Goal: Task Accomplishment & Management: Complete application form

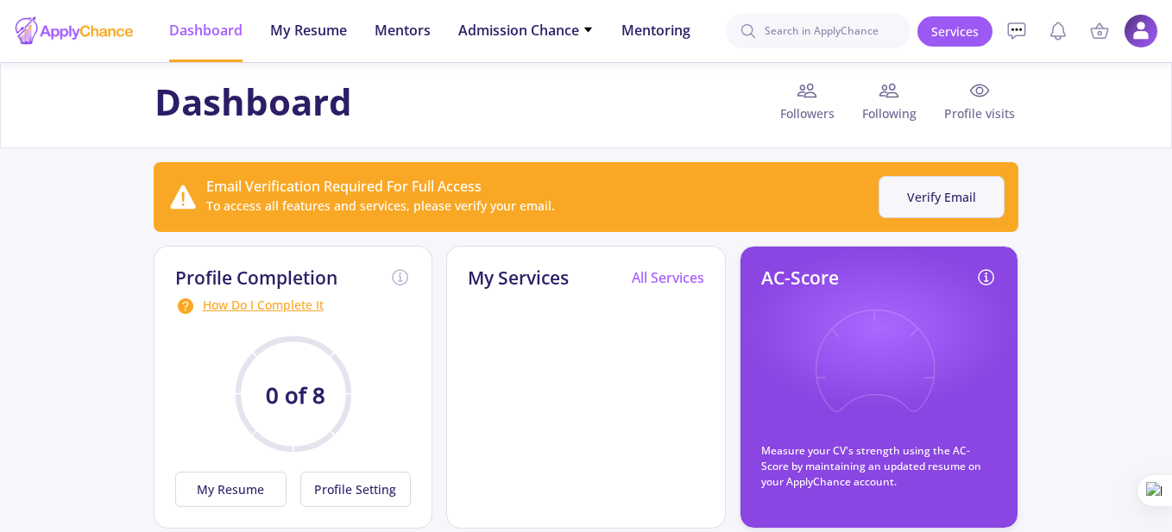
click at [989, 192] on button "Verify Email" at bounding box center [941, 197] width 126 height 42
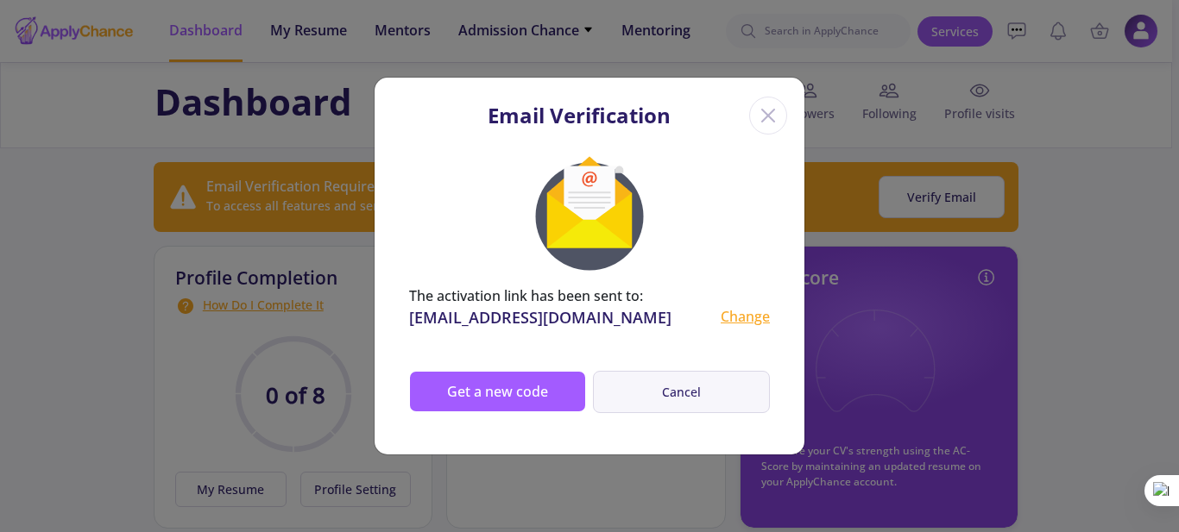
click at [709, 396] on button "Cancel" at bounding box center [681, 392] width 177 height 42
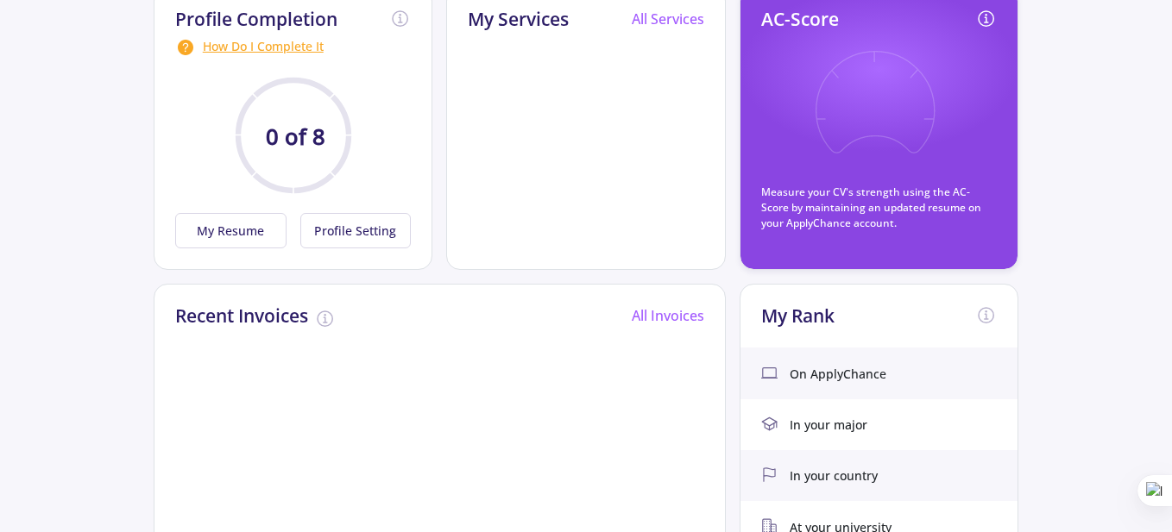
scroll to position [173, 0]
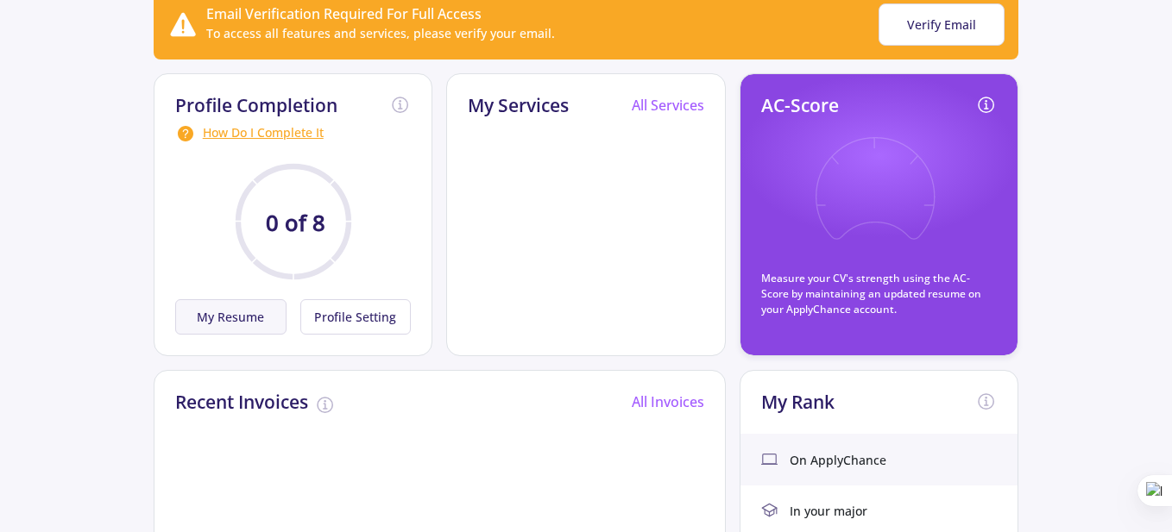
click at [201, 320] on button "My Resume" at bounding box center [230, 316] width 111 height 35
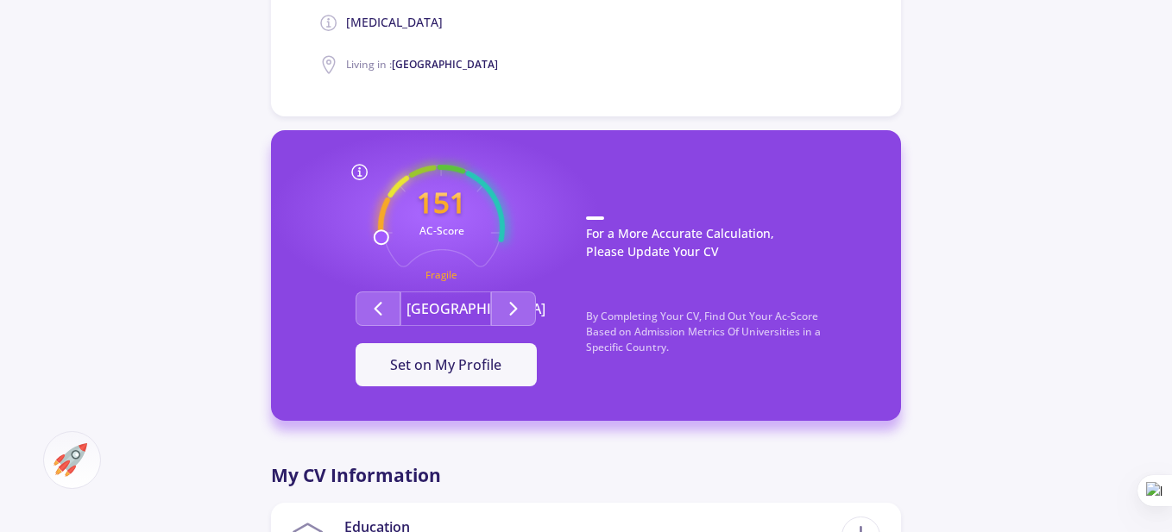
scroll to position [431, 0]
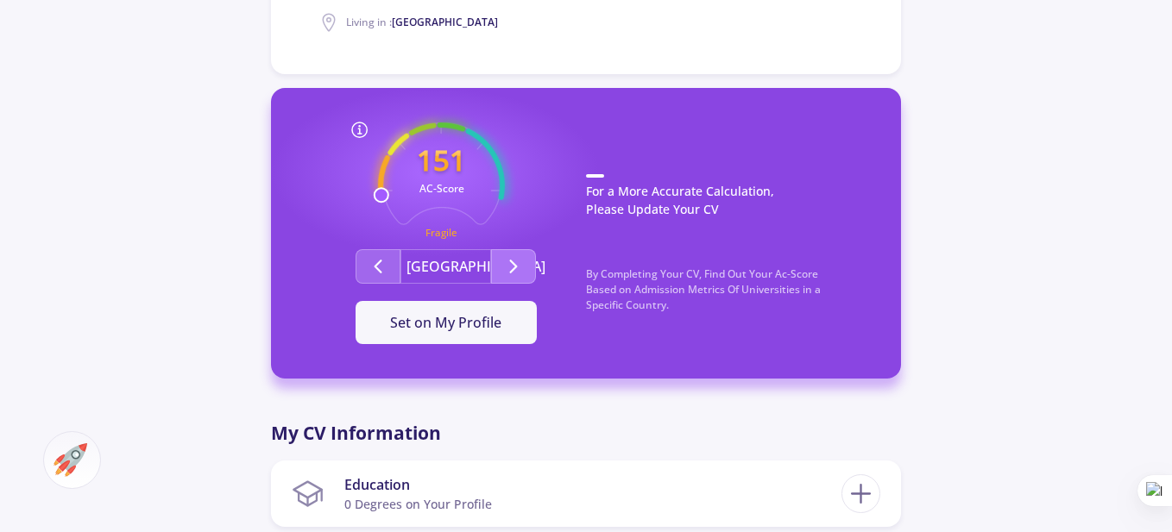
click at [501, 271] on button "Second group" at bounding box center [513, 266] width 45 height 35
click at [502, 270] on button "Second group" at bounding box center [513, 266] width 45 height 35
click at [502, 271] on button "Second group" at bounding box center [513, 266] width 45 height 35
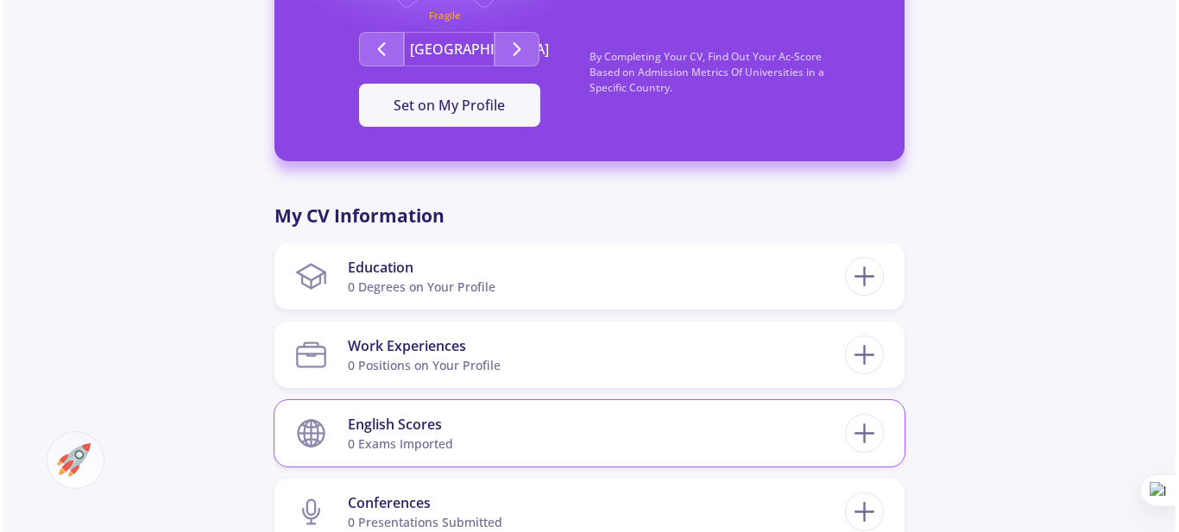
scroll to position [777, 0]
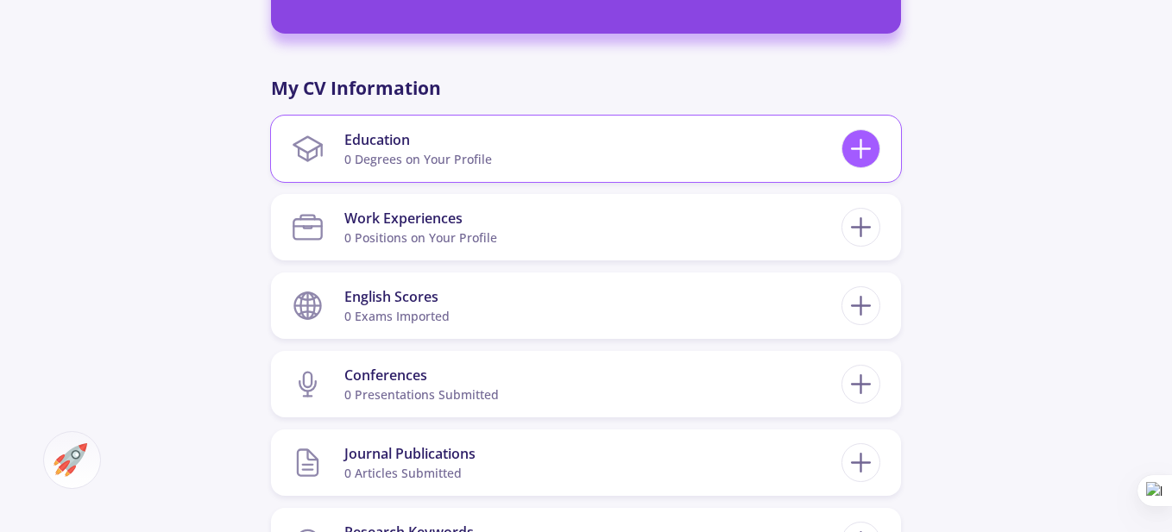
click at [865, 149] on line at bounding box center [861, 149] width 18 height 0
checkbox input "false"
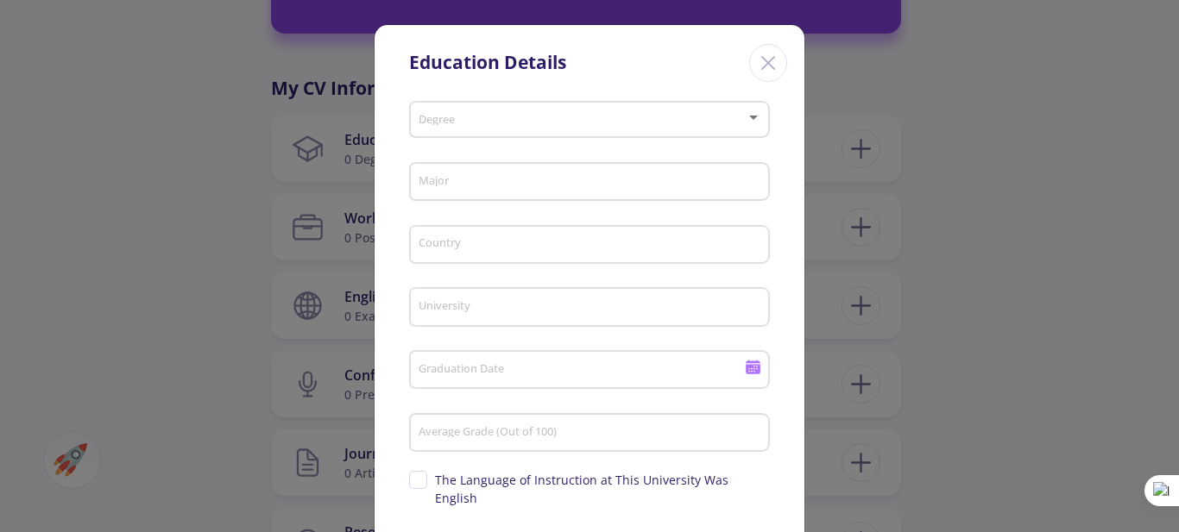
click at [580, 101] on div "Degree" at bounding box center [590, 116] width 344 height 43
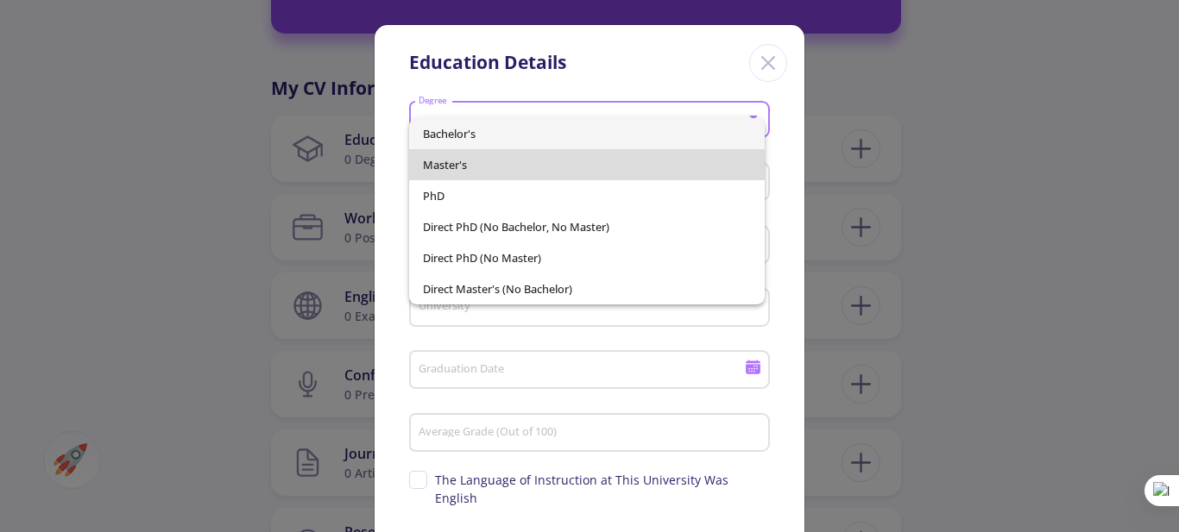
click at [568, 156] on span "Master's" at bounding box center [587, 164] width 329 height 31
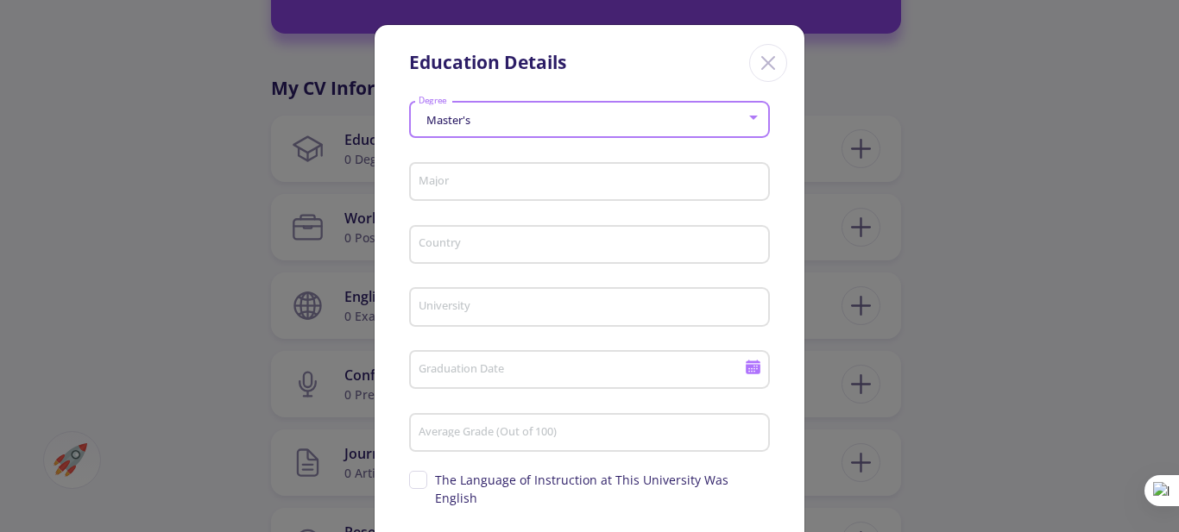
click at [599, 185] on input "Major" at bounding box center [592, 183] width 349 height 16
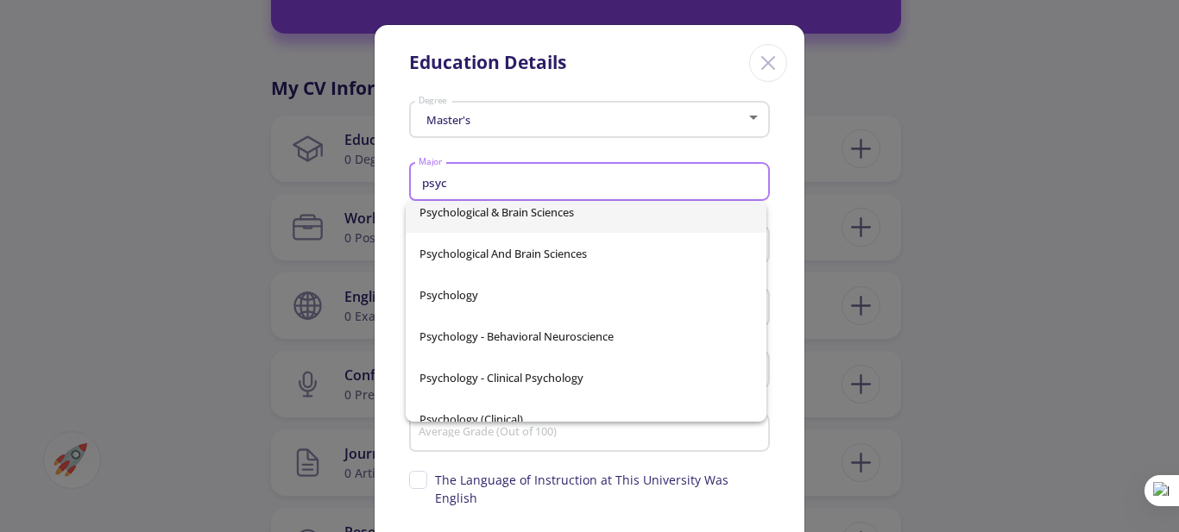
scroll to position [431, 0]
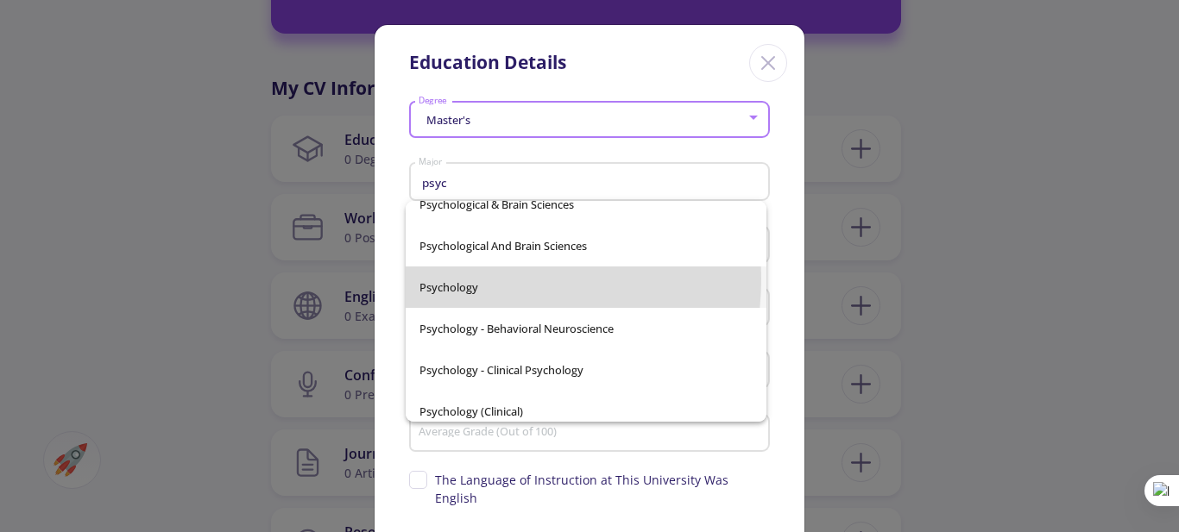
click at [470, 279] on span "Psychology" at bounding box center [585, 287] width 333 height 41
type input "Psychology"
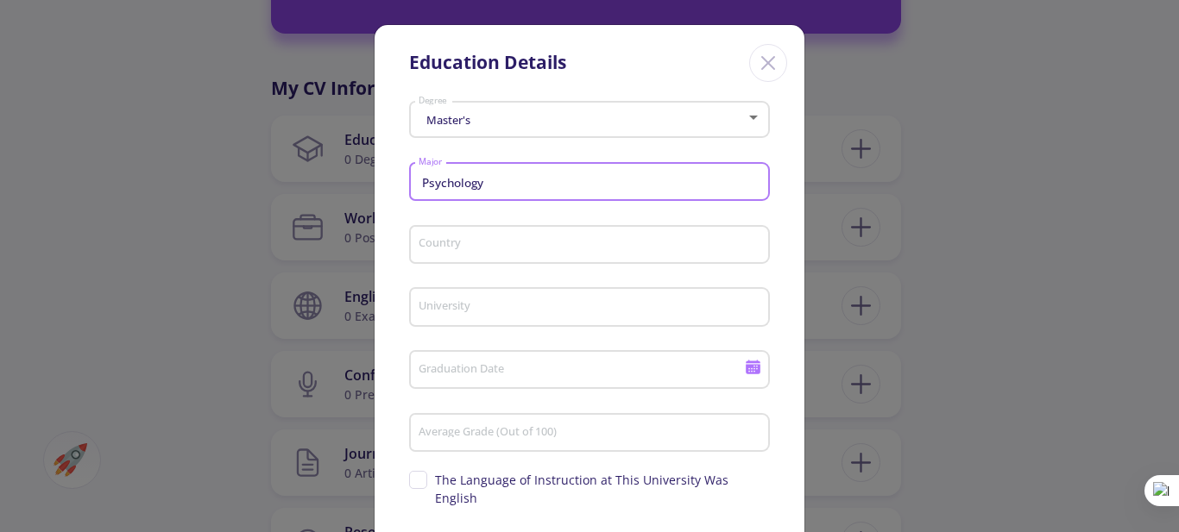
click at [507, 246] on input "Country" at bounding box center [592, 246] width 349 height 16
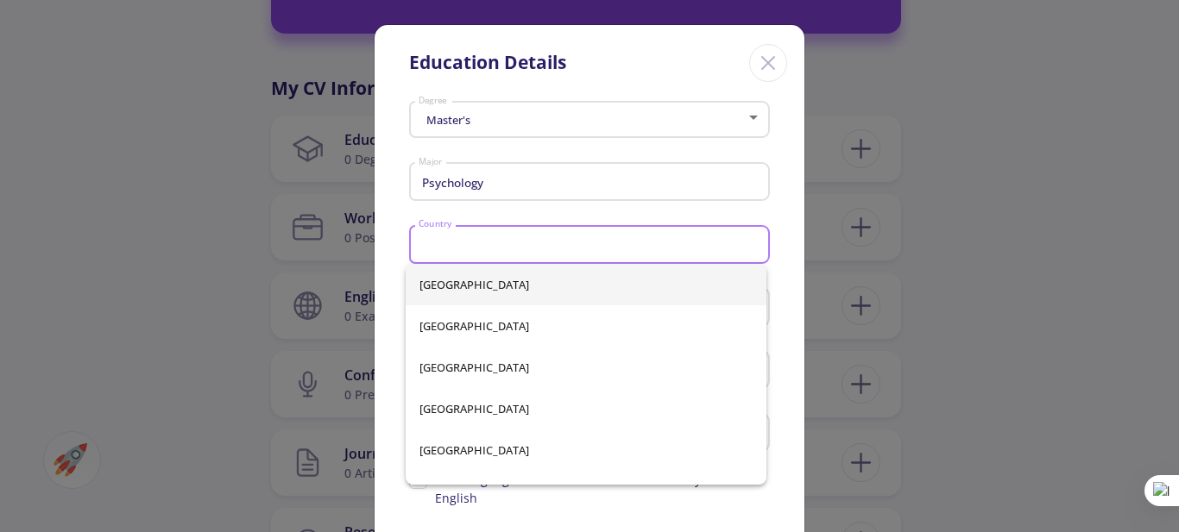
type input "[GEOGRAPHIC_DATA]"
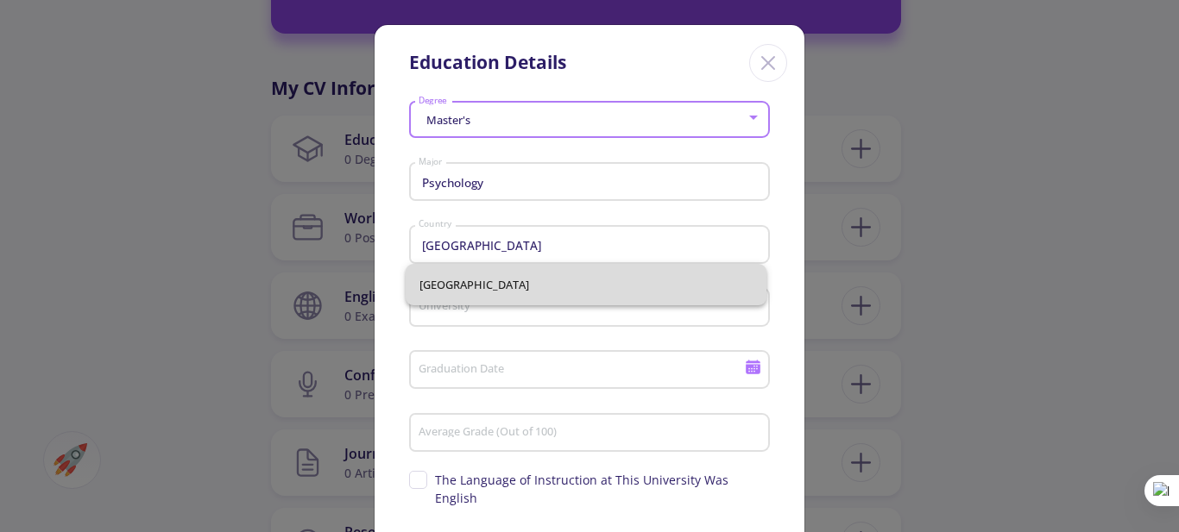
click at [510, 285] on span "[GEOGRAPHIC_DATA]" at bounding box center [585, 284] width 333 height 41
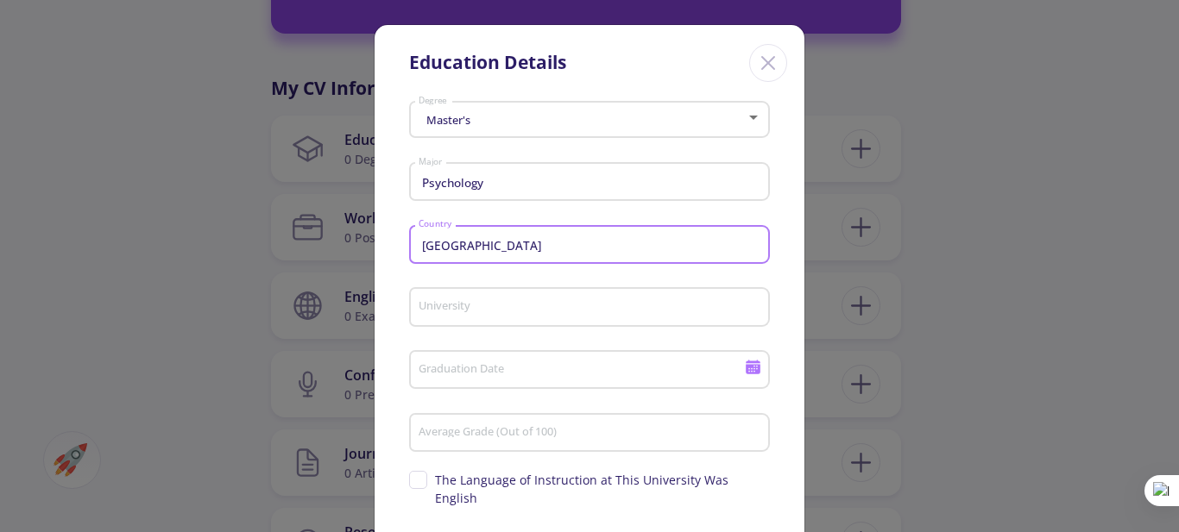
click at [514, 248] on input "[GEOGRAPHIC_DATA]" at bounding box center [592, 246] width 349 height 16
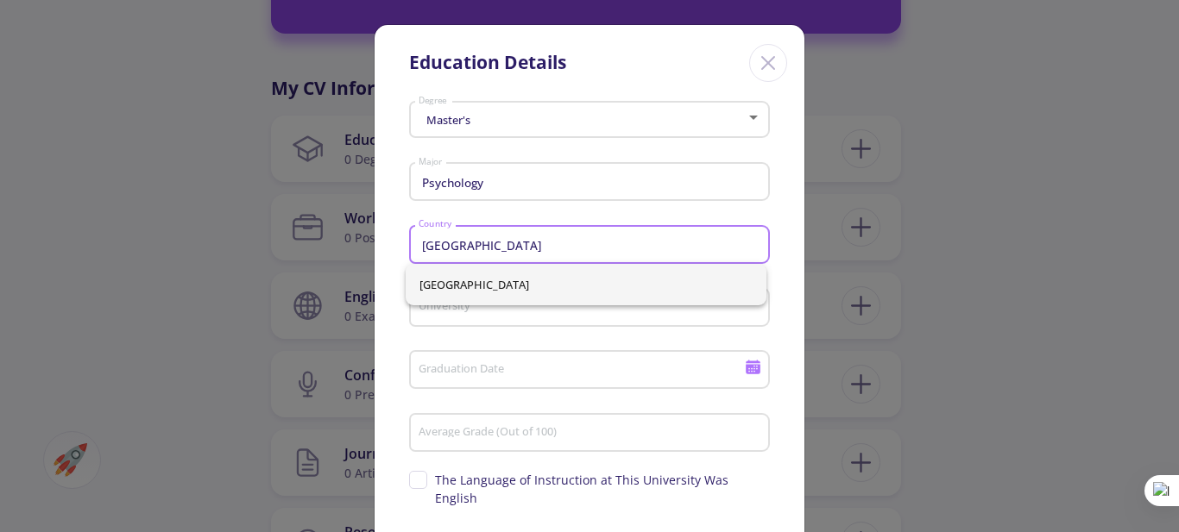
drag, startPoint x: 514, startPoint y: 248, endPoint x: 301, endPoint y: 254, distance: 213.2
click at [301, 254] on div "Education Details Master's Degree Psychology Major Iran Country University Grad…" at bounding box center [589, 266] width 1179 height 532
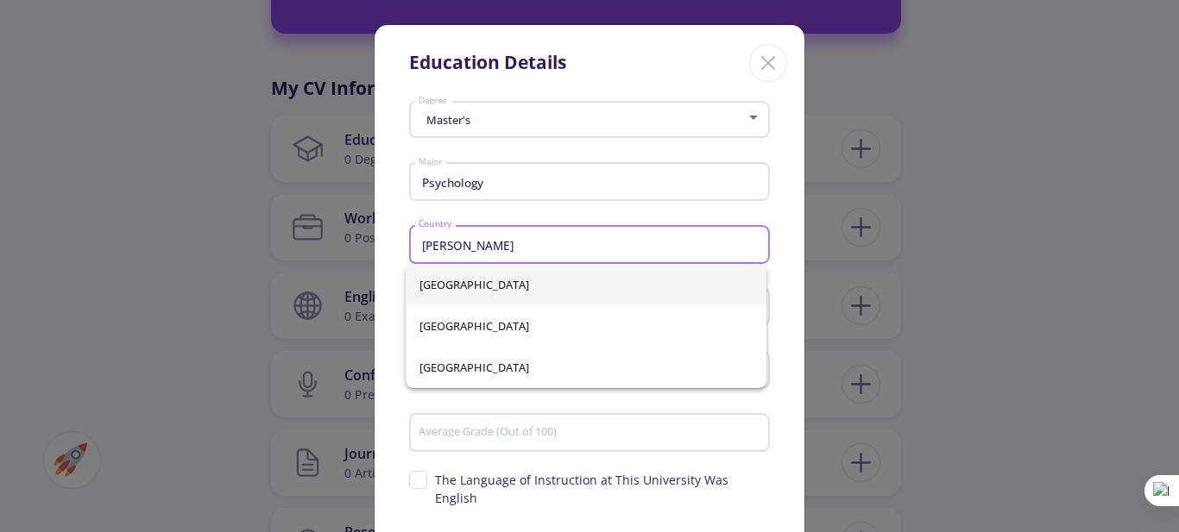
type input "[GEOGRAPHIC_DATA]"
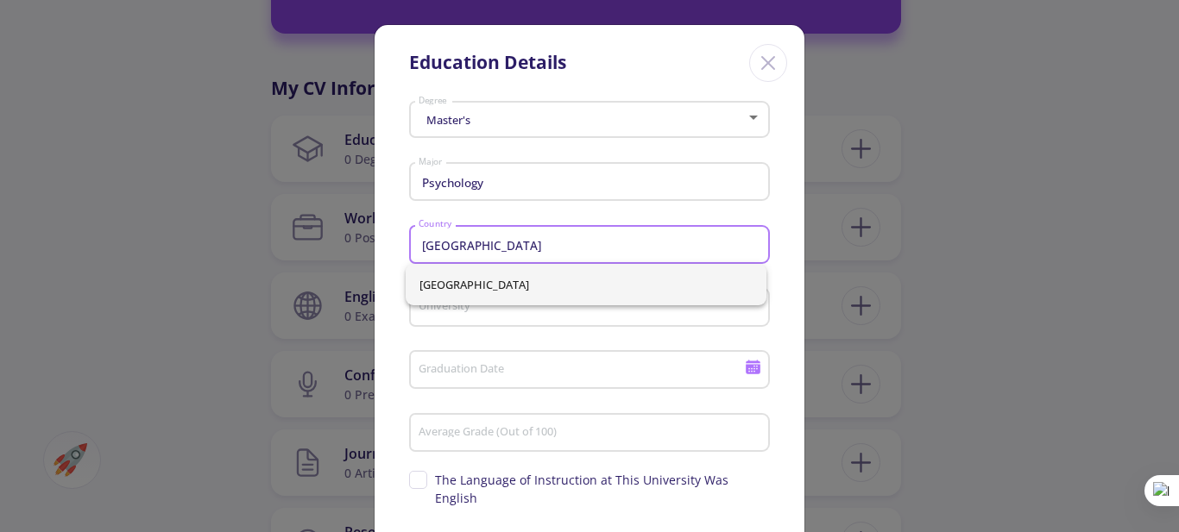
click at [468, 278] on span "[GEOGRAPHIC_DATA]" at bounding box center [585, 284] width 333 height 41
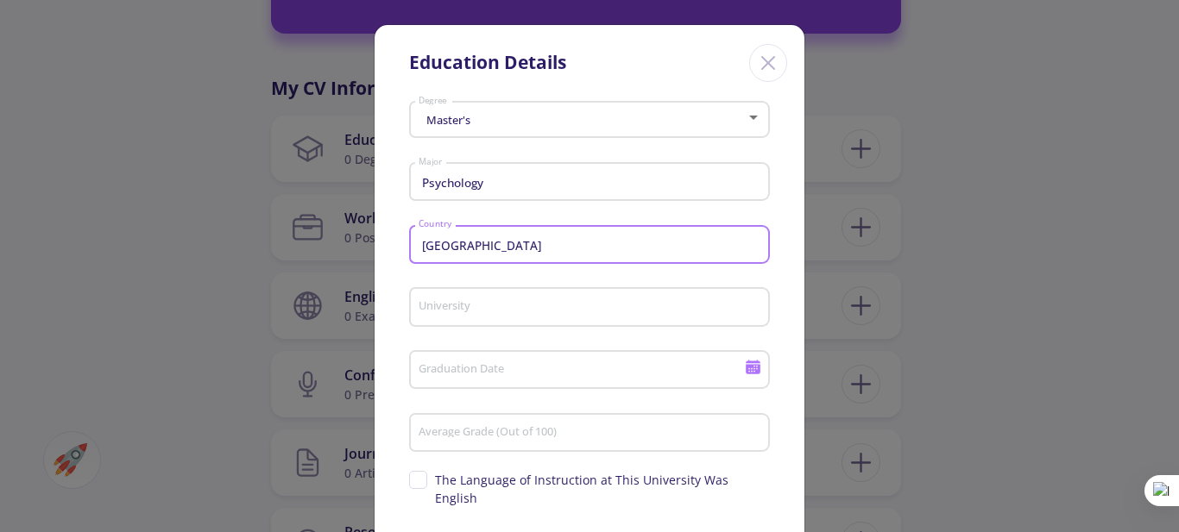
click at [479, 309] on input "University" at bounding box center [592, 308] width 349 height 16
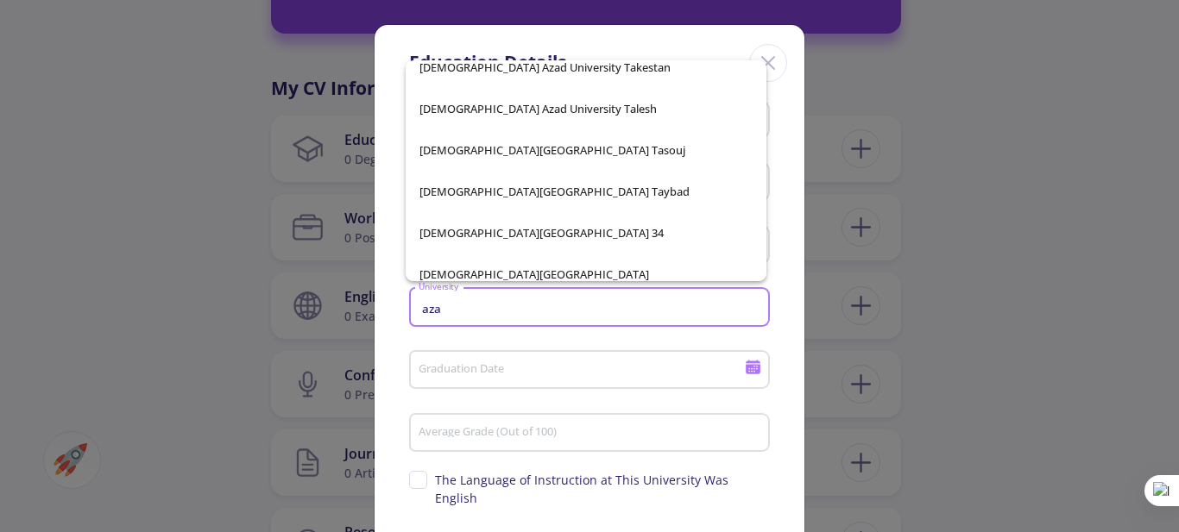
scroll to position [9749, 0]
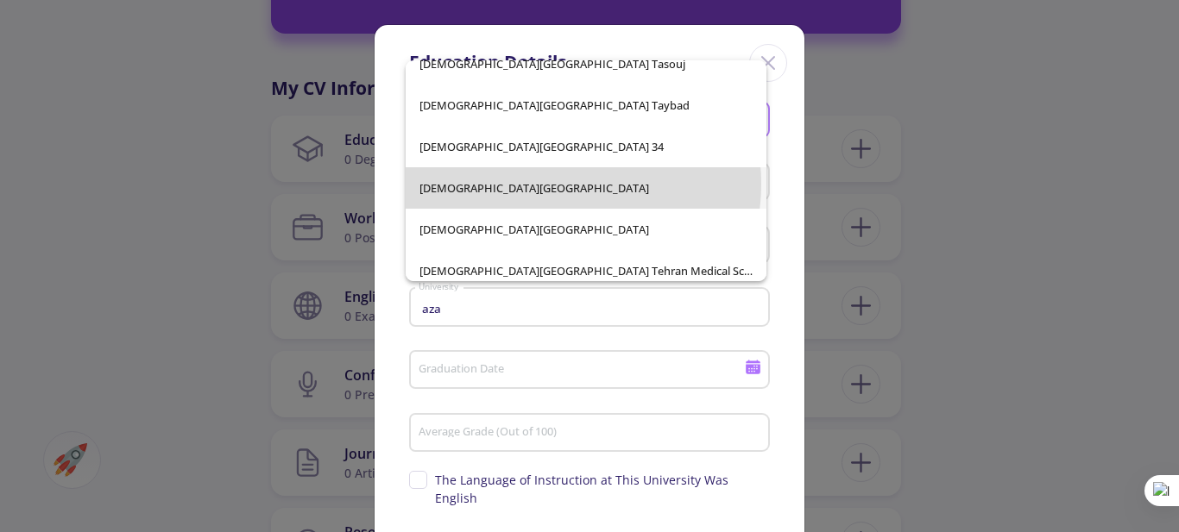
click at [556, 184] on span "[DEMOGRAPHIC_DATA][GEOGRAPHIC_DATA]" at bounding box center [585, 187] width 333 height 41
type input "[DEMOGRAPHIC_DATA][GEOGRAPHIC_DATA]"
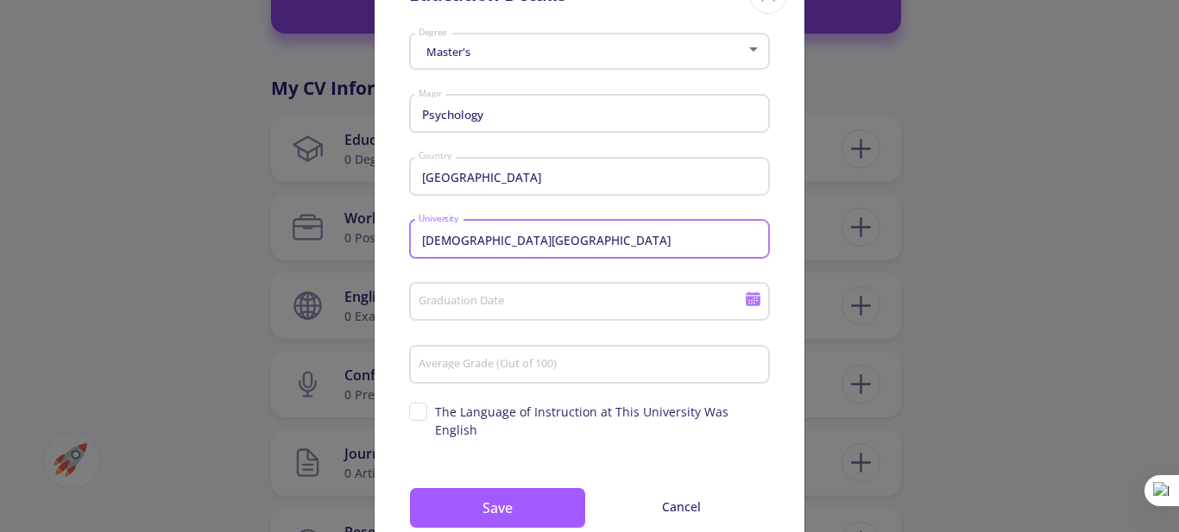
scroll to position [86, 0]
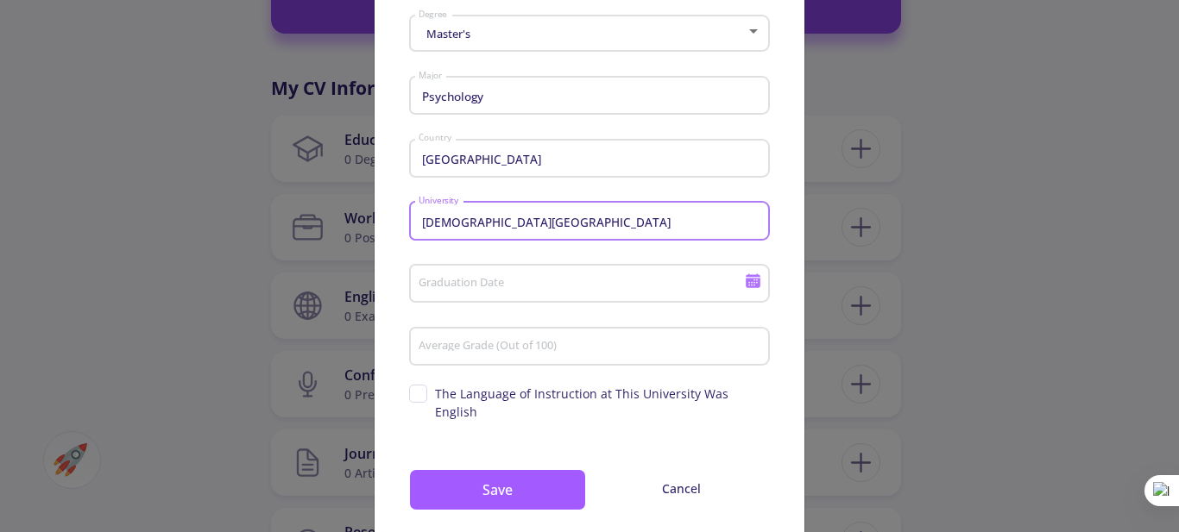
click at [500, 282] on input "Graduation Date" at bounding box center [584, 285] width 332 height 16
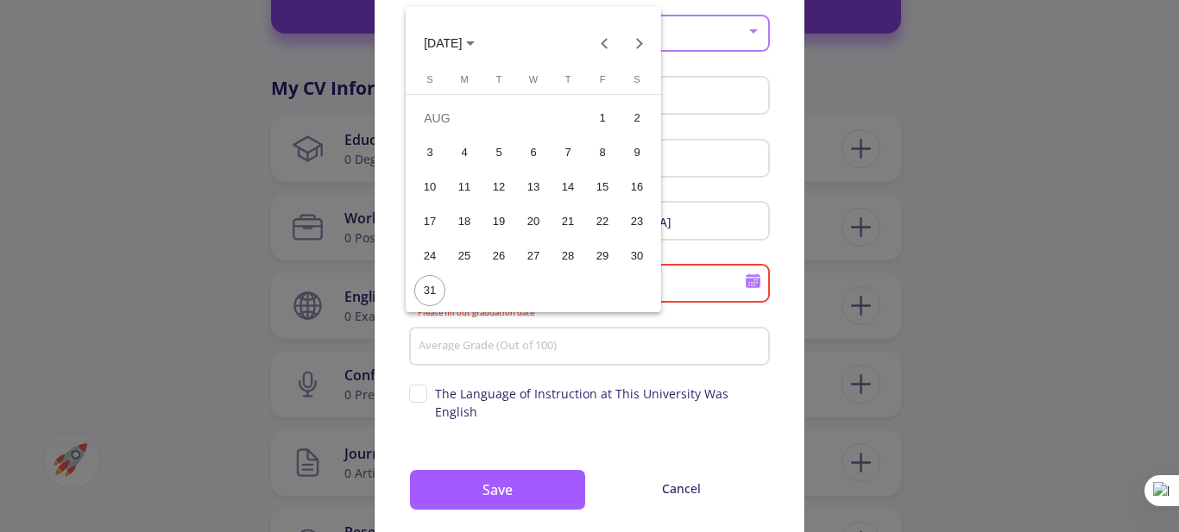
click at [475, 45] on icon "Choose month and year" at bounding box center [470, 43] width 9 height 4
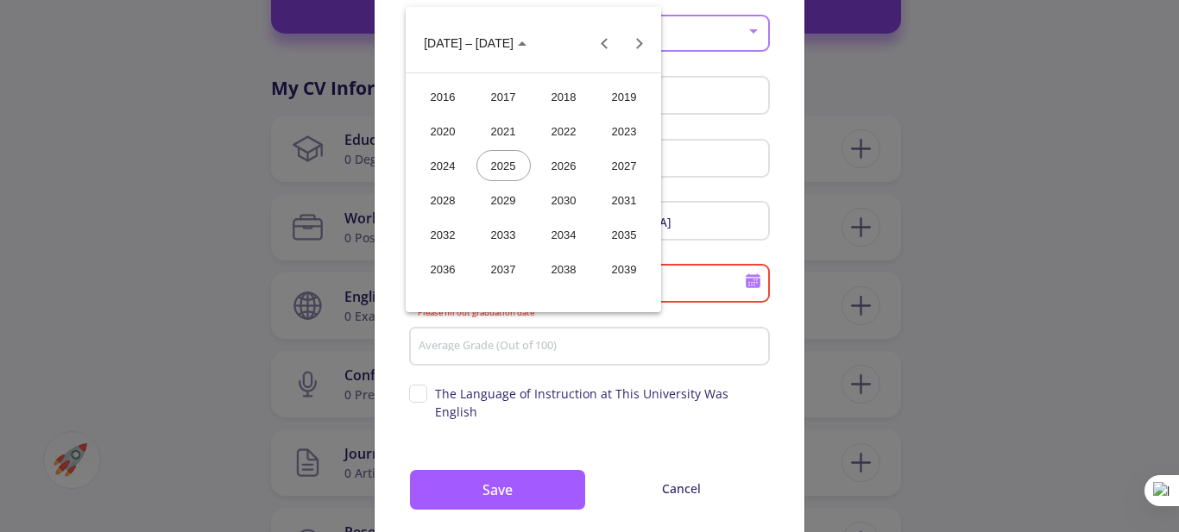
click at [574, 123] on div "2022" at bounding box center [564, 131] width 54 height 31
click at [626, 167] on div "AUG" at bounding box center [624, 165] width 54 height 31
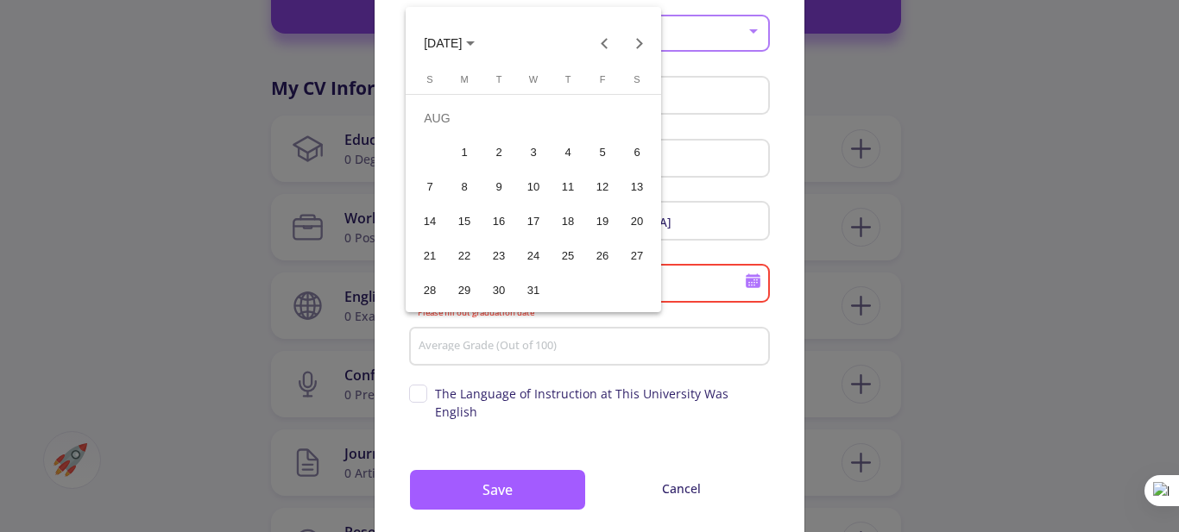
click at [635, 225] on div "20" at bounding box center [636, 221] width 31 height 31
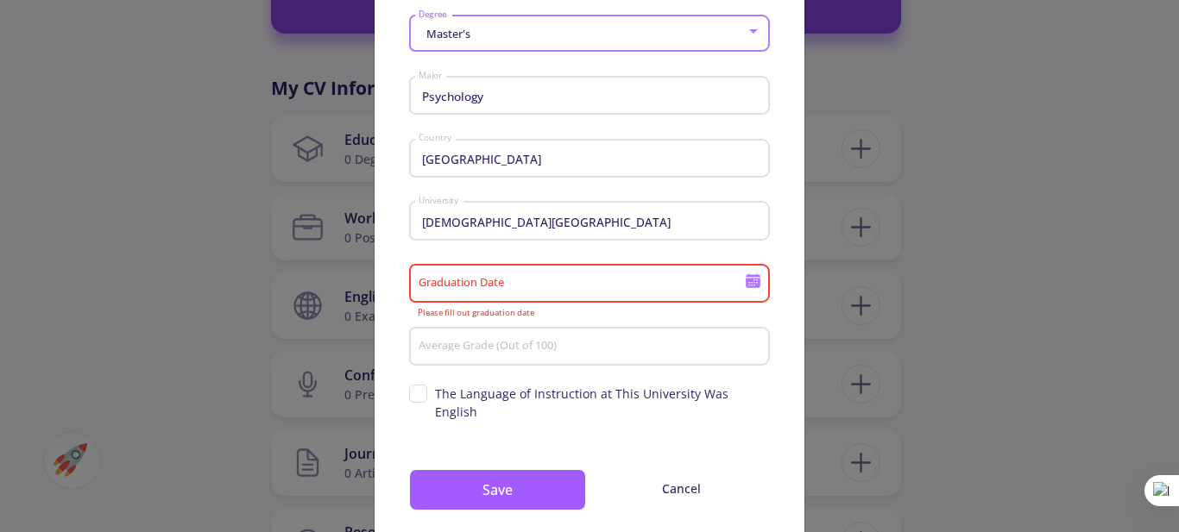
type input "[DATE]"
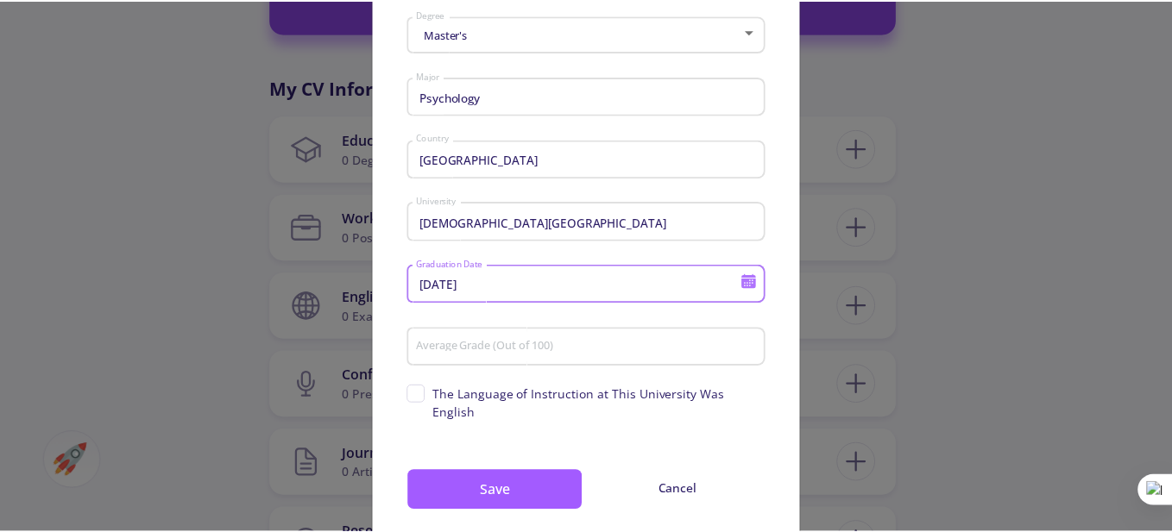
scroll to position [113, 0]
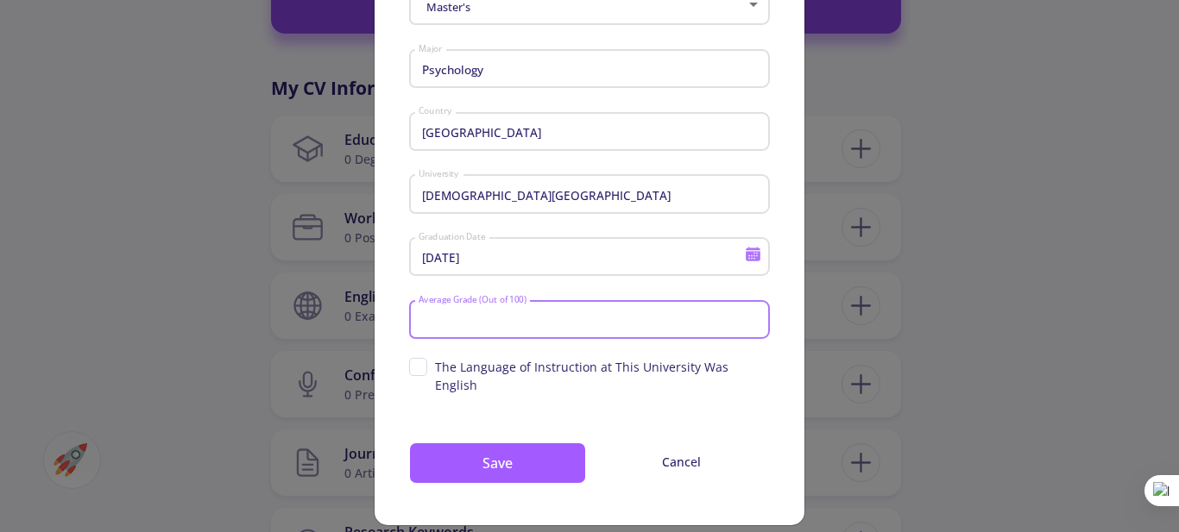
click at [540, 322] on input "Average Grade (Out of 100)" at bounding box center [592, 321] width 349 height 16
type input "75"
click at [414, 367] on span "The Language of Instruction at This University Was English" at bounding box center [589, 376] width 361 height 36
click at [414, 367] on input "The Language of Instruction at This University Was English" at bounding box center [414, 363] width 11 height 11
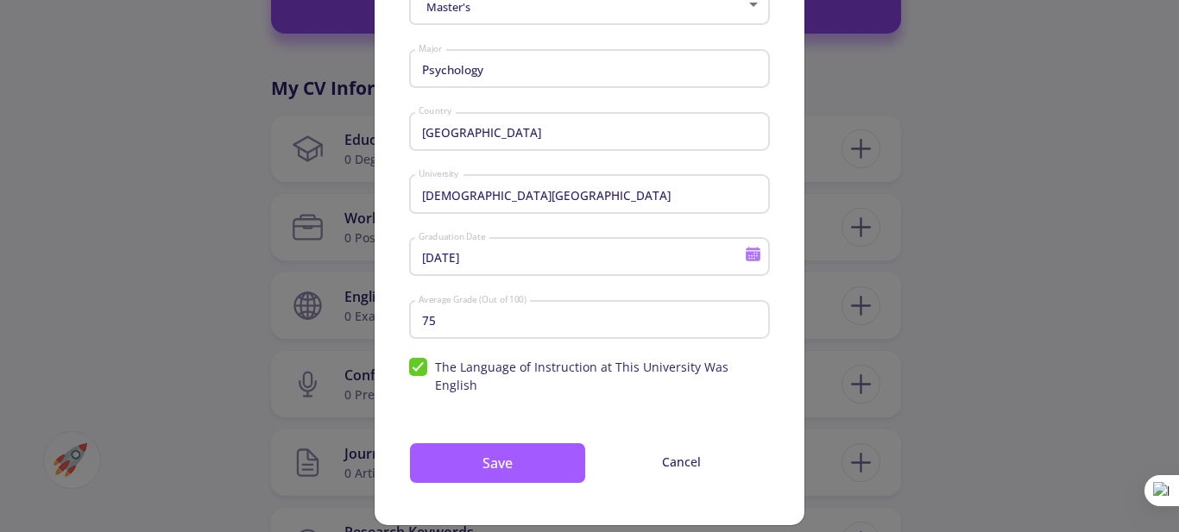
click at [431, 363] on span "The Language of Instruction at This University Was English" at bounding box center [589, 376] width 361 height 36
click at [420, 363] on input "The Language of Instruction at This University Was English" at bounding box center [414, 363] width 11 height 11
checkbox input "false"
click at [437, 308] on div "75 Average Grade (Out of 100)" at bounding box center [590, 316] width 344 height 45
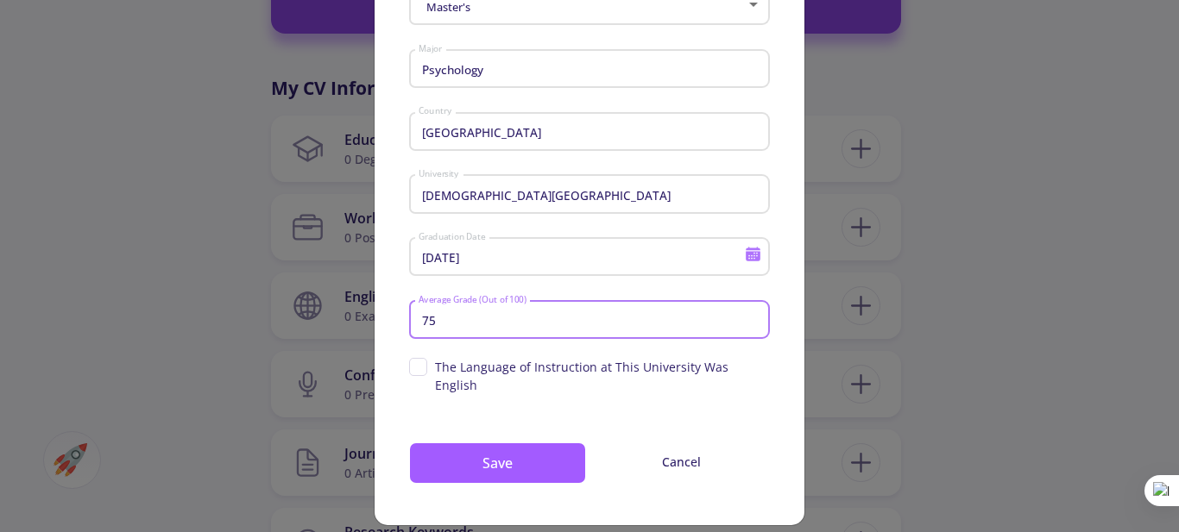
click at [436, 321] on input "75" at bounding box center [592, 321] width 349 height 16
type input "73"
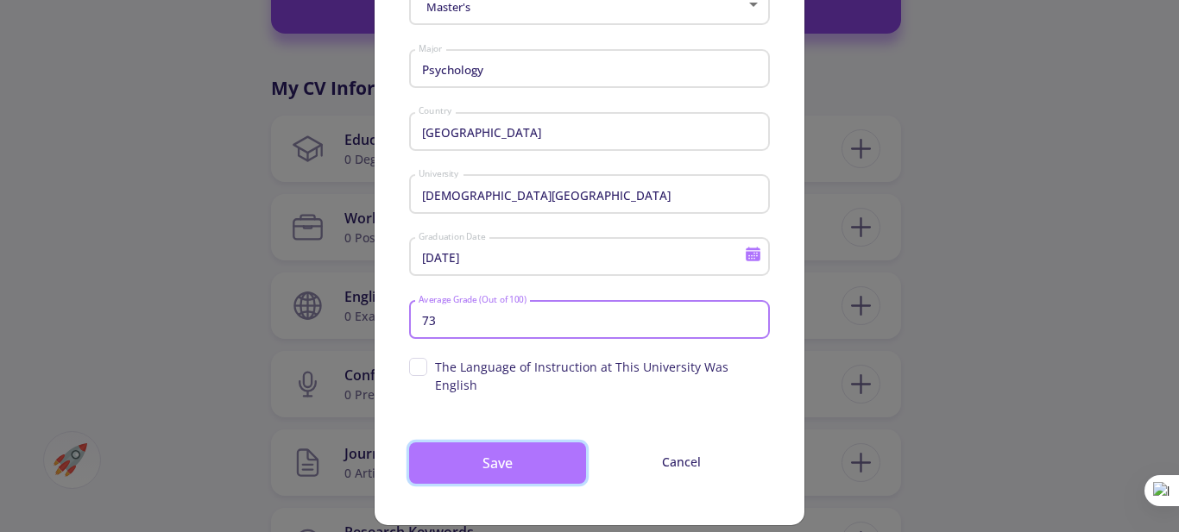
click at [536, 446] on button "Save" at bounding box center [497, 463] width 177 height 41
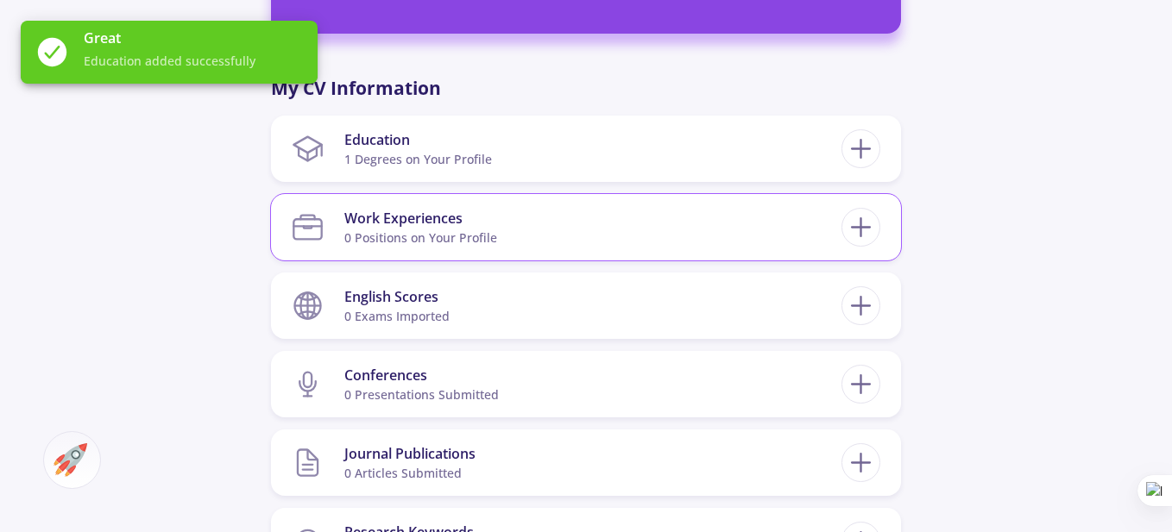
click at [552, 217] on section "Work Experiences 0 Positions on Your Profile" at bounding box center [567, 227] width 550 height 53
click at [865, 226] on icon at bounding box center [861, 227] width 32 height 32
checkbox input "false"
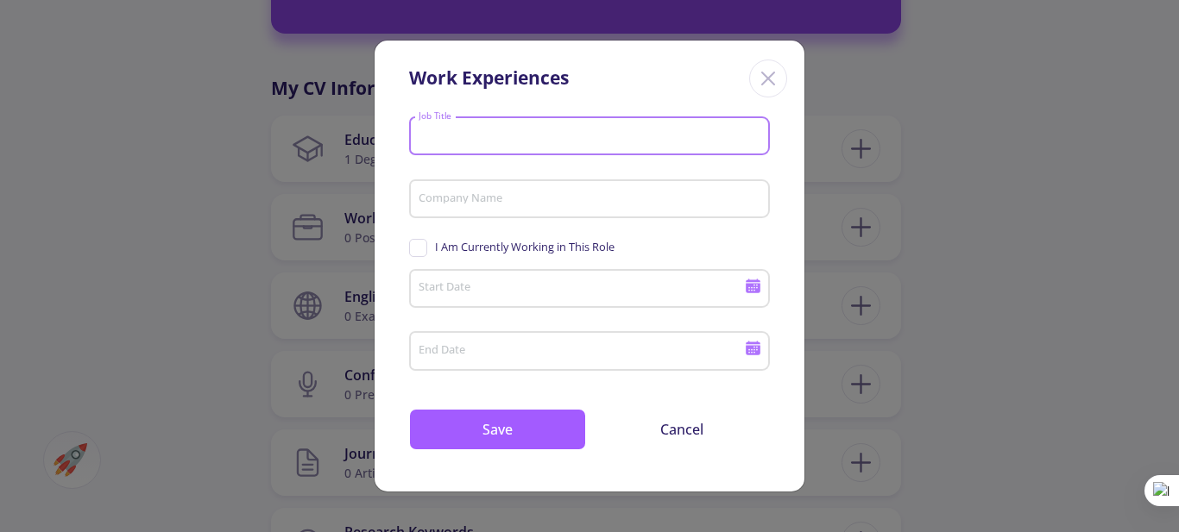
click at [499, 134] on input "Job Title" at bounding box center [592, 137] width 349 height 16
type input "[MEDICAL_DATA]"
click at [538, 193] on input "Company Name" at bounding box center [592, 200] width 349 height 16
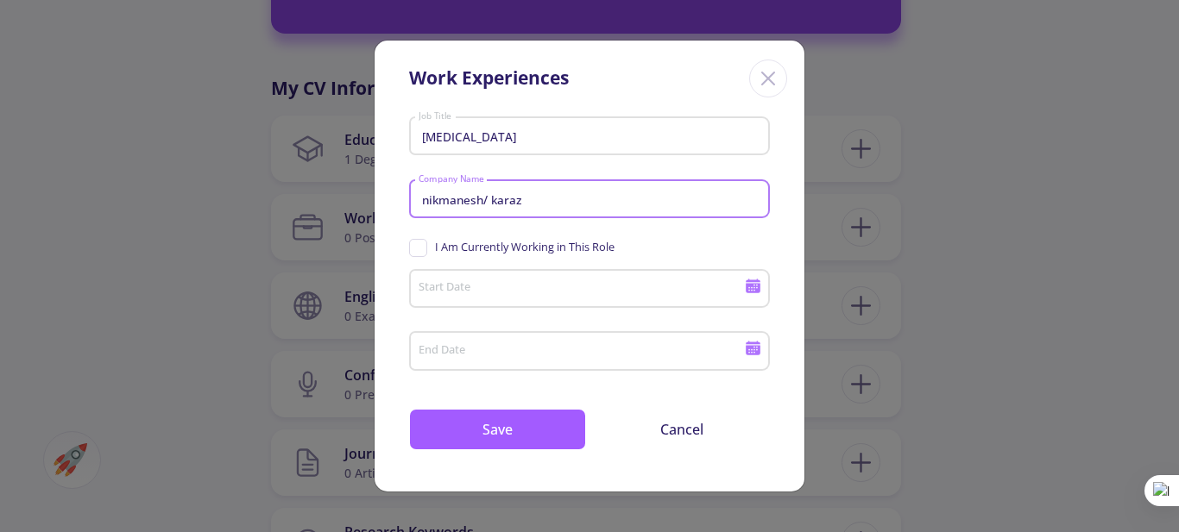
click at [428, 204] on input "nikmanesh/ karaz" at bounding box center [592, 200] width 349 height 16
type input "[PERSON_NAME]/ karaz"
click at [420, 248] on span "I Am Currently Working in This Role" at bounding box center [511, 247] width 205 height 16
click at [420, 248] on input "I Am Currently Working in This Role" at bounding box center [414, 244] width 11 height 11
checkbox input "true"
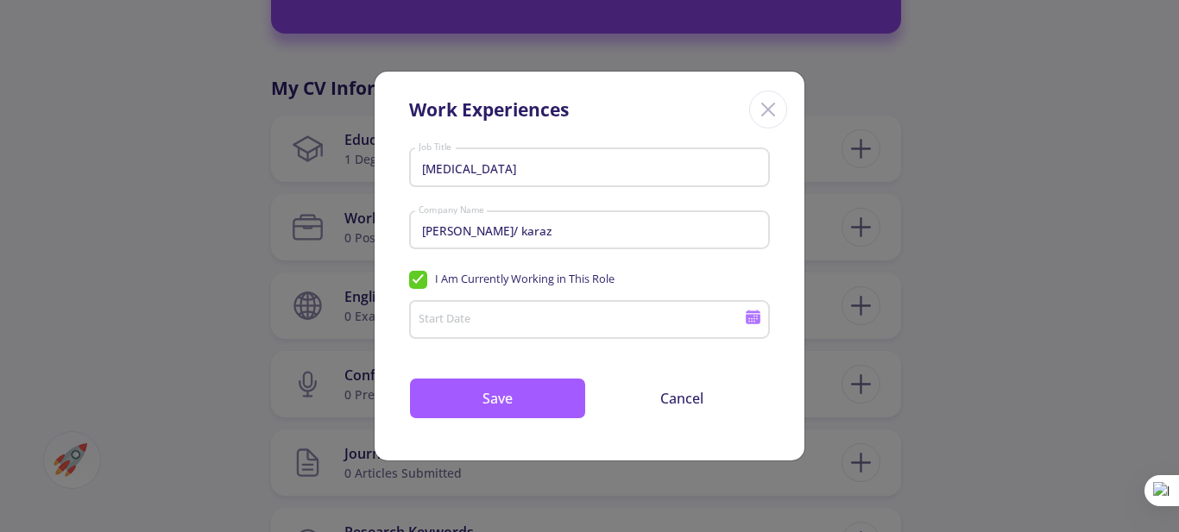
click at [595, 317] on input "Start Date" at bounding box center [584, 321] width 332 height 16
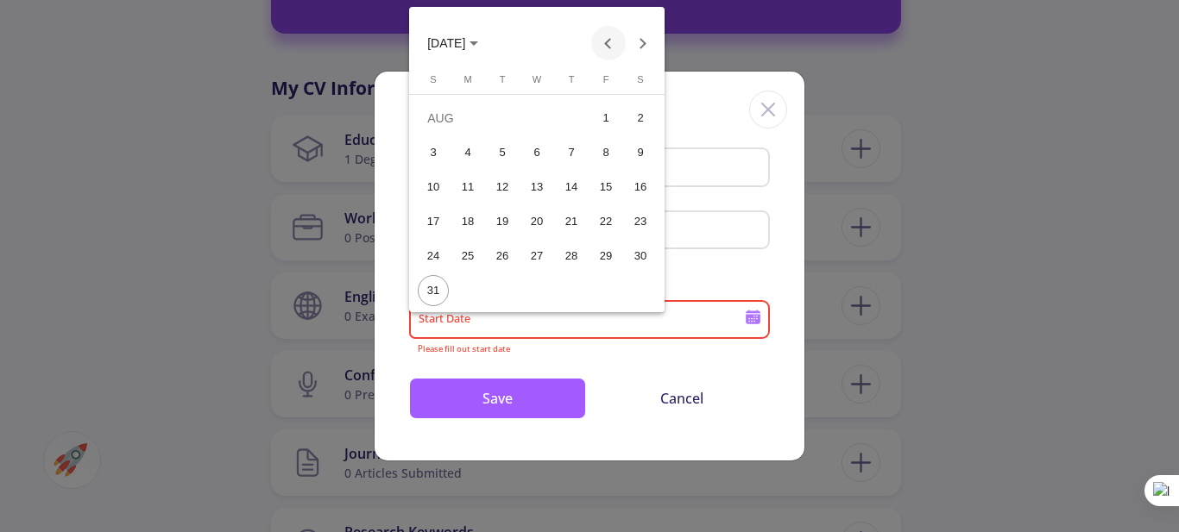
click at [607, 45] on button "Previous month" at bounding box center [608, 43] width 35 height 35
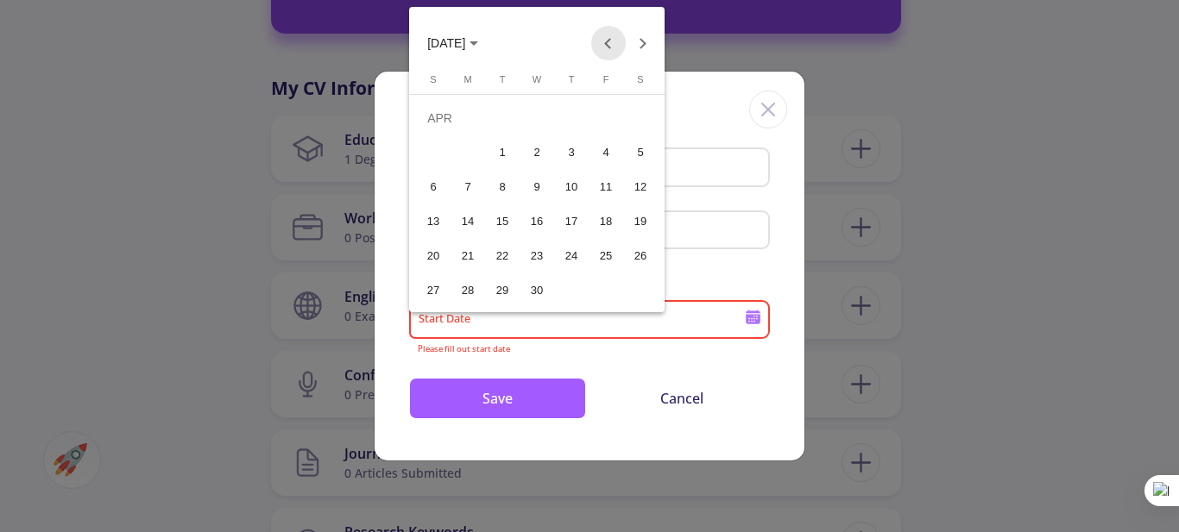
click at [607, 45] on button "Previous month" at bounding box center [608, 43] width 35 height 35
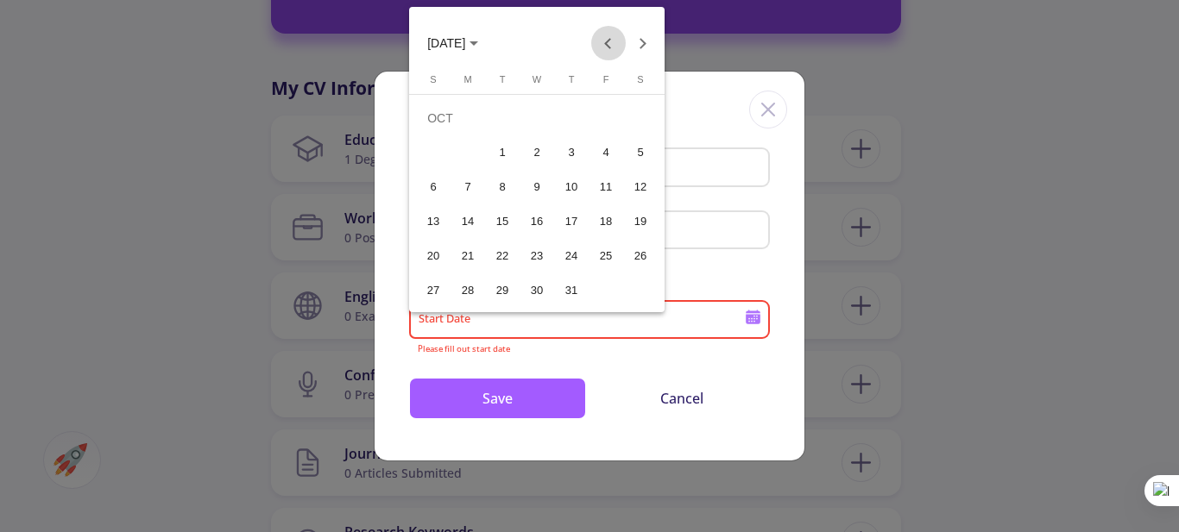
click at [607, 45] on button "Previous month" at bounding box center [608, 43] width 35 height 35
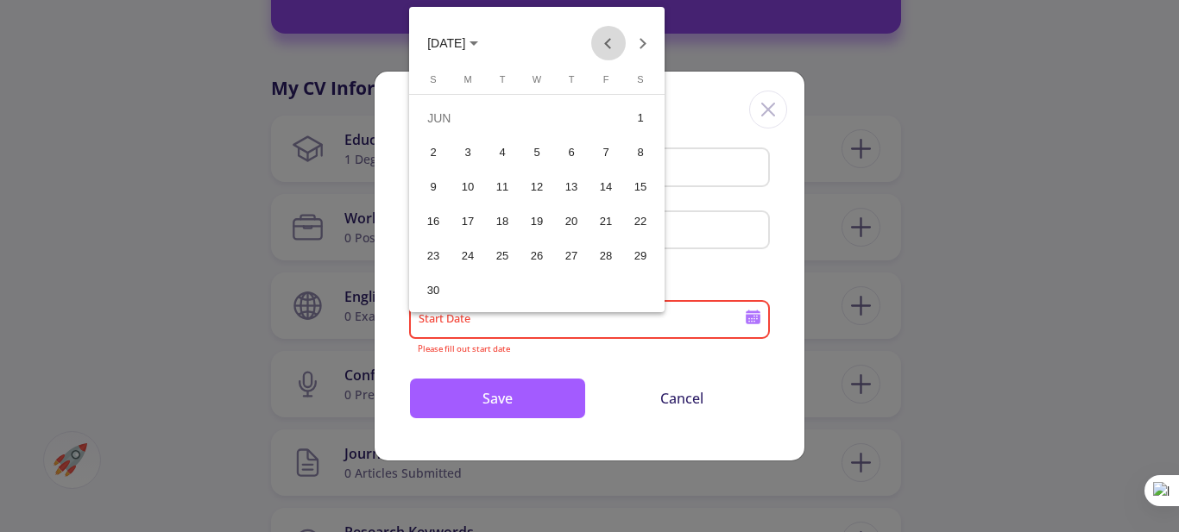
click at [607, 45] on button "Previous month" at bounding box center [608, 43] width 35 height 35
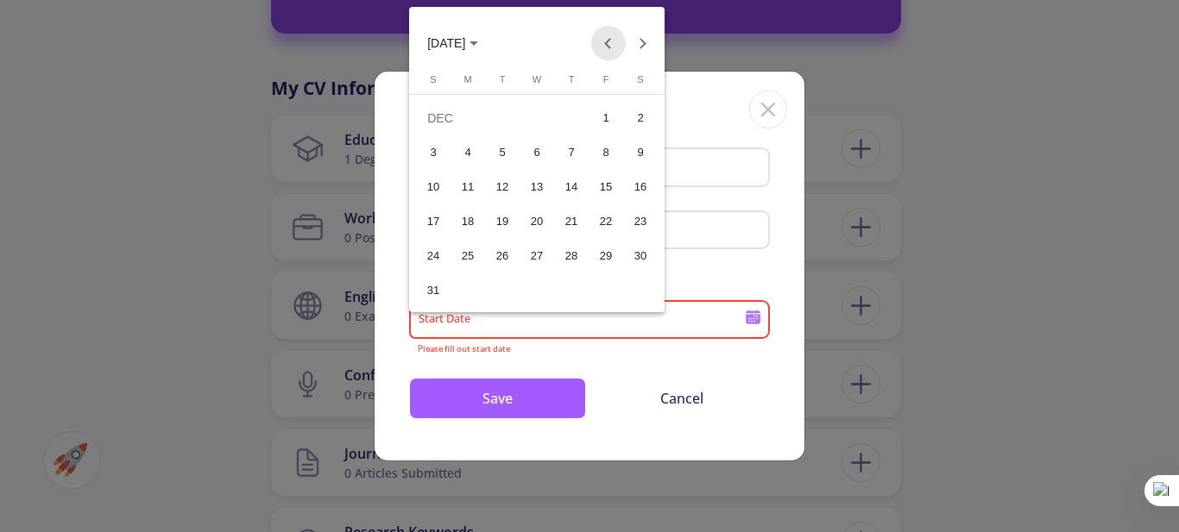
click at [607, 45] on button "Previous month" at bounding box center [608, 43] width 35 height 35
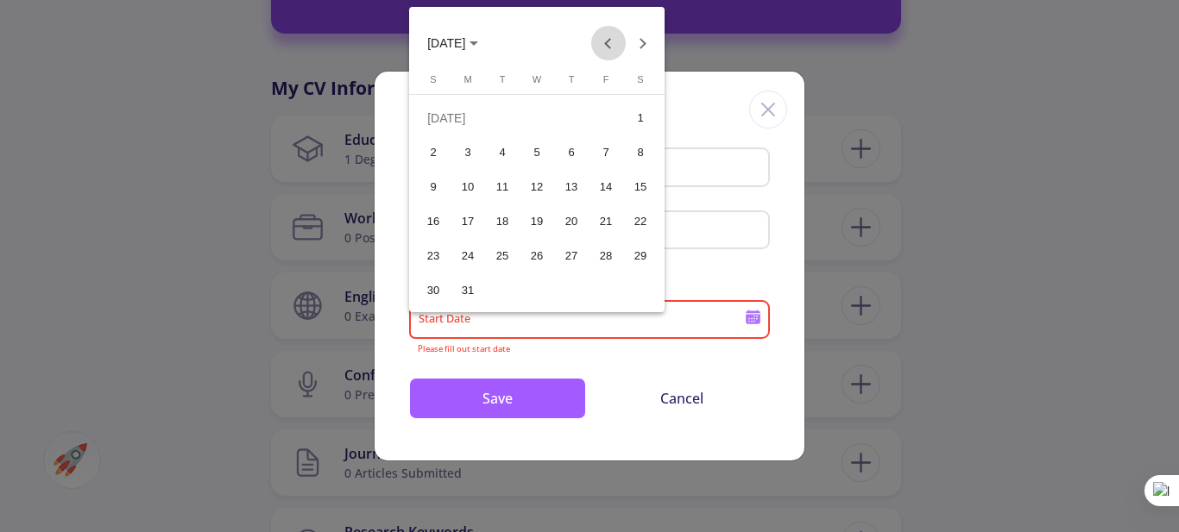
click at [607, 45] on button "Previous month" at bounding box center [608, 43] width 35 height 35
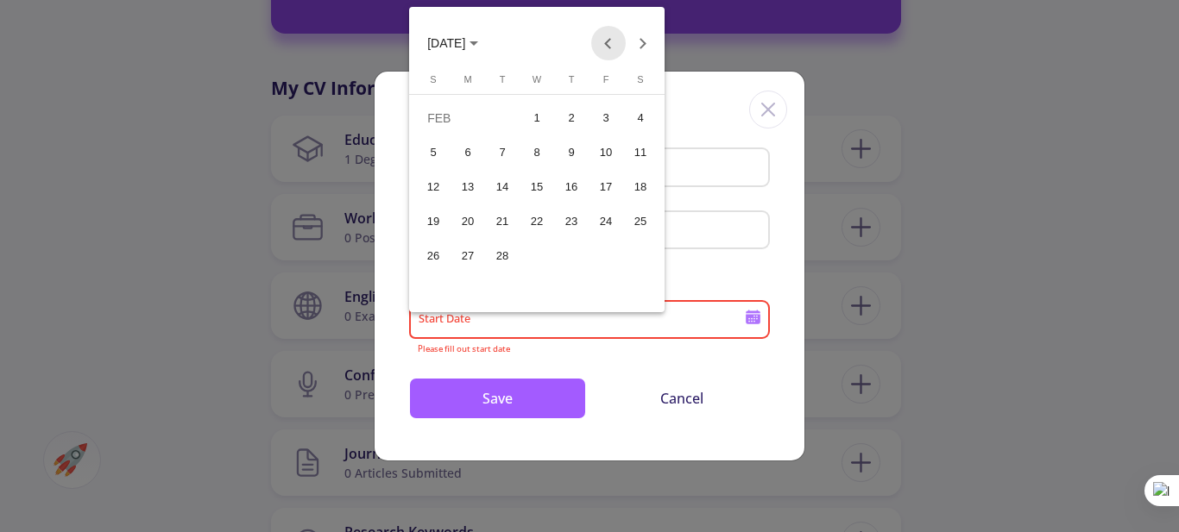
click at [607, 45] on button "Previous month" at bounding box center [608, 43] width 35 height 35
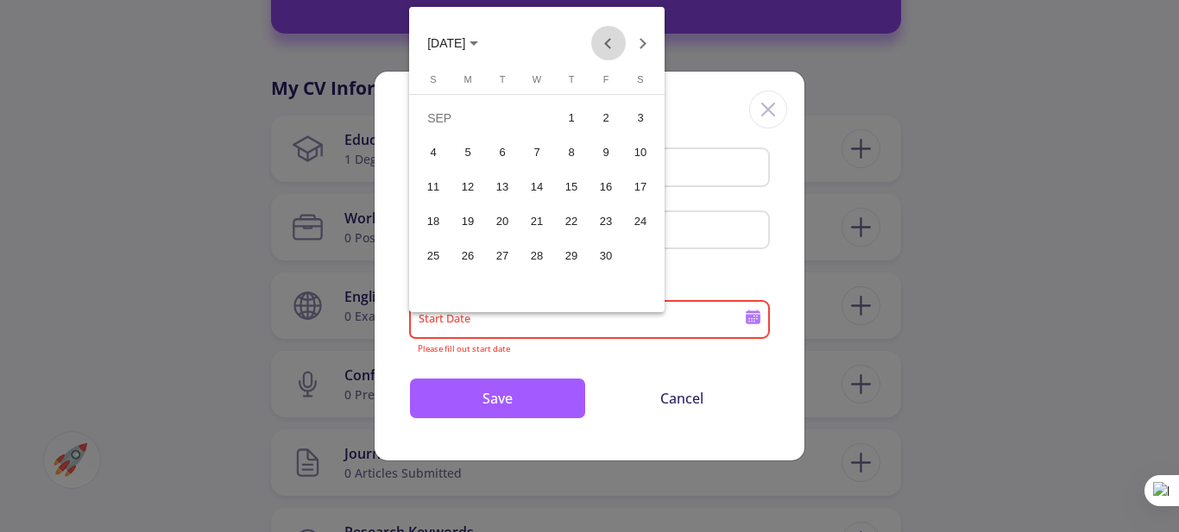
click at [607, 45] on button "Previous month" at bounding box center [608, 43] width 35 height 35
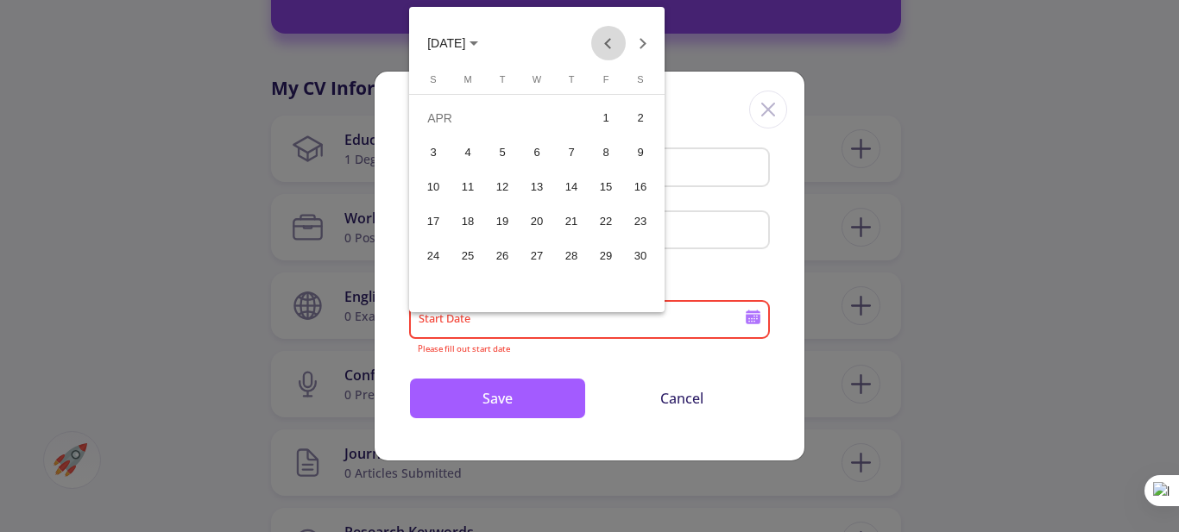
click at [607, 45] on button "Previous month" at bounding box center [608, 43] width 35 height 35
click at [601, 36] on button "Previous month" at bounding box center [608, 43] width 35 height 35
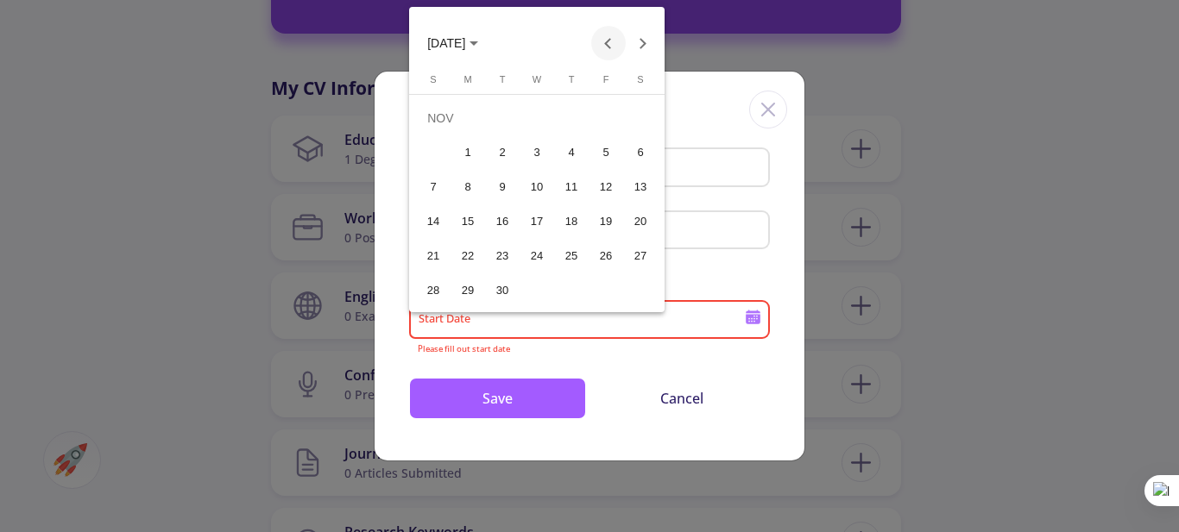
click at [602, 36] on button "Previous month" at bounding box center [608, 43] width 35 height 35
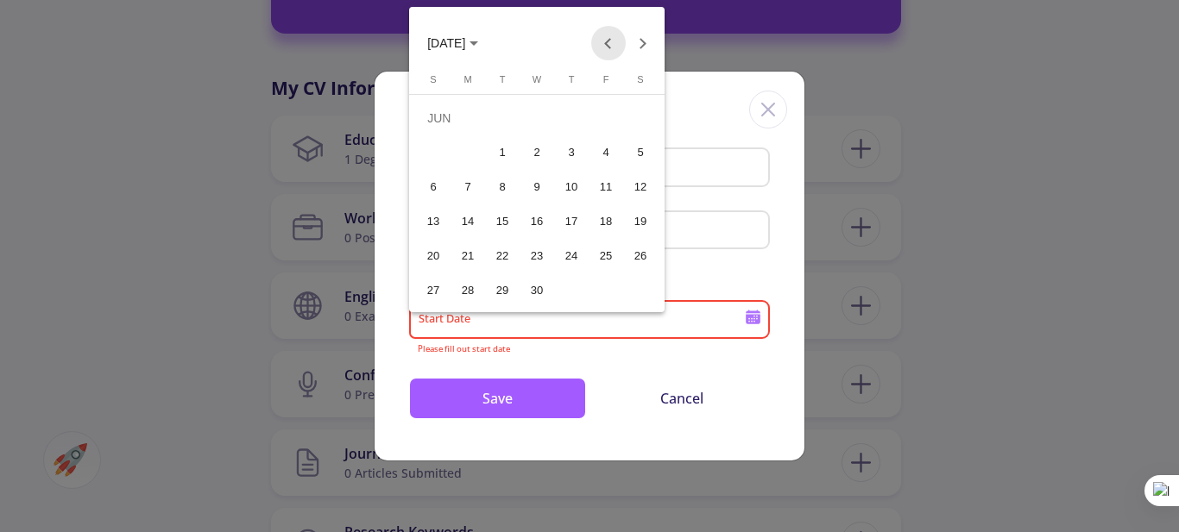
click at [602, 36] on button "Previous month" at bounding box center [608, 43] width 35 height 35
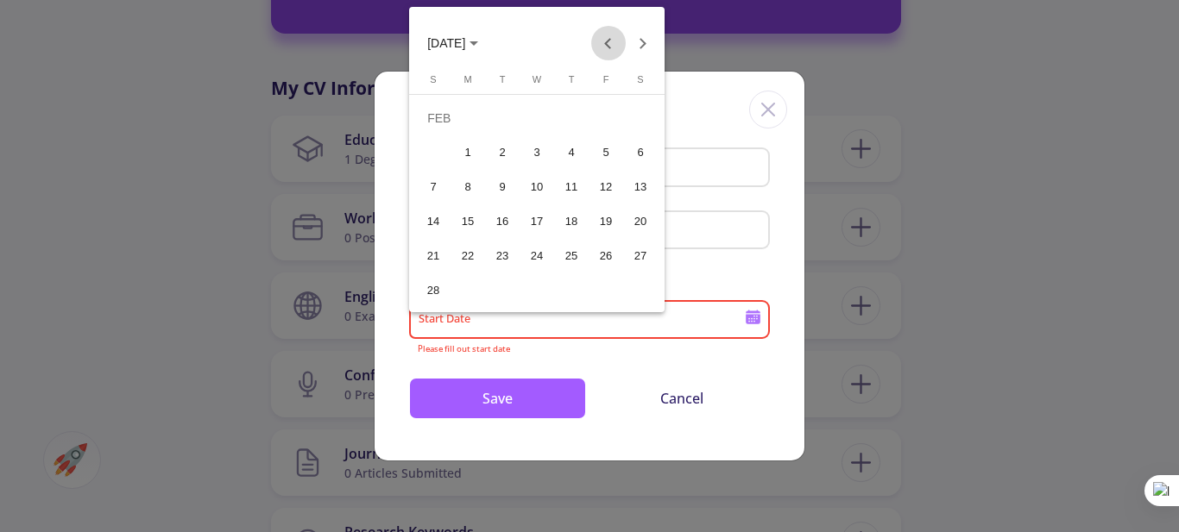
click at [602, 36] on button "Previous month" at bounding box center [608, 43] width 35 height 35
click at [448, 112] on td "DEC" at bounding box center [537, 118] width 242 height 35
click at [646, 47] on button "Next month" at bounding box center [643, 43] width 35 height 35
click at [605, 41] on button "Previous month" at bounding box center [608, 43] width 35 height 35
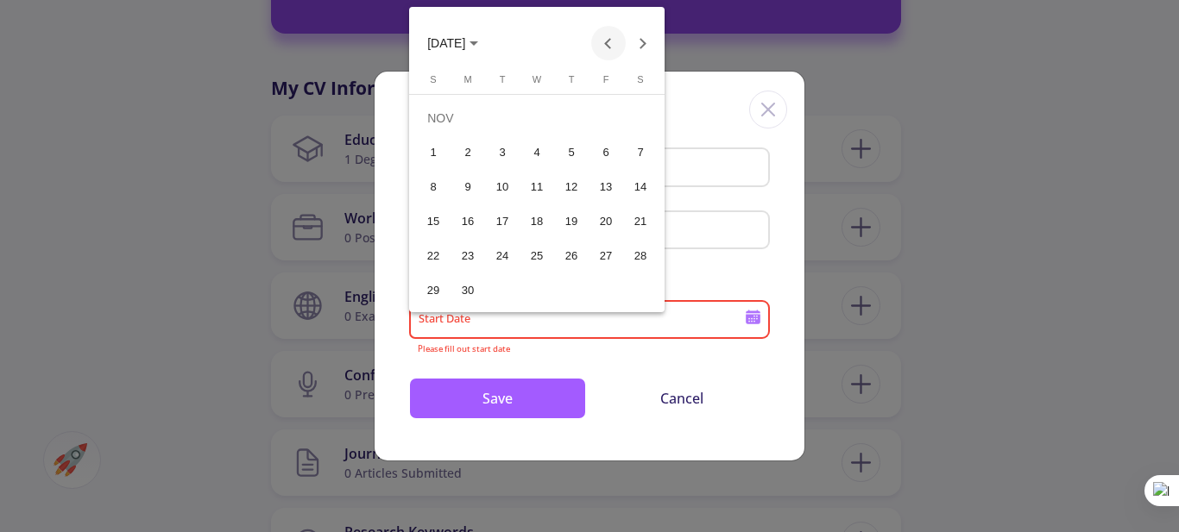
click at [605, 41] on button "Previous month" at bounding box center [608, 43] width 35 height 35
click at [547, 152] on div "5" at bounding box center [536, 152] width 31 height 31
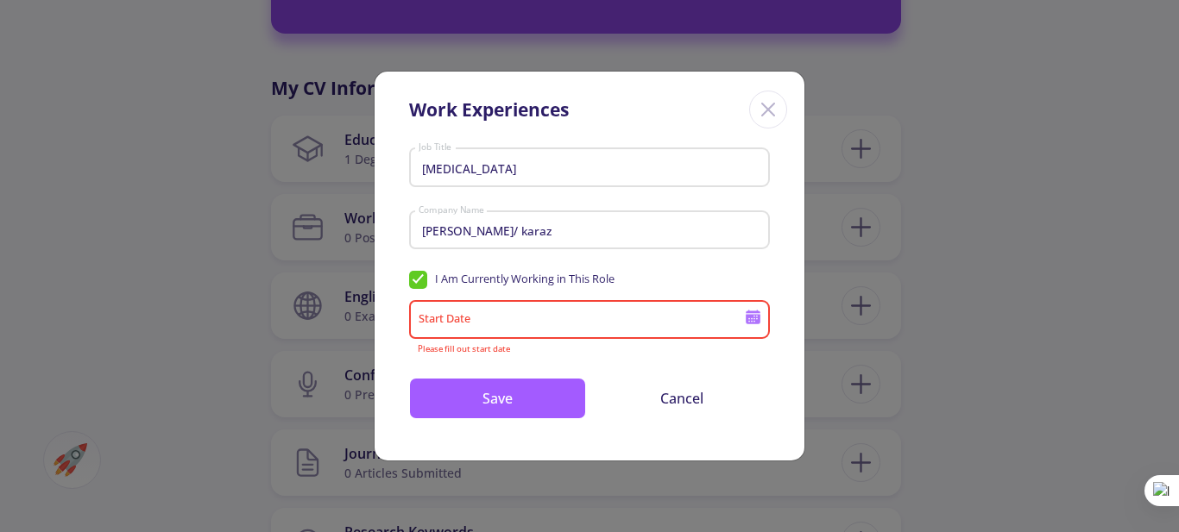
type input "[DATE]"
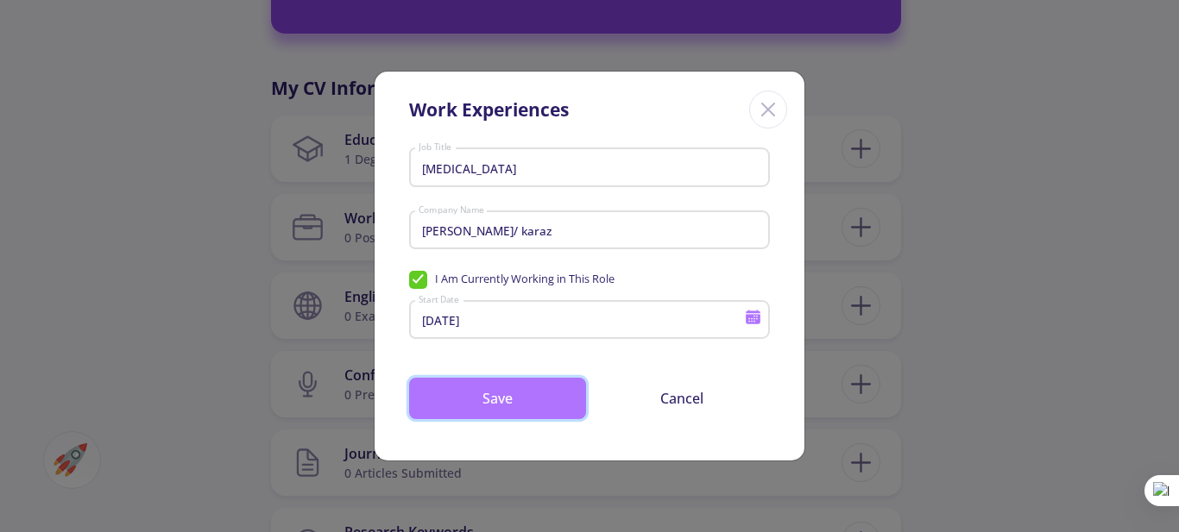
click at [505, 399] on button "Save" at bounding box center [497, 398] width 177 height 41
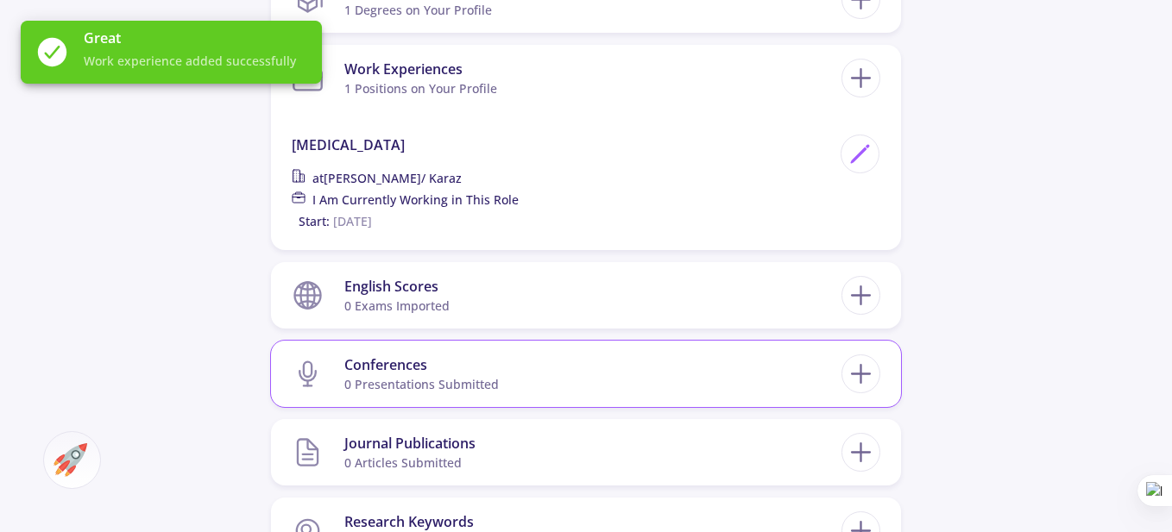
scroll to position [949, 0]
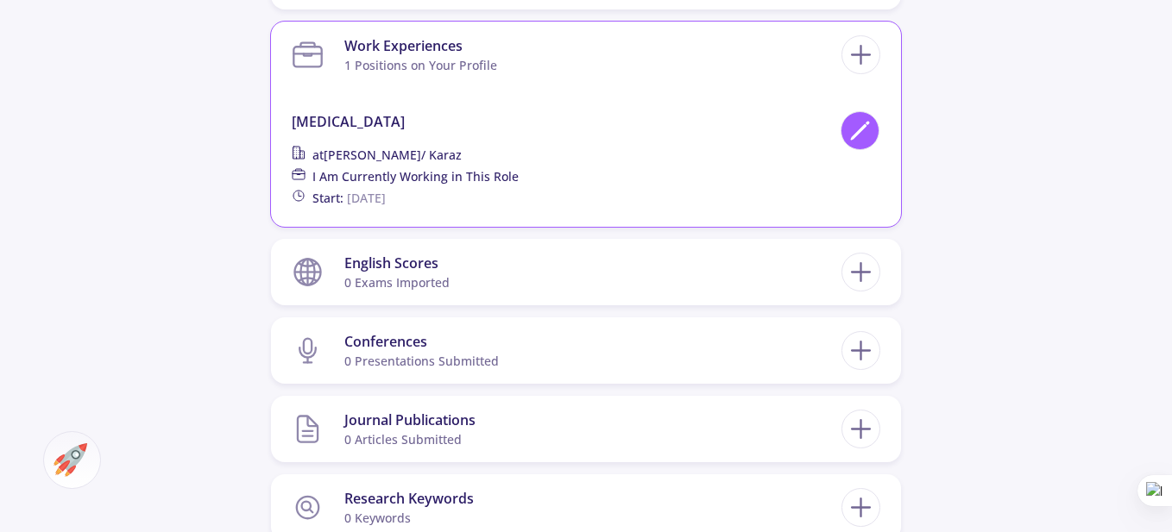
click at [872, 129] on div at bounding box center [859, 130] width 39 height 39
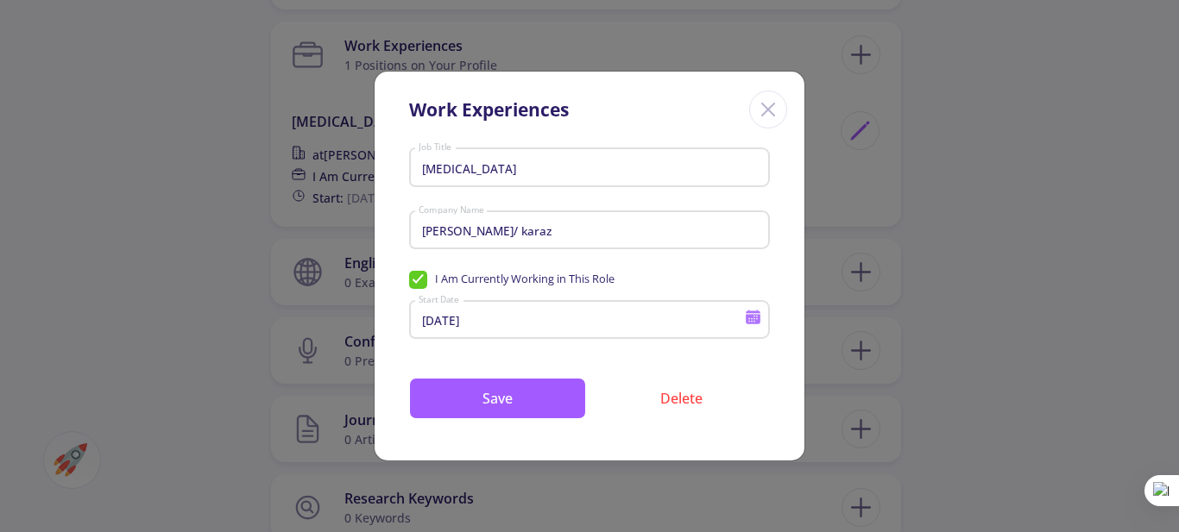
click at [532, 226] on input "[PERSON_NAME]/ karaz" at bounding box center [592, 231] width 349 height 16
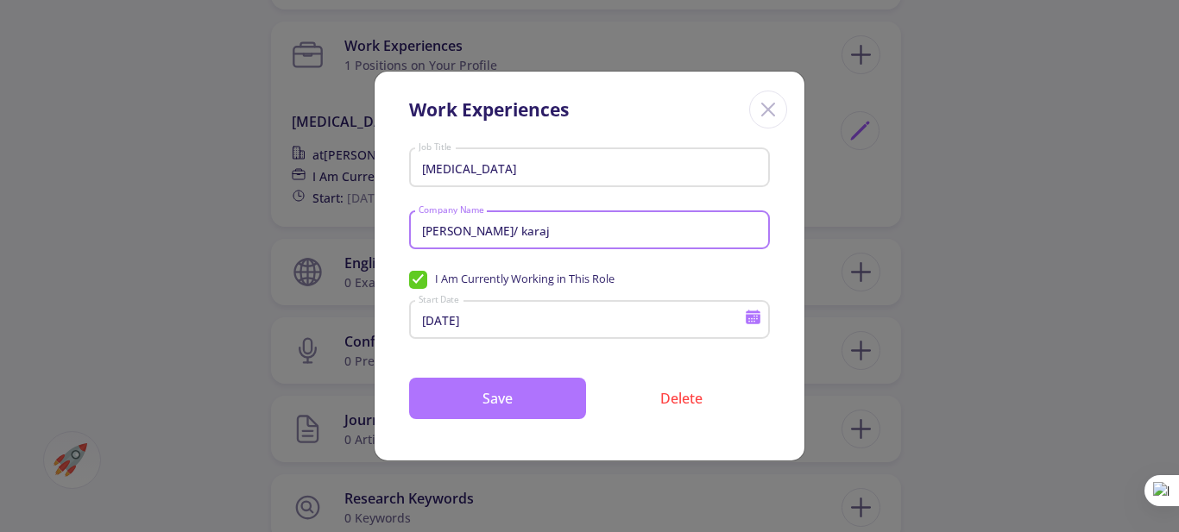
type input "[PERSON_NAME]/ karaj"
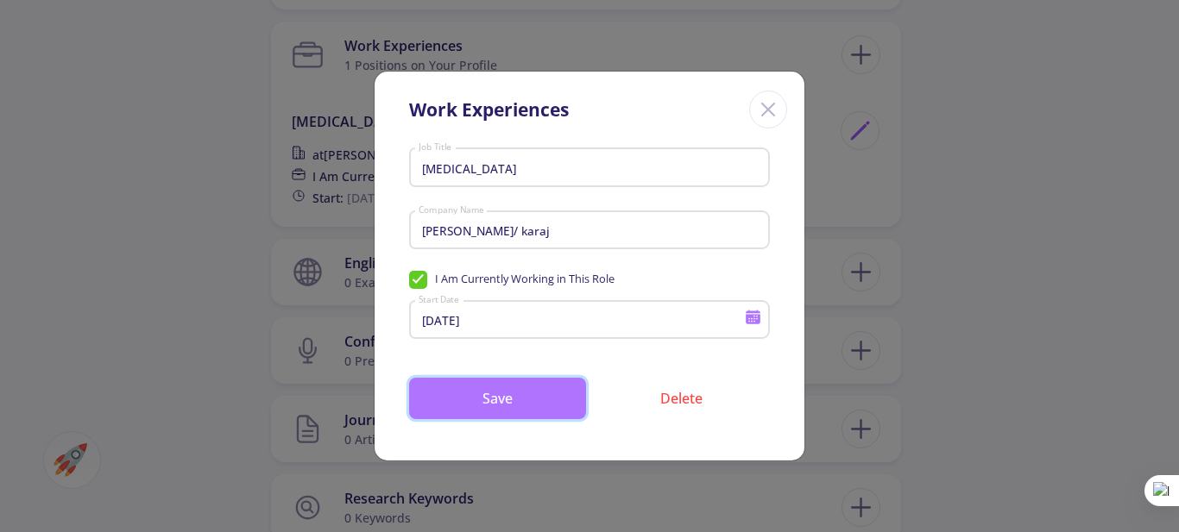
click at [513, 393] on button "Save" at bounding box center [497, 398] width 177 height 41
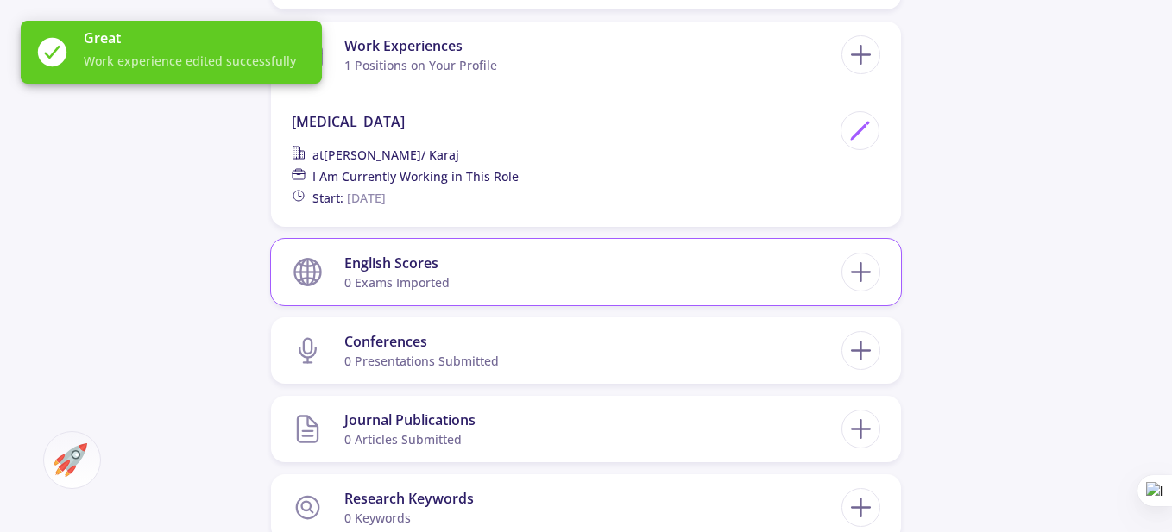
click at [647, 255] on section "English Scores 0 exams imported" at bounding box center [567, 272] width 550 height 53
click at [871, 274] on icon at bounding box center [861, 272] width 32 height 32
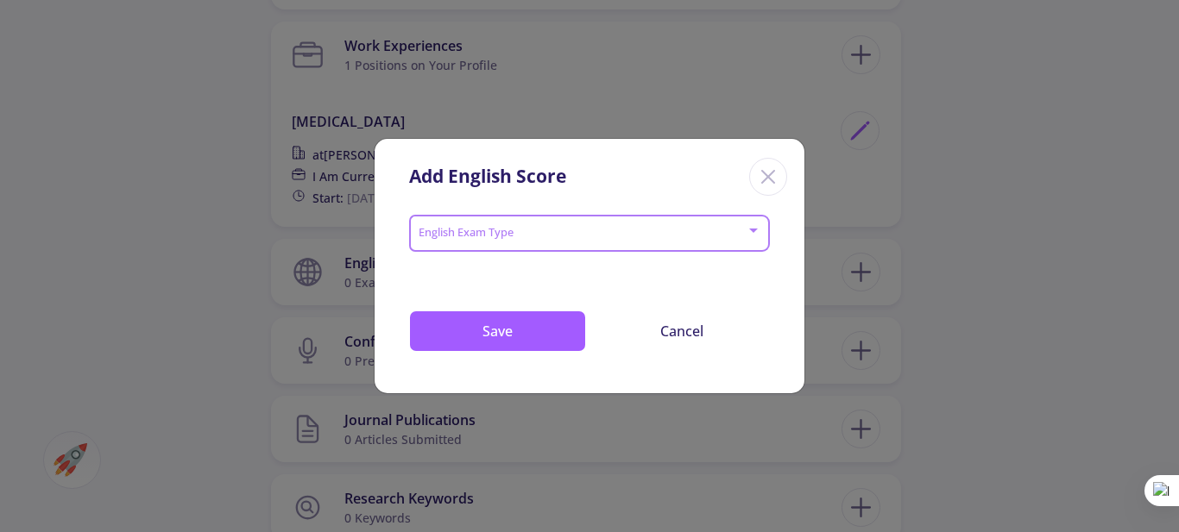
click at [583, 236] on span at bounding box center [584, 234] width 324 height 12
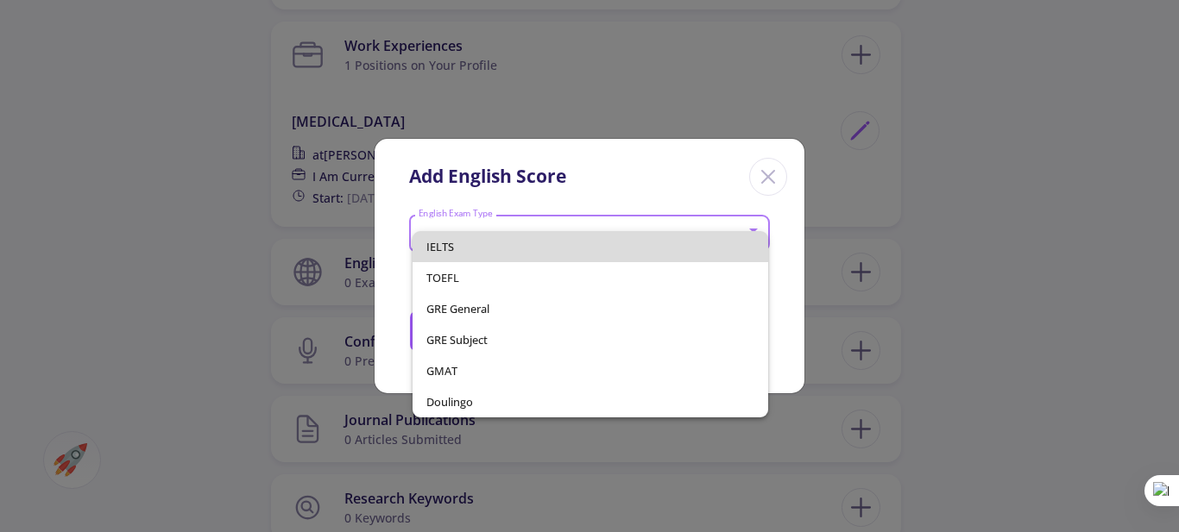
click at [489, 248] on span "IELTS" at bounding box center [590, 246] width 329 height 31
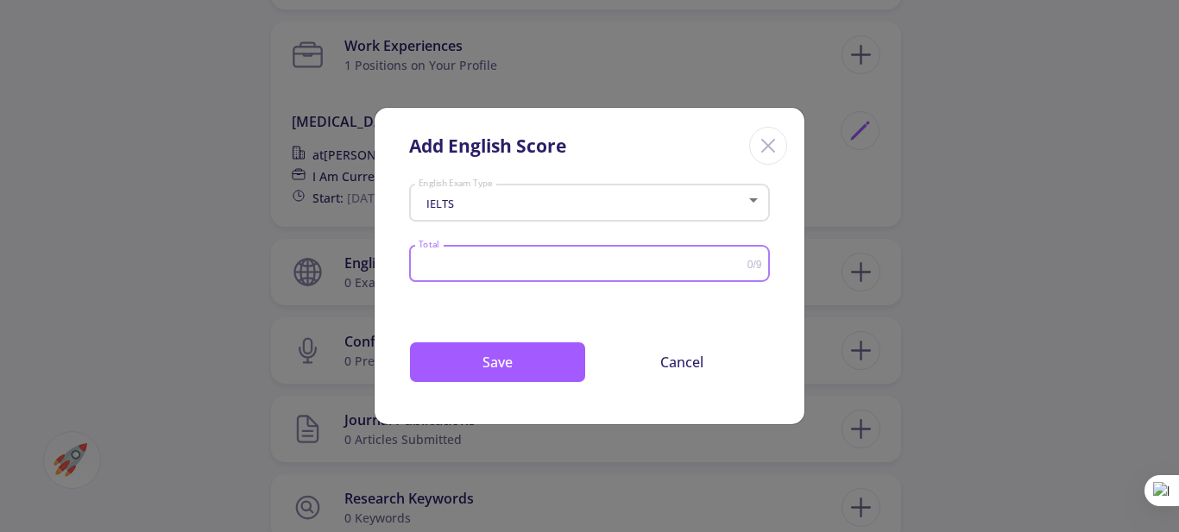
click at [516, 268] on input "Total" at bounding box center [583, 264] width 330 height 13
type input "6.5"
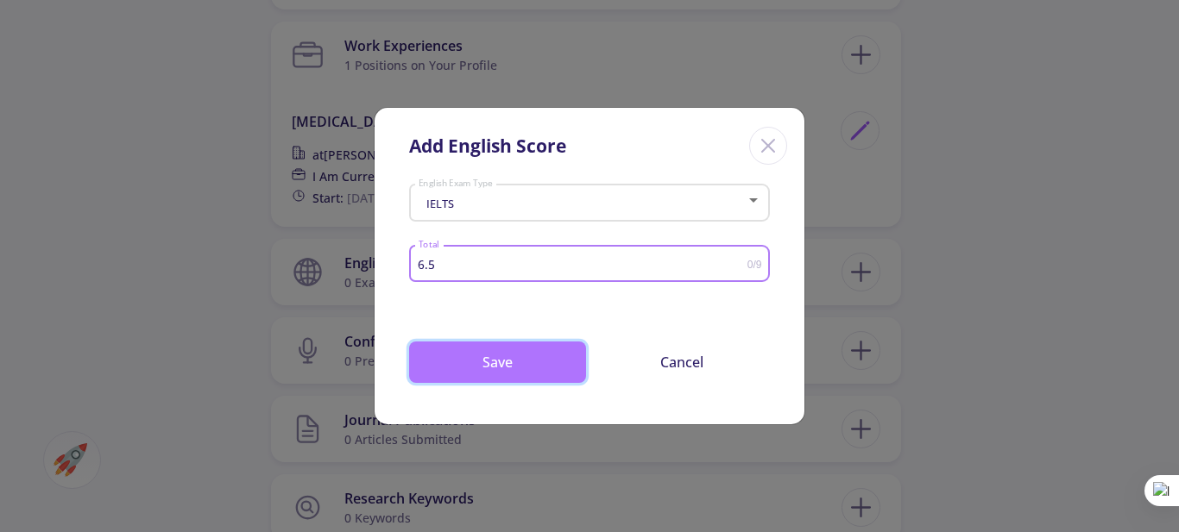
click at [504, 360] on button "Save" at bounding box center [497, 362] width 177 height 41
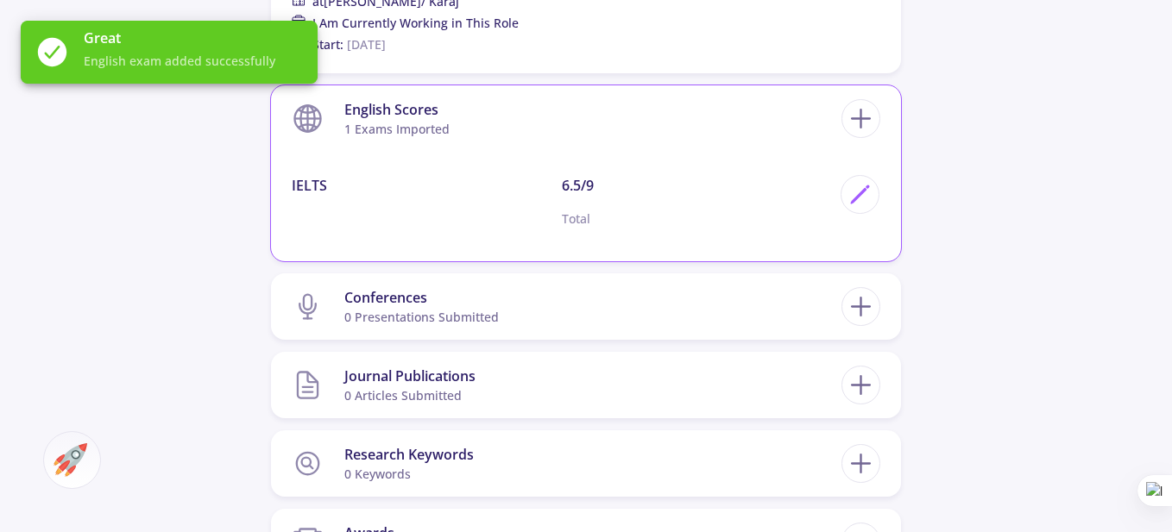
scroll to position [1122, 0]
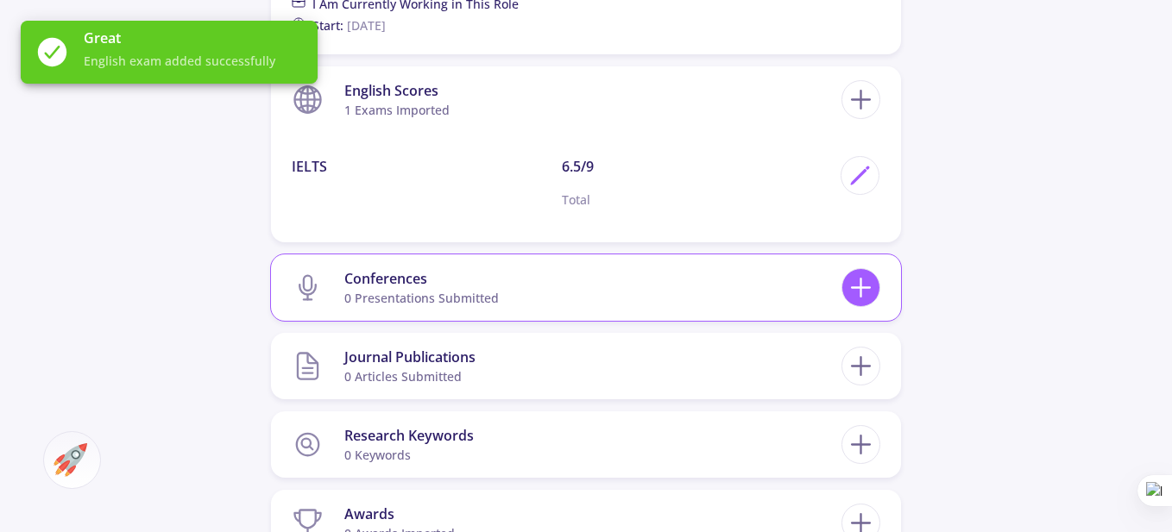
click at [858, 288] on line at bounding box center [861, 288] width 18 height 0
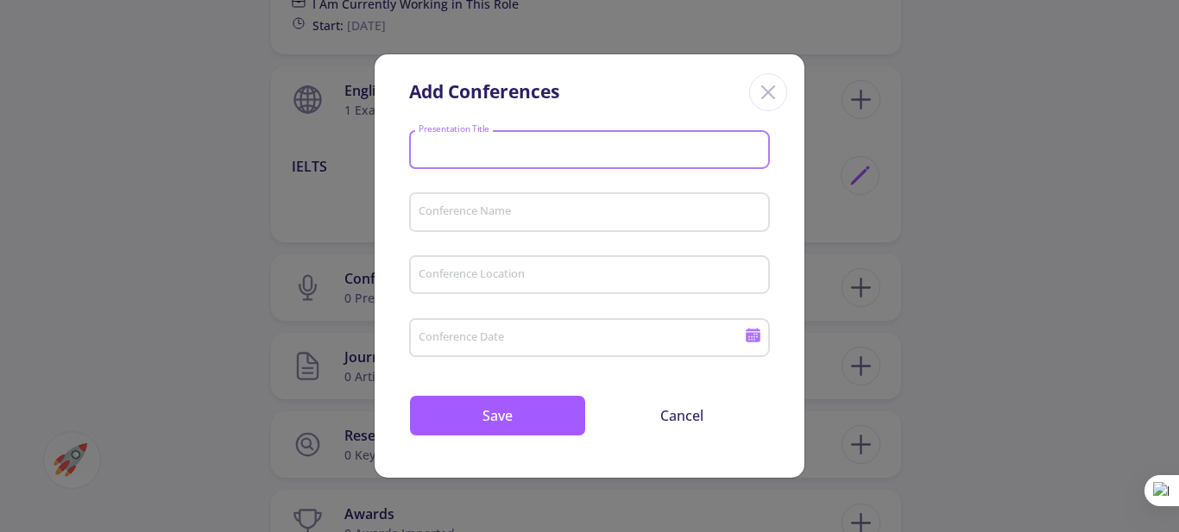
click at [546, 151] on input "Presentation Title" at bounding box center [592, 151] width 349 height 16
click at [759, 84] on icon "Close" at bounding box center [768, 93] width 28 height 28
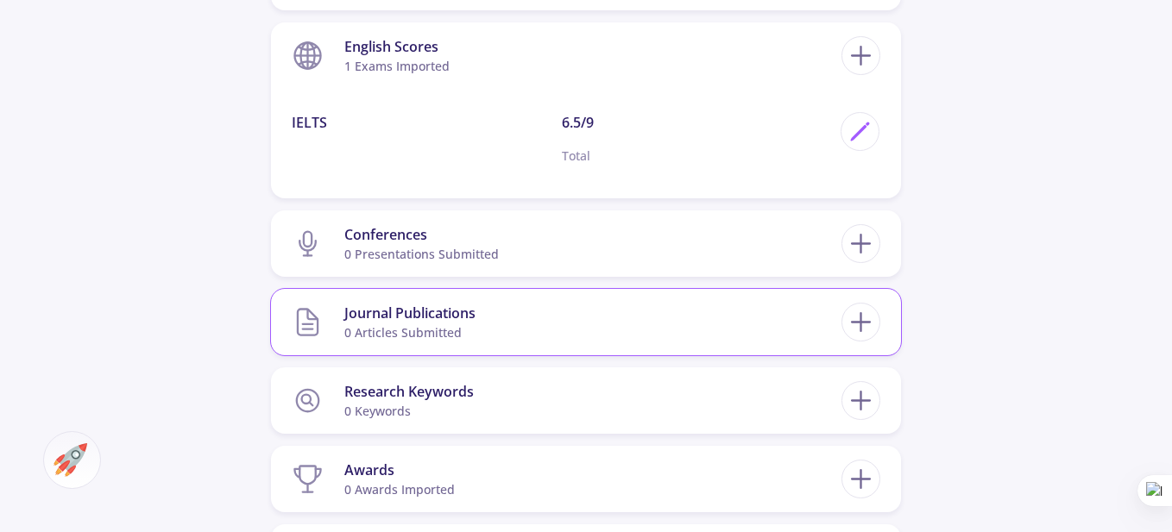
scroll to position [1208, 0]
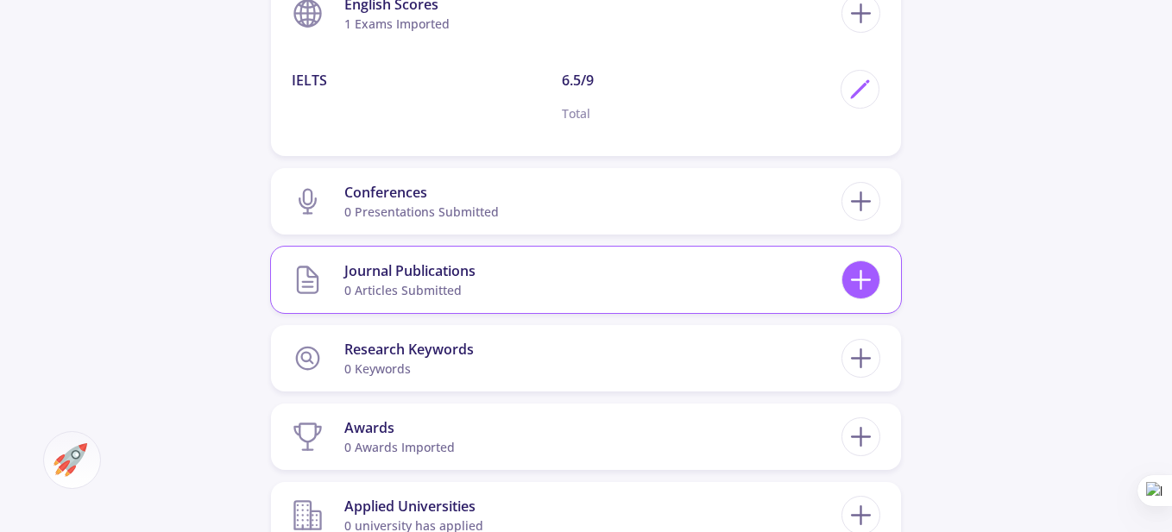
click at [858, 278] on icon at bounding box center [861, 280] width 32 height 32
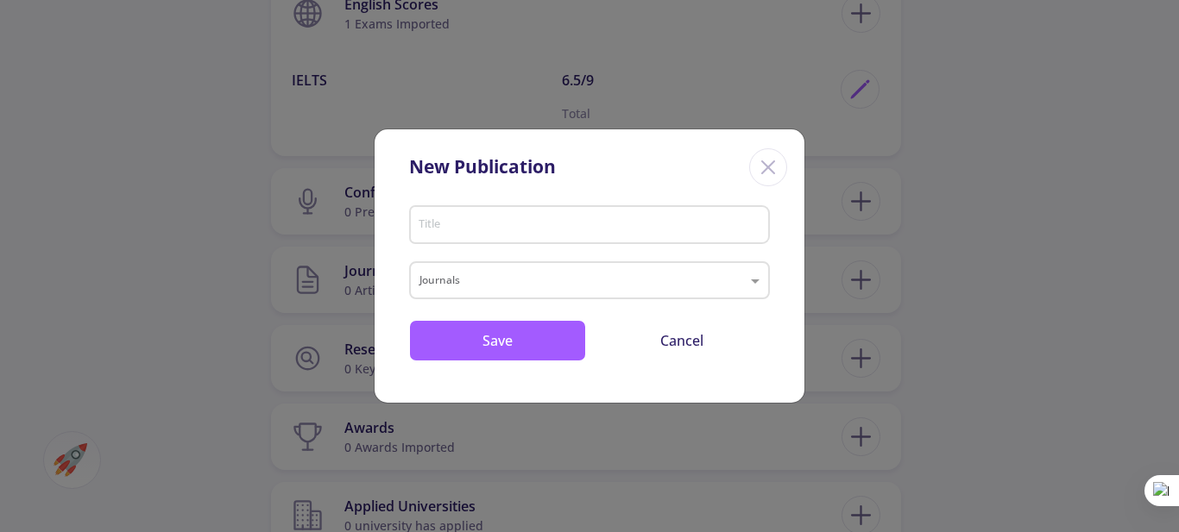
click at [758, 167] on icon "Close" at bounding box center [768, 168] width 28 height 28
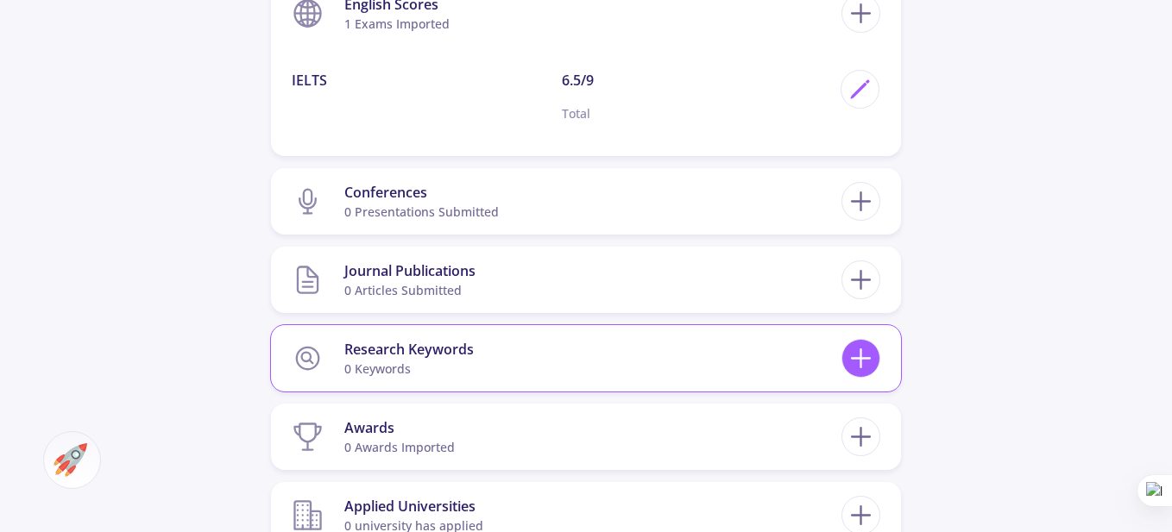
click at [858, 359] on line at bounding box center [861, 359] width 18 height 0
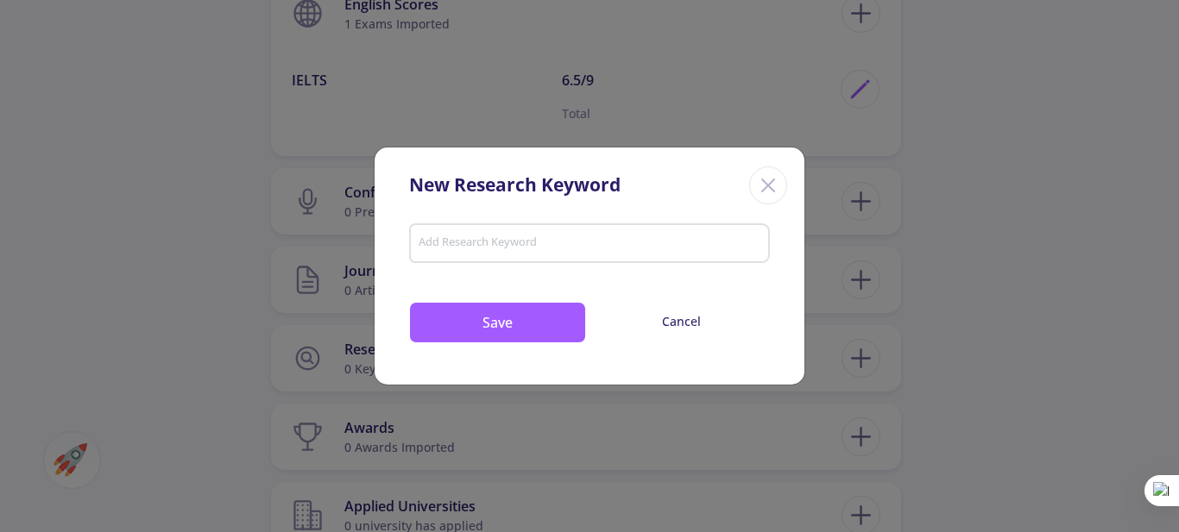
click at [587, 243] on input "Add Research Keyword" at bounding box center [590, 245] width 344 height 16
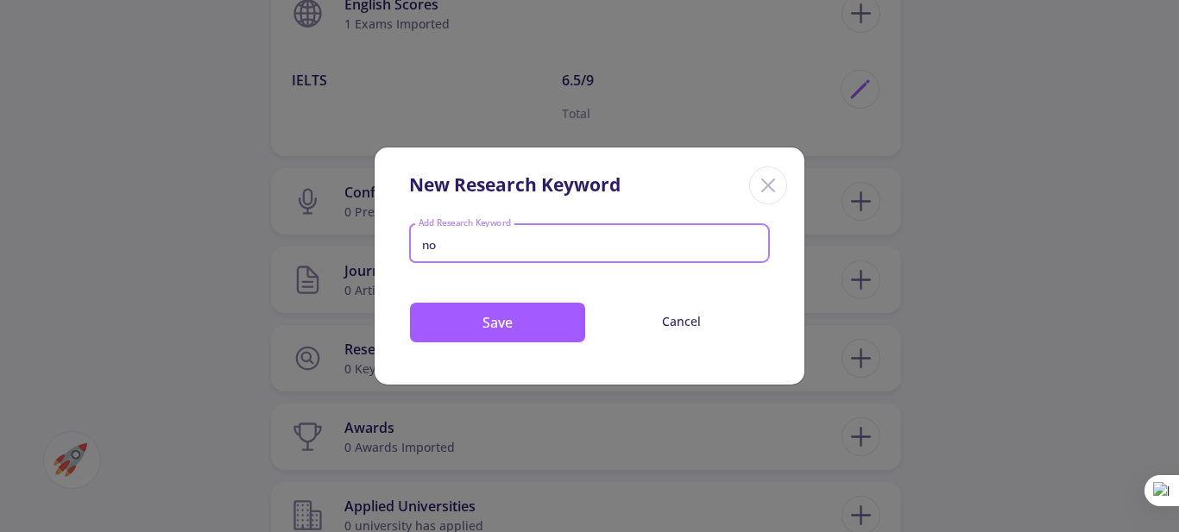
type input "n"
type input "s"
drag, startPoint x: 558, startPoint y: 242, endPoint x: 361, endPoint y: 257, distance: 198.2
click at [361, 257] on div "New Research Keyword coping strategy Add Research Keyword Save Cancel" at bounding box center [589, 266] width 1179 height 532
paste input "ies"
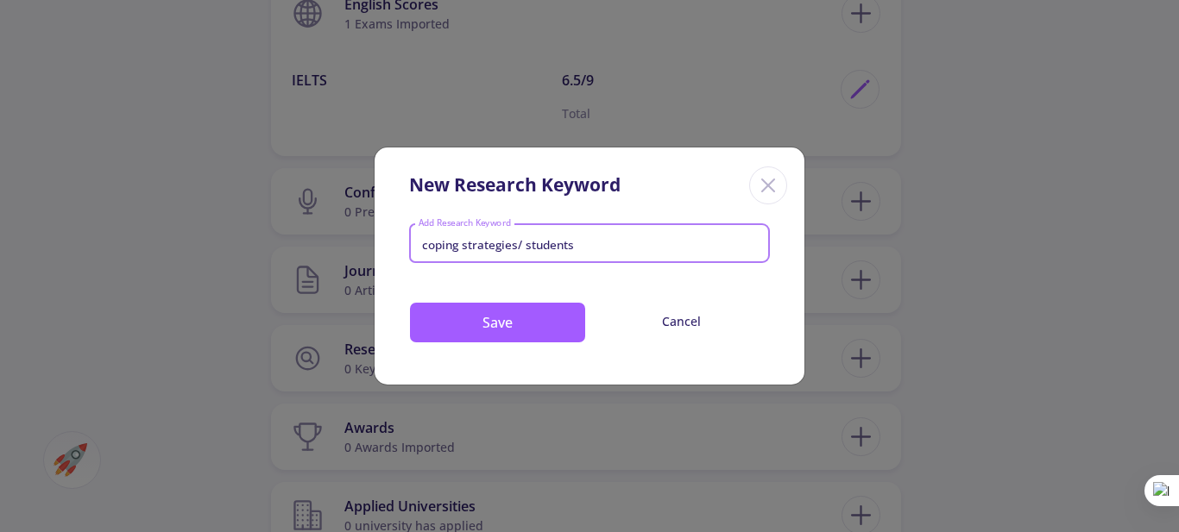
click at [424, 242] on input "coping strategies/ students" at bounding box center [590, 245] width 344 height 16
click at [419, 247] on input "coping strategies/ students" at bounding box center [590, 245] width 344 height 16
click at [626, 251] on input "stress coping strategies/ students" at bounding box center [590, 245] width 344 height 16
type input "stress coping strategies/ students/ [GEOGRAPHIC_DATA] universities"
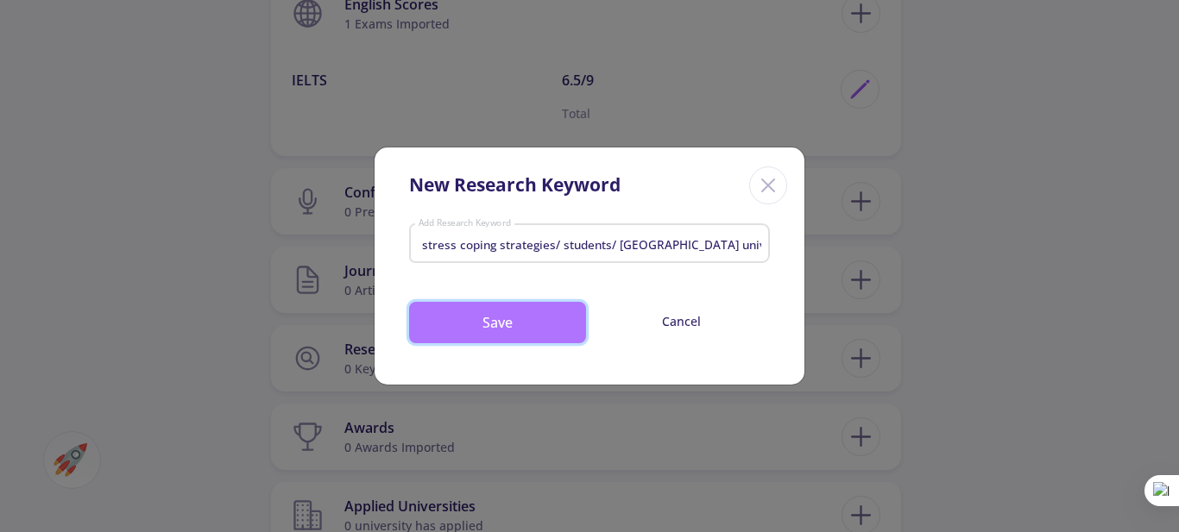
click at [496, 334] on button "Save" at bounding box center [497, 322] width 177 height 41
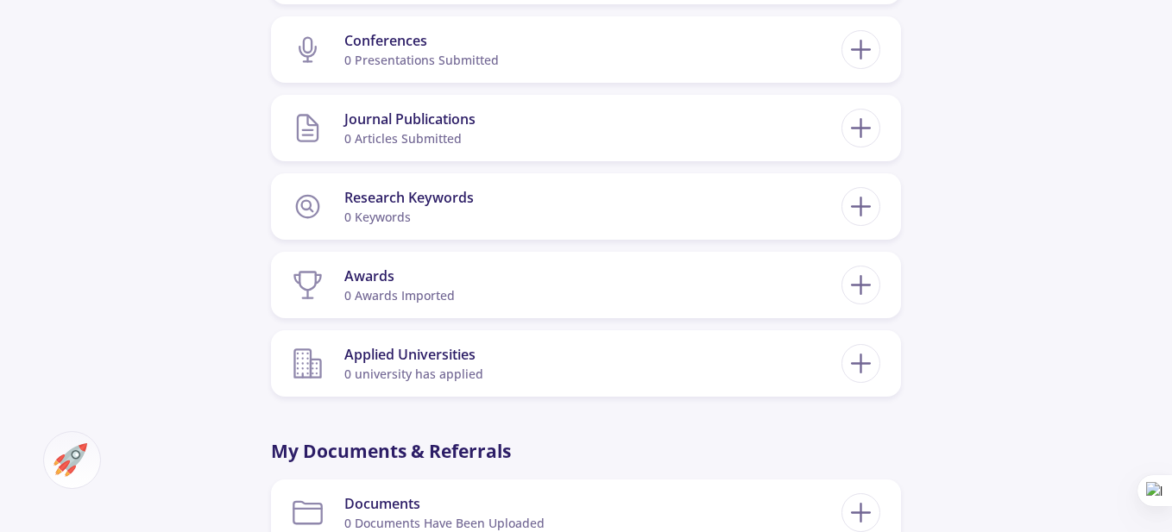
scroll to position [1380, 0]
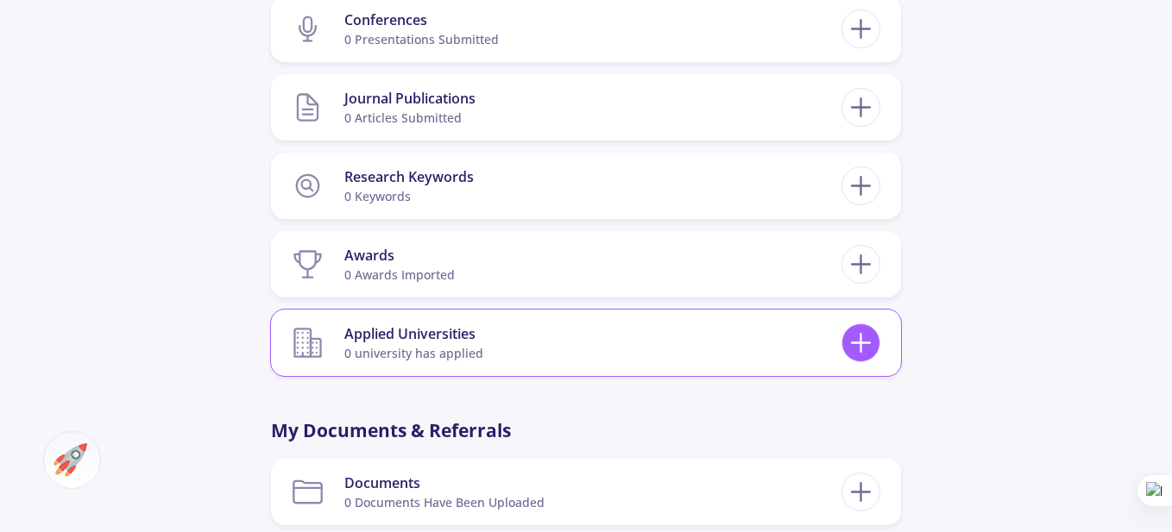
click at [865, 337] on icon at bounding box center [861, 343] width 32 height 32
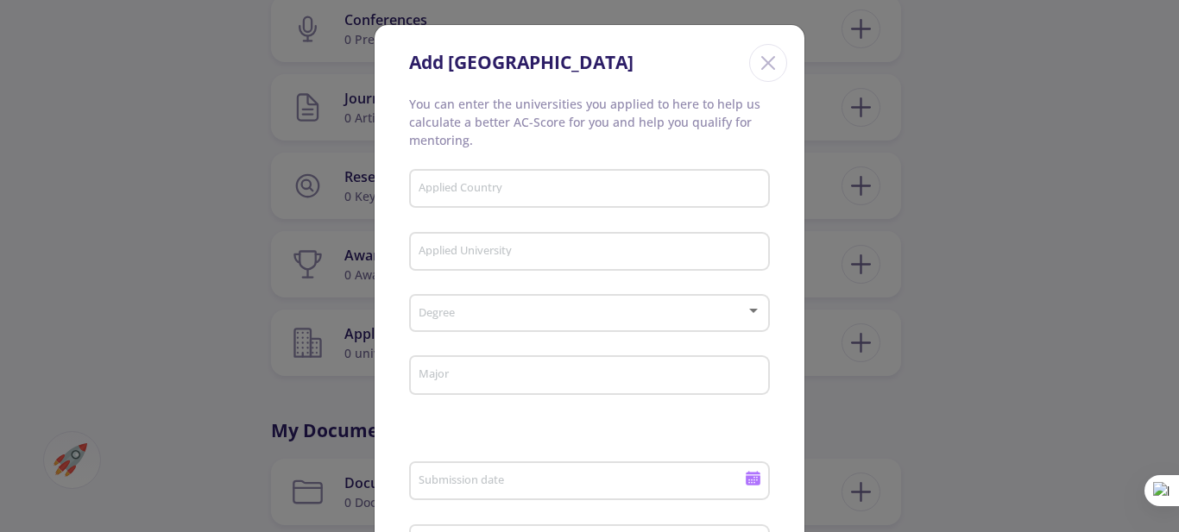
click at [1010, 278] on div "Add [GEOGRAPHIC_DATA] You can enter the universities you applied to here to hel…" at bounding box center [589, 266] width 1179 height 532
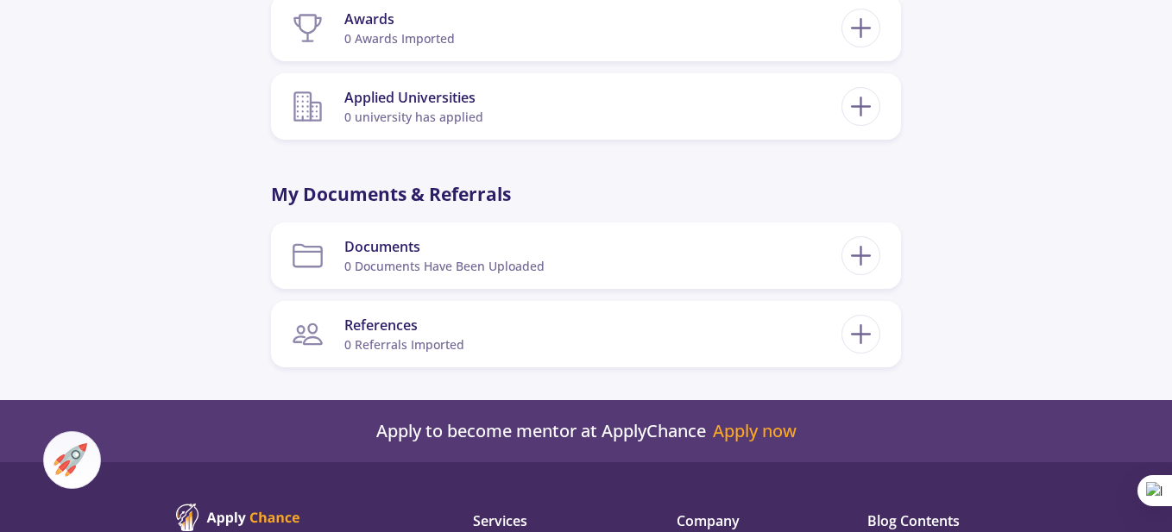
scroll to position [1639, 0]
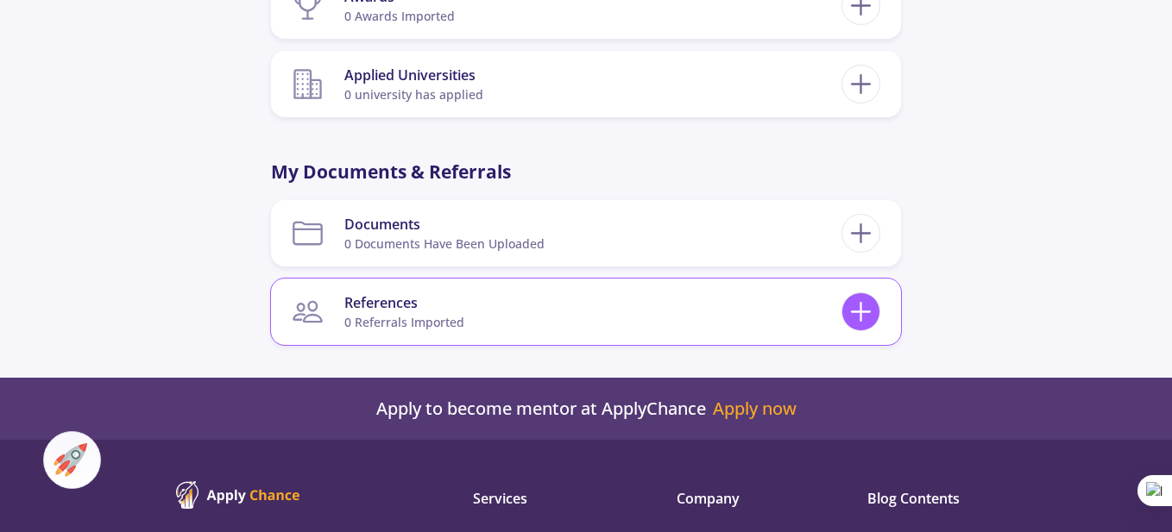
click at [867, 303] on icon at bounding box center [861, 312] width 32 height 32
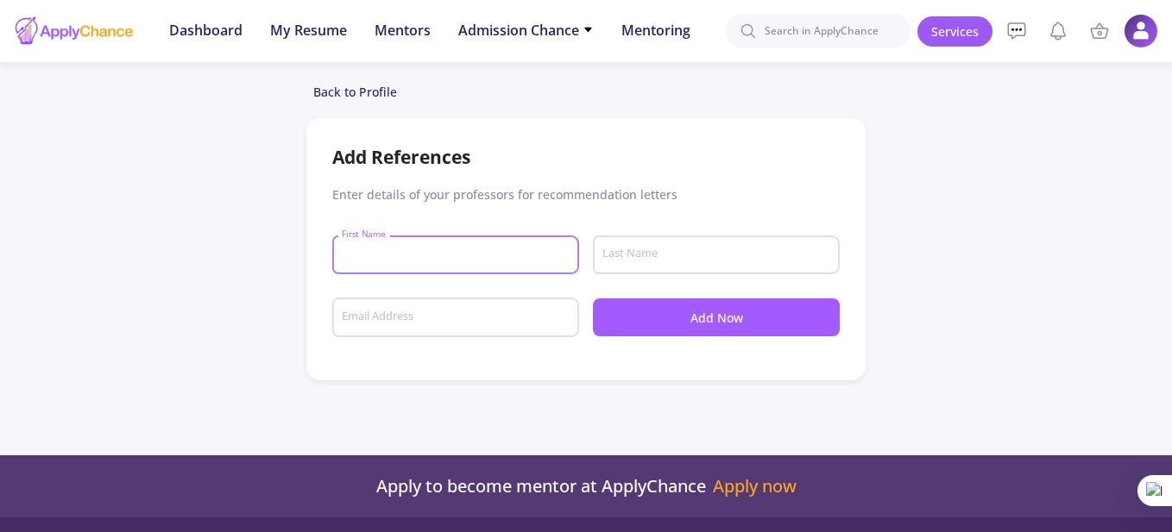
click at [435, 255] on input "First Name" at bounding box center [458, 256] width 235 height 16
click at [656, 243] on div "Last Name" at bounding box center [716, 252] width 230 height 45
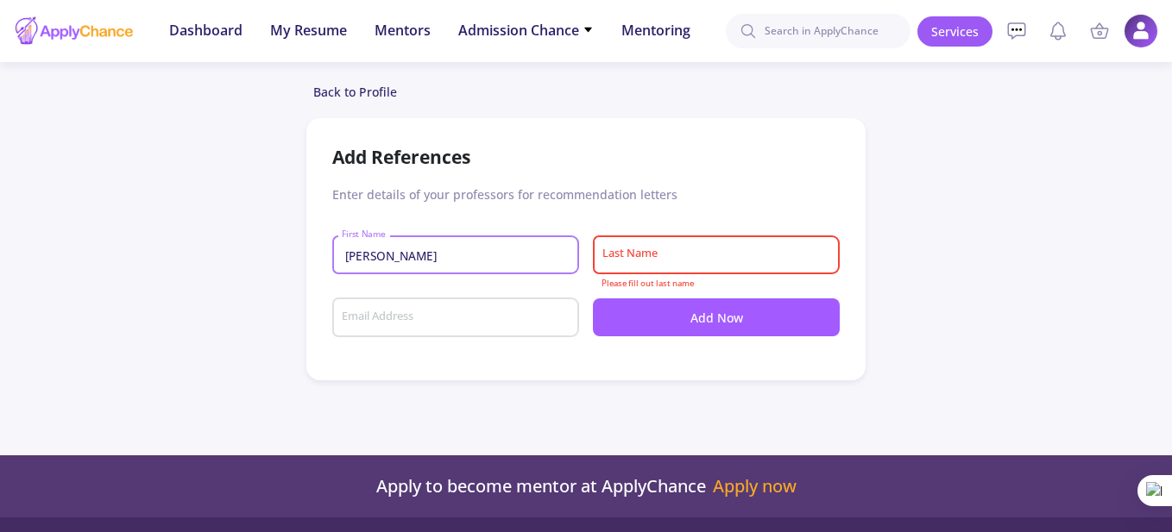
click at [465, 250] on input "[PERSON_NAME]" at bounding box center [458, 256] width 235 height 16
type input "f"
type input "[PERSON_NAME]"
click at [675, 246] on div "Last Name" at bounding box center [716, 252] width 230 height 45
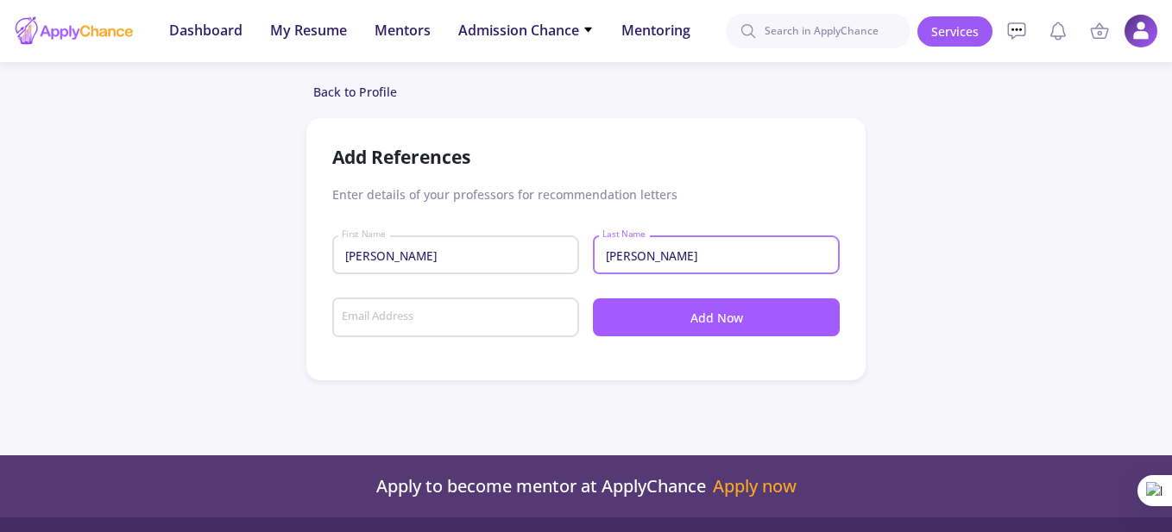
click at [611, 262] on input "[PERSON_NAME]" at bounding box center [718, 256] width 235 height 16
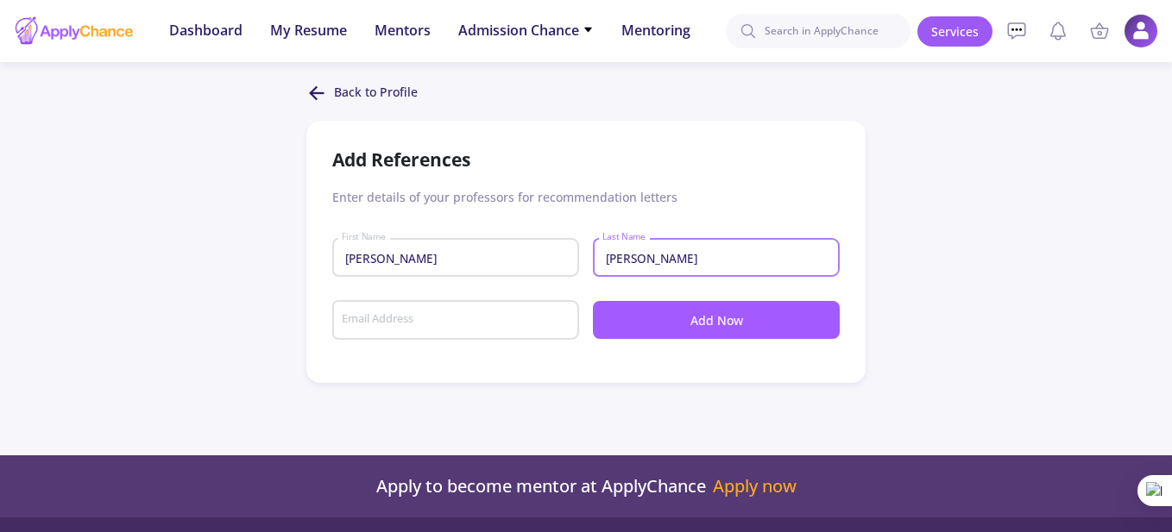
type input "[PERSON_NAME]"
click at [355, 264] on input "[PERSON_NAME]" at bounding box center [458, 258] width 235 height 16
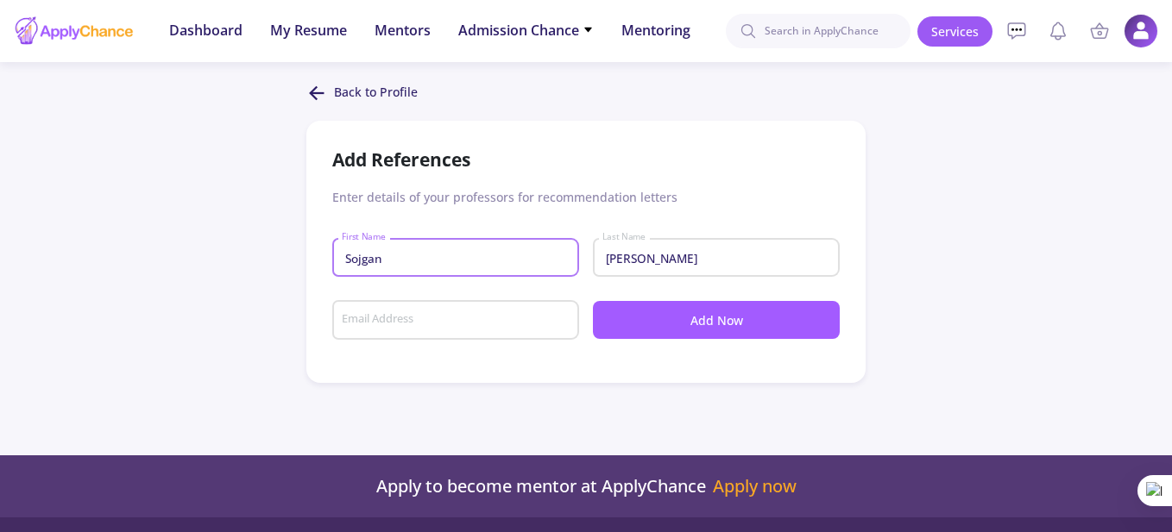
click at [748, 318] on button "Add Now" at bounding box center [716, 320] width 247 height 38
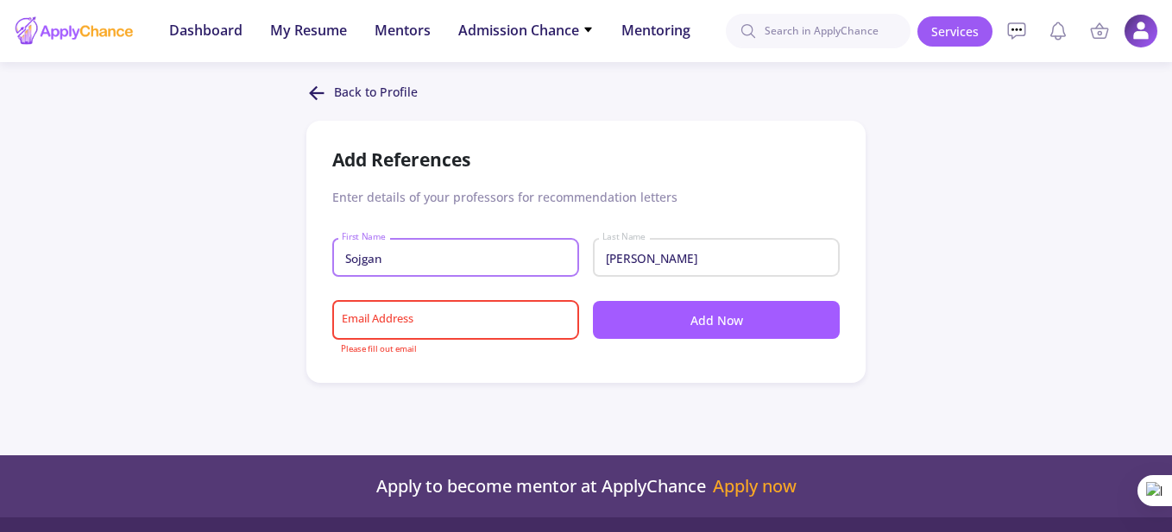
click at [351, 256] on input "Sojgan" at bounding box center [458, 258] width 235 height 16
type input "[PERSON_NAME]"
click at [443, 318] on input "Email Address" at bounding box center [458, 321] width 235 height 16
type input "RCHANGIZ"
drag, startPoint x: 430, startPoint y: 321, endPoint x: 324, endPoint y: 334, distance: 106.9
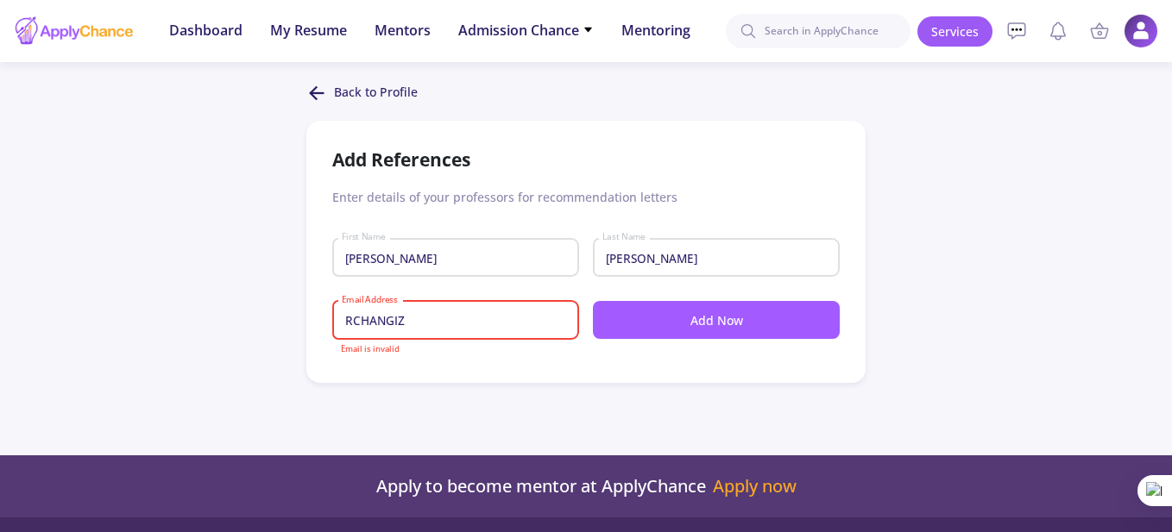
click at [324, 334] on div "Add References Enter details of your professors for recommendation letters [PER…" at bounding box center [585, 252] width 559 height 262
type input "[EMAIL_ADDRESS],com"
click at [804, 322] on button "Add Now" at bounding box center [716, 320] width 247 height 38
click at [702, 324] on button "Add Now" at bounding box center [716, 320] width 247 height 38
drag, startPoint x: 672, startPoint y: 263, endPoint x: 456, endPoint y: 299, distance: 219.4
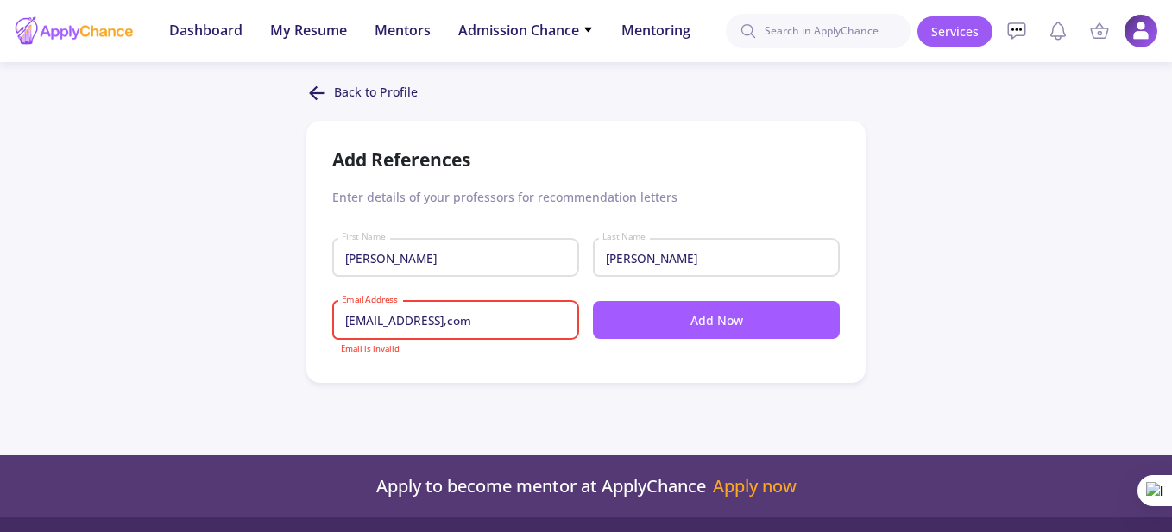
click at [457, 299] on div "Add References Enter details of your professors for recommendation letters [PER…" at bounding box center [585, 252] width 559 height 262
drag, startPoint x: 529, startPoint y: 237, endPoint x: 521, endPoint y: 252, distance: 16.6
click at [530, 236] on div "[PERSON_NAME] First Name" at bounding box center [456, 254] width 230 height 45
click at [504, 261] on input "[PERSON_NAME]" at bounding box center [458, 258] width 235 height 16
drag, startPoint x: 504, startPoint y: 261, endPoint x: 238, endPoint y: 267, distance: 265.8
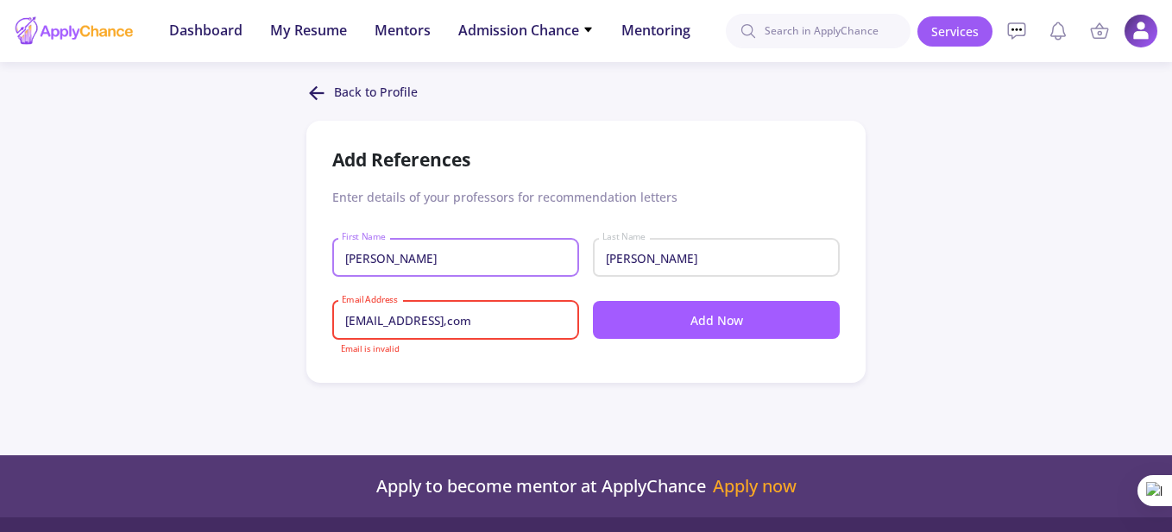
click at [238, 267] on div "Back to Profile Add References Enter details of your professors for recommendat…" at bounding box center [586, 233] width 1172 height 300
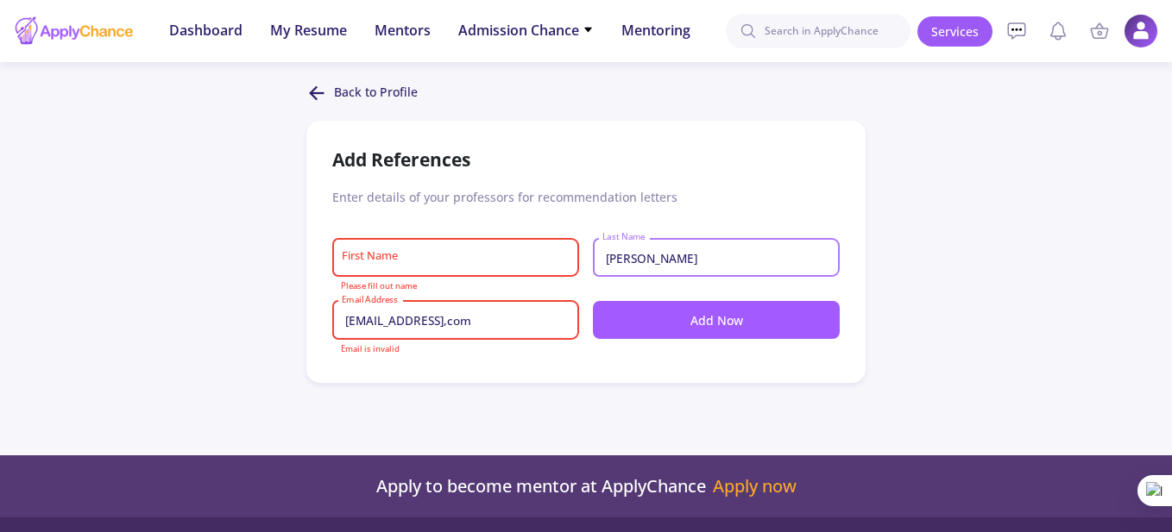
drag, startPoint x: 761, startPoint y: 261, endPoint x: 431, endPoint y: 287, distance: 330.7
click at [435, 288] on div "First Name Please fill out name [PERSON_NAME] Last Name" at bounding box center [585, 263] width 507 height 63
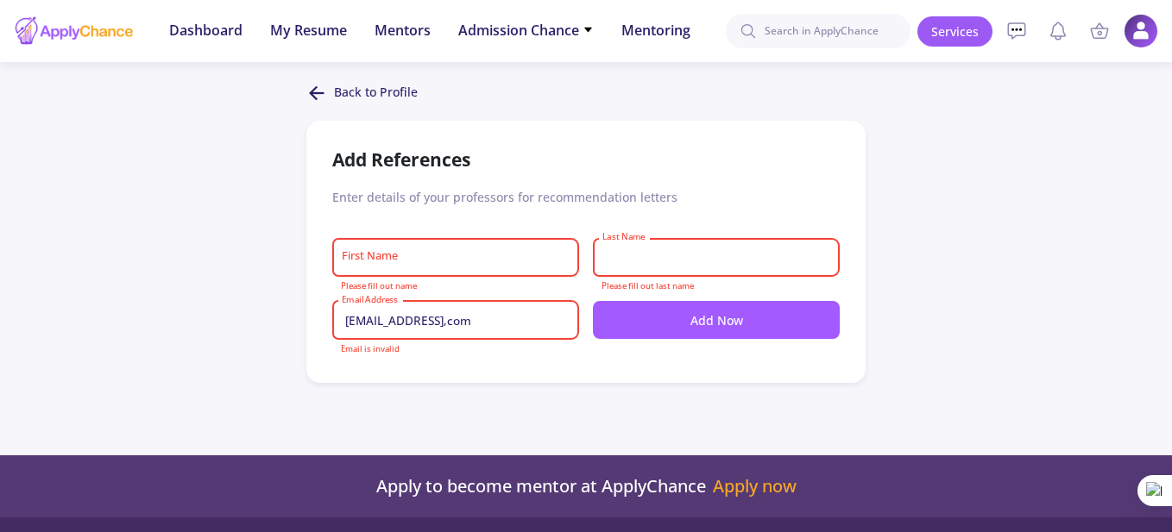
click at [420, 255] on input "First Name" at bounding box center [458, 258] width 235 height 16
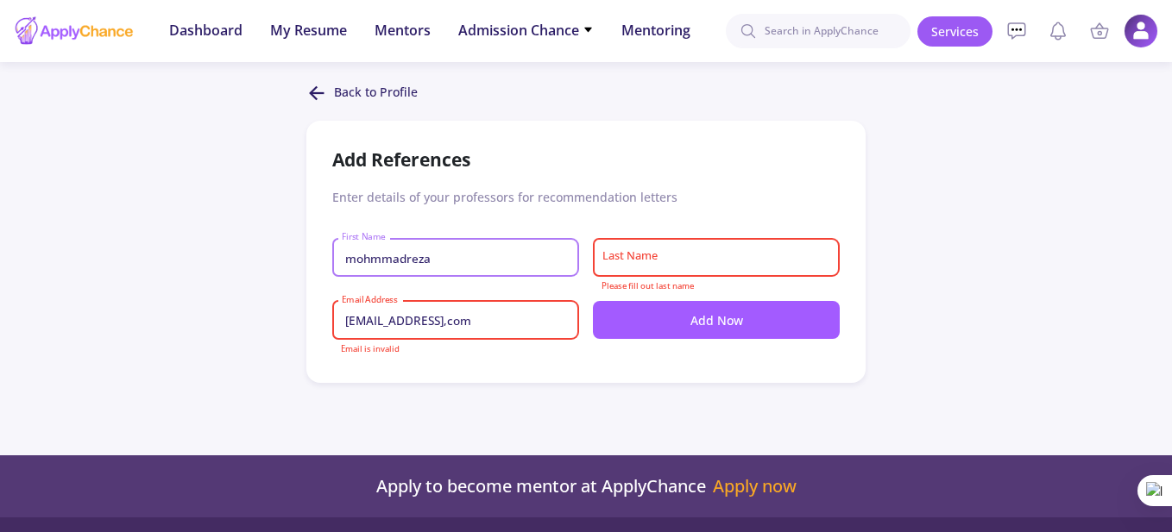
click at [406, 255] on input "mohmmadreza" at bounding box center [458, 258] width 235 height 16
click at [356, 255] on input "[PERSON_NAME]" at bounding box center [458, 258] width 235 height 16
type input "[PERSON_NAME]"
click at [621, 255] on input "Last Name" at bounding box center [718, 258] width 235 height 16
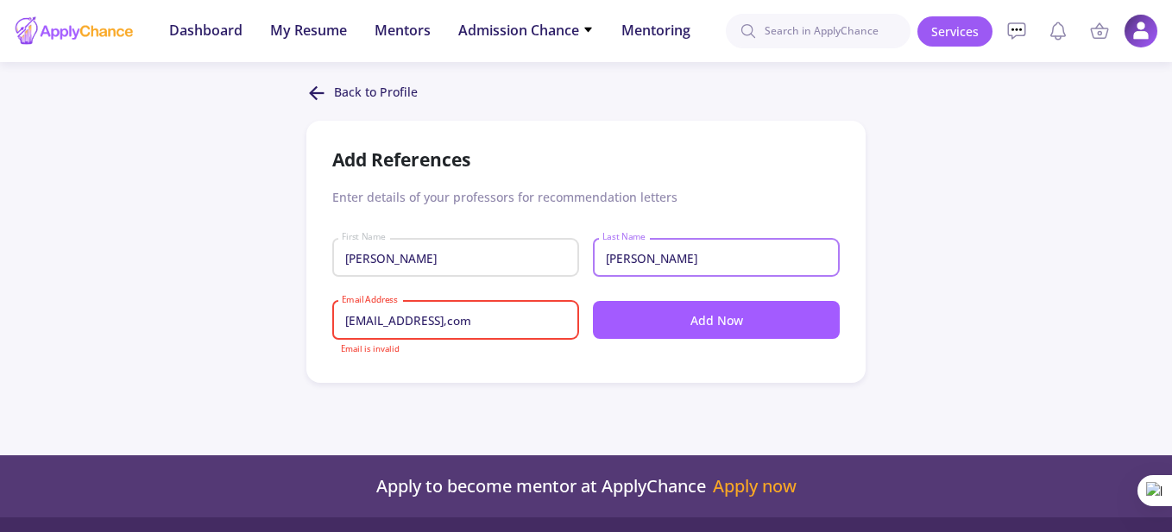
type input "[PERSON_NAME]"
click at [691, 328] on button "Add Now" at bounding box center [716, 320] width 247 height 38
click at [733, 319] on button "Add Now" at bounding box center [716, 320] width 247 height 38
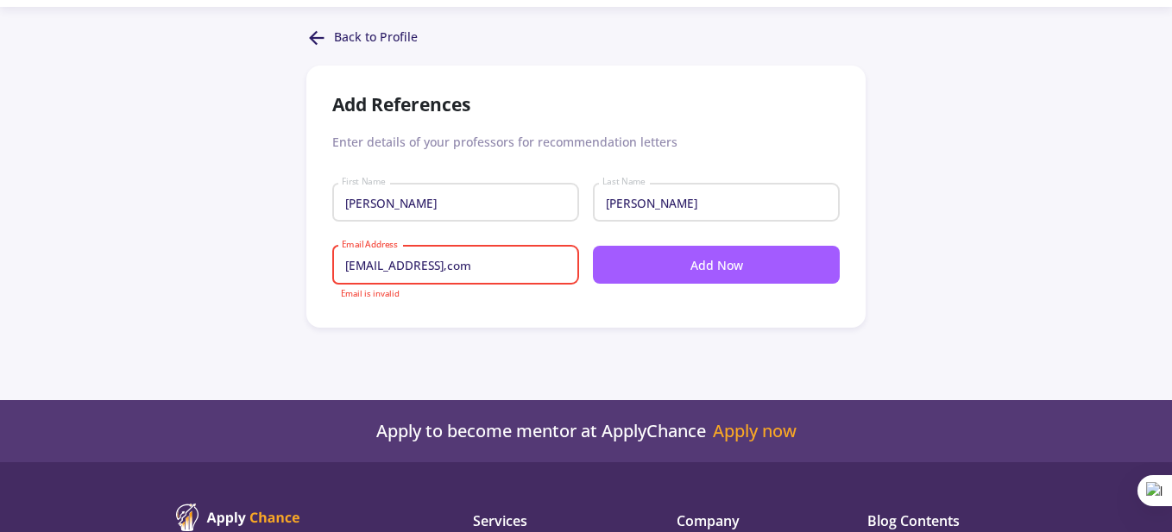
scroll to position [61, 0]
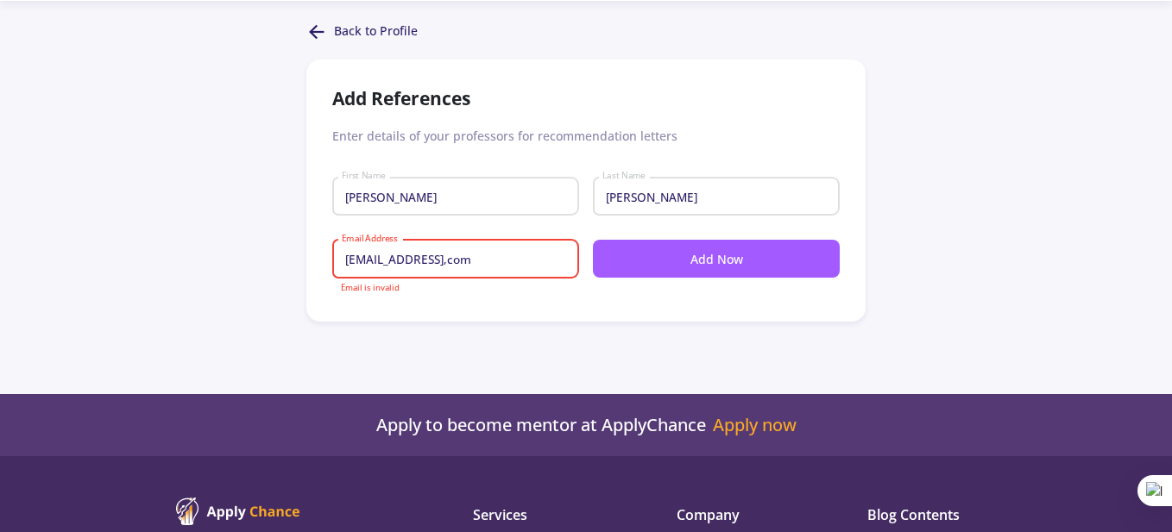
click at [349, 246] on div "[EMAIL_ADDRESS],com Email Address" at bounding box center [456, 255] width 230 height 45
click at [373, 263] on input "[EMAIL_ADDRESS],com" at bounding box center [458, 260] width 235 height 16
click at [463, 263] on input "[EMAIL_ADDRESS],com" at bounding box center [458, 260] width 235 height 16
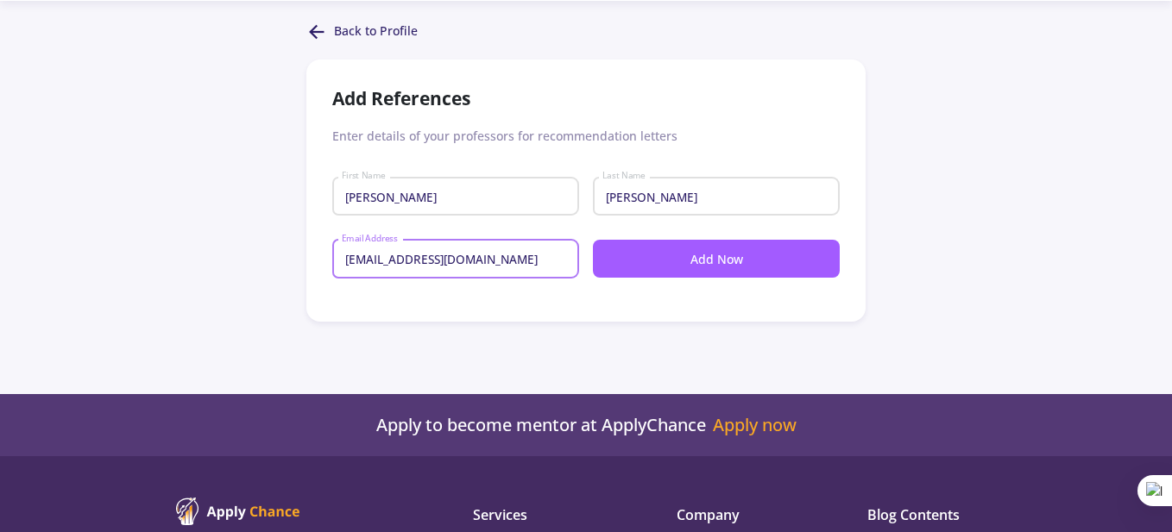
type input "[EMAIL_ADDRESS][DOMAIN_NAME]"
click at [679, 260] on button "Add Now" at bounding box center [716, 259] width 247 height 38
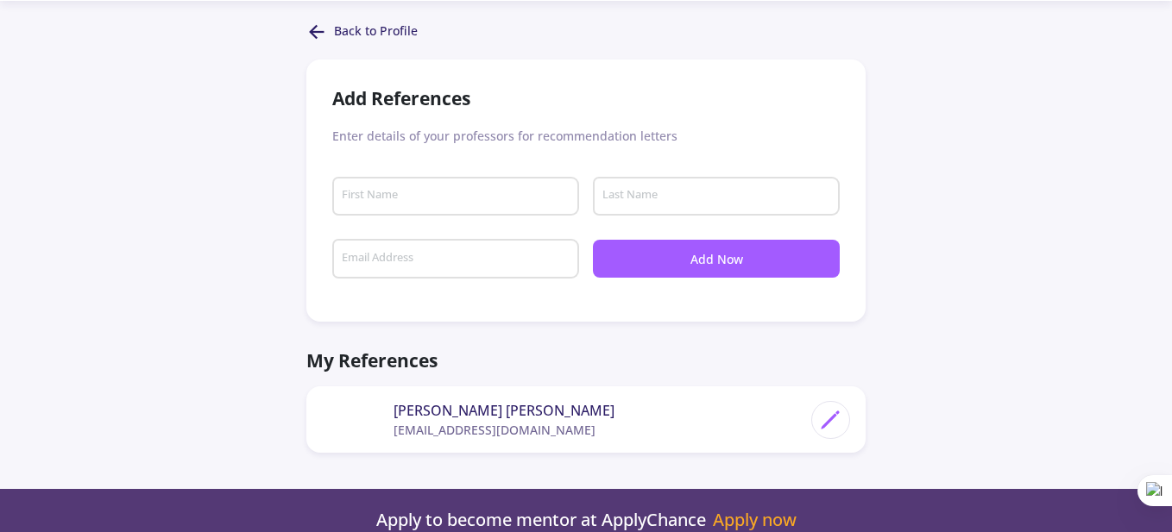
click at [830, 416] on icon at bounding box center [830, 420] width 23 height 23
type input "[PERSON_NAME]"
type input "[EMAIL_ADDRESS][DOMAIN_NAME]"
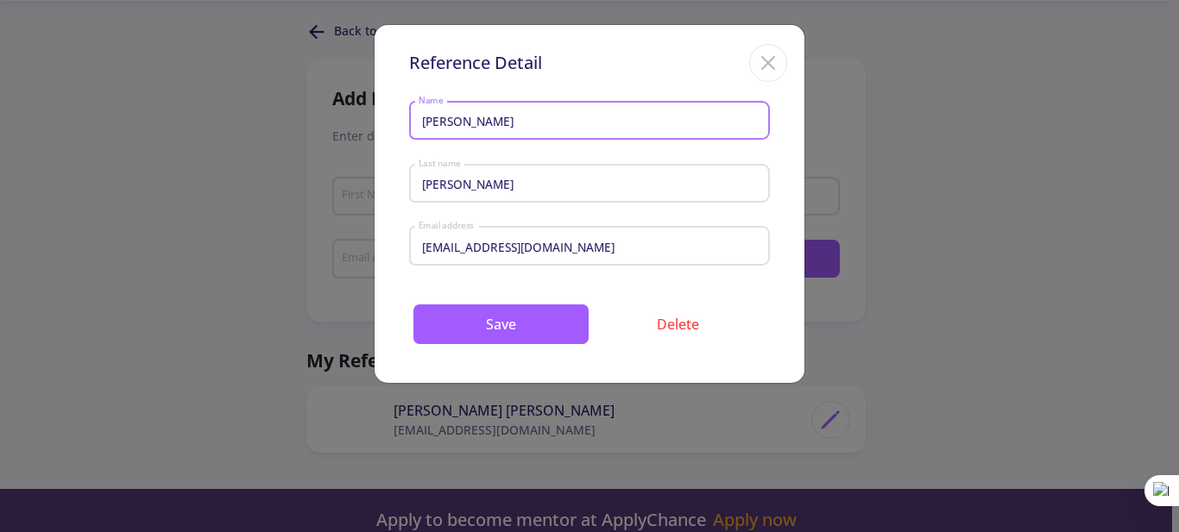
click at [450, 129] on input "[PERSON_NAME]" at bounding box center [592, 122] width 349 height 16
click at [500, 118] on input "[PERSON_NAME]" at bounding box center [592, 122] width 349 height 16
type input "[PERSON_NAME]"
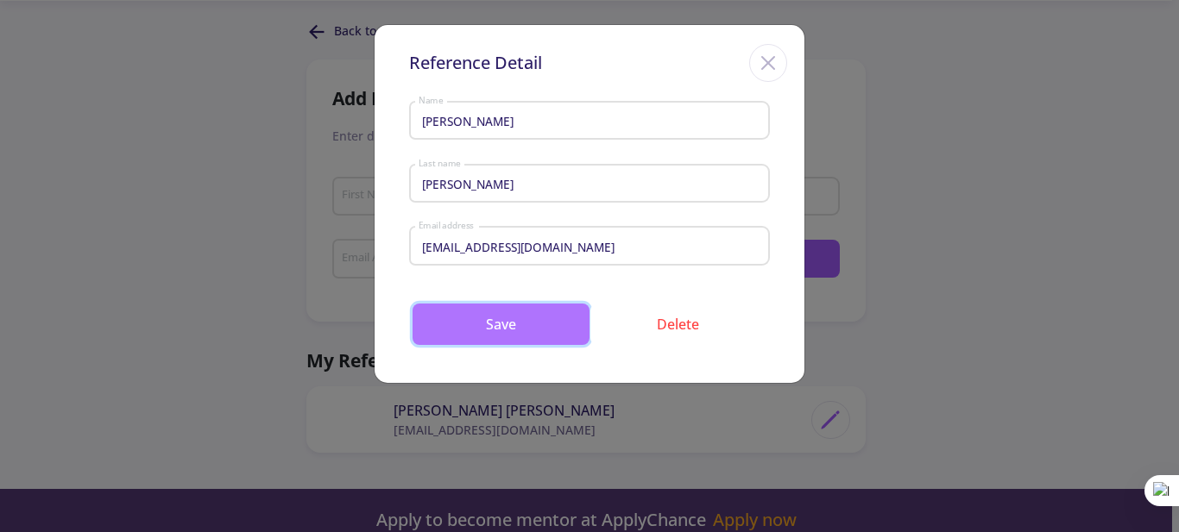
click at [528, 318] on button "Save" at bounding box center [500, 324] width 177 height 41
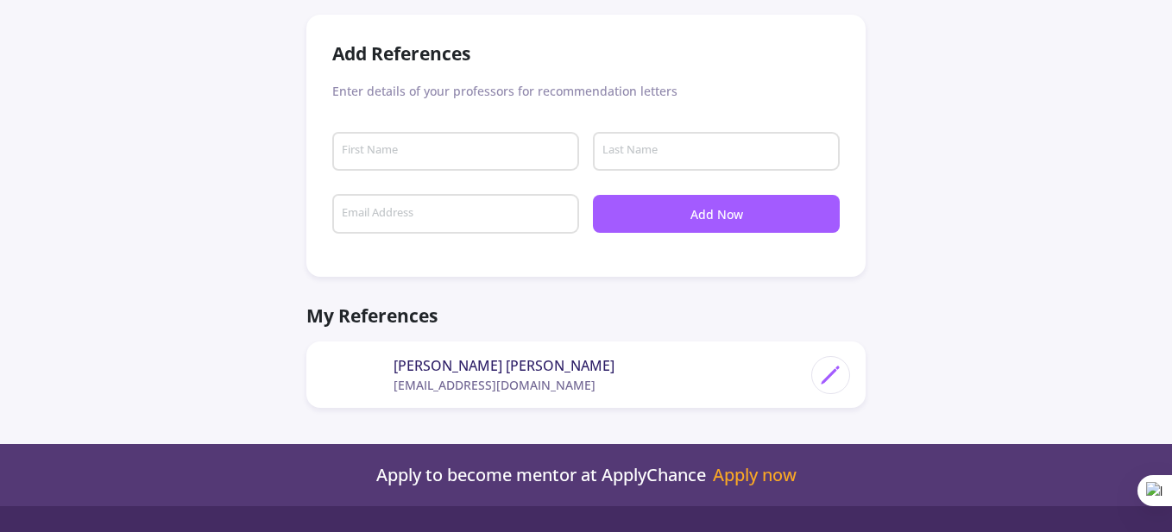
scroll to position [0, 0]
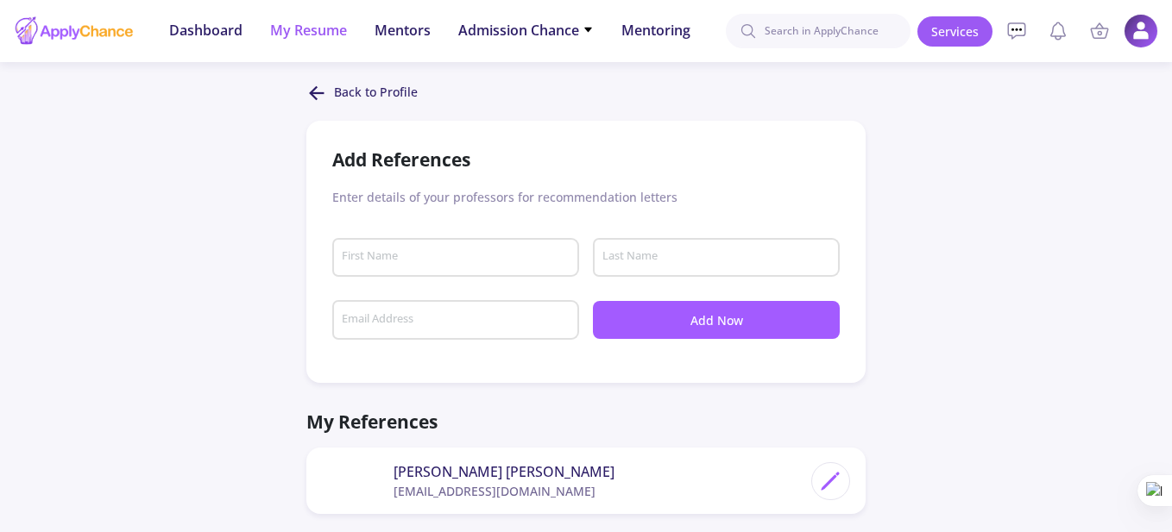
click at [303, 34] on span "My Resume" at bounding box center [308, 30] width 77 height 21
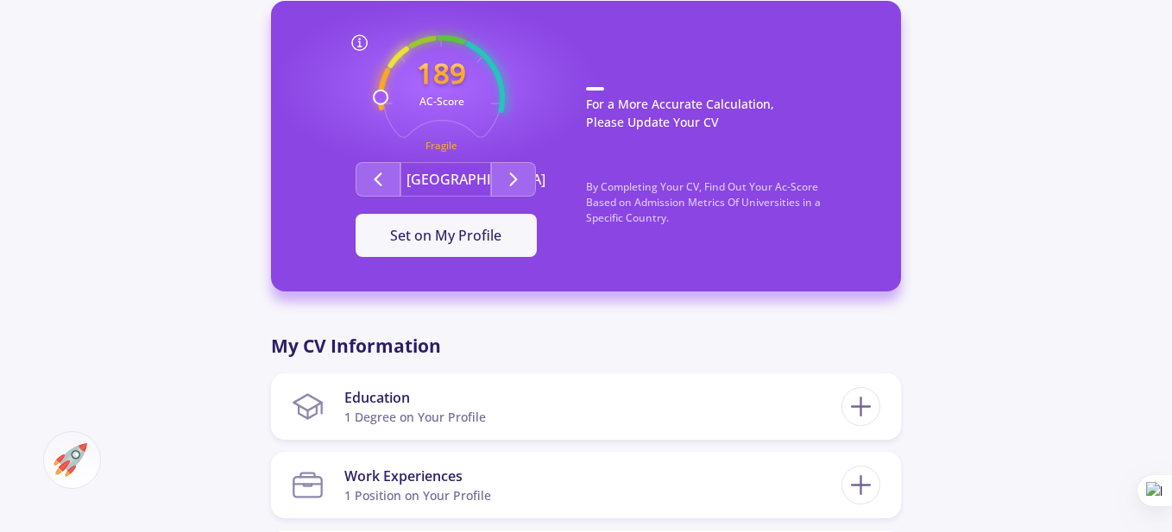
scroll to position [518, 0]
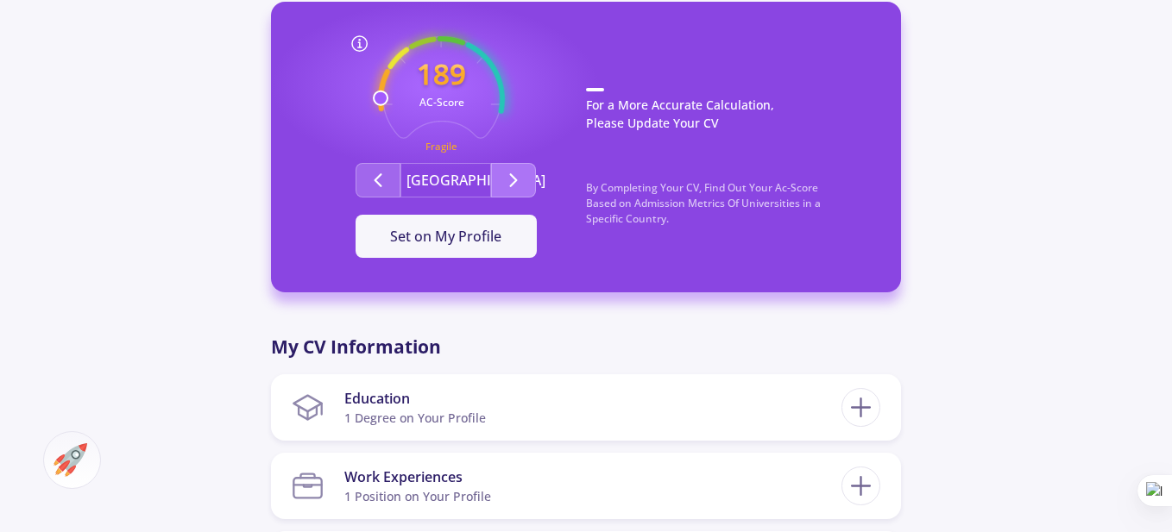
click at [508, 180] on icon "Second group" at bounding box center [513, 180] width 21 height 21
click at [369, 173] on icon "Second group" at bounding box center [378, 180] width 21 height 21
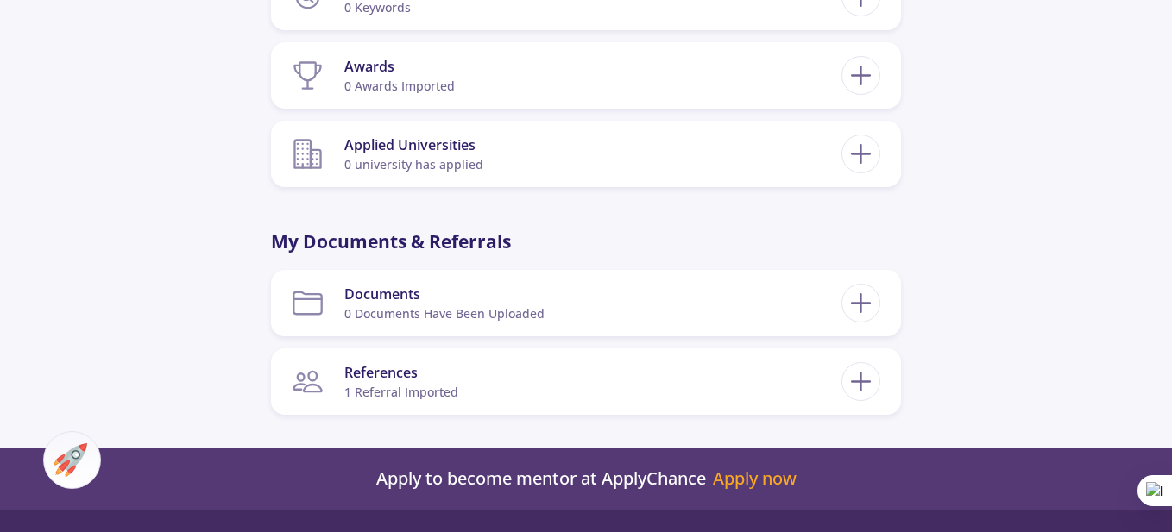
scroll to position [1380, 0]
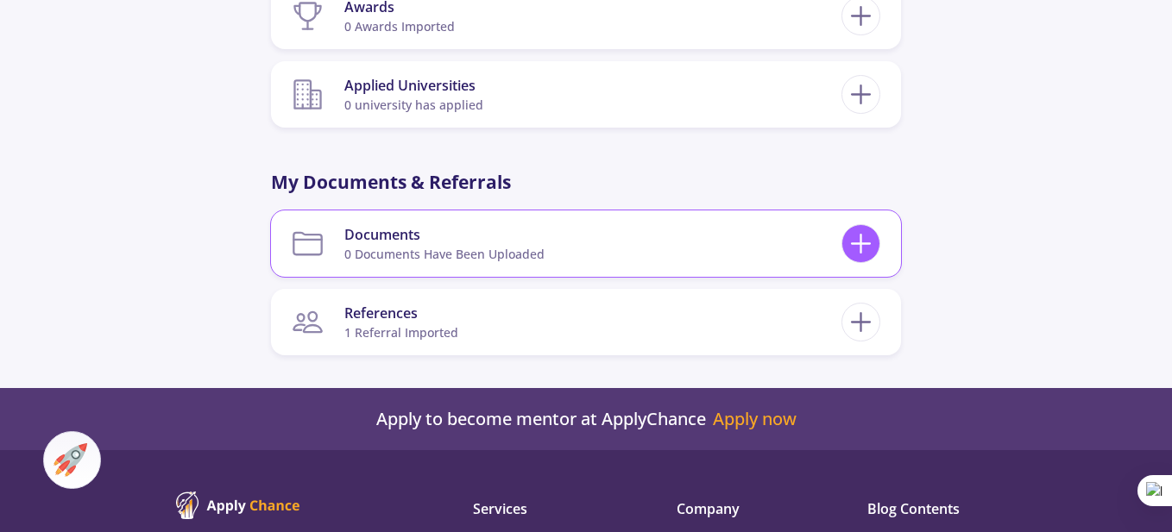
click at [865, 242] on icon at bounding box center [861, 244] width 32 height 32
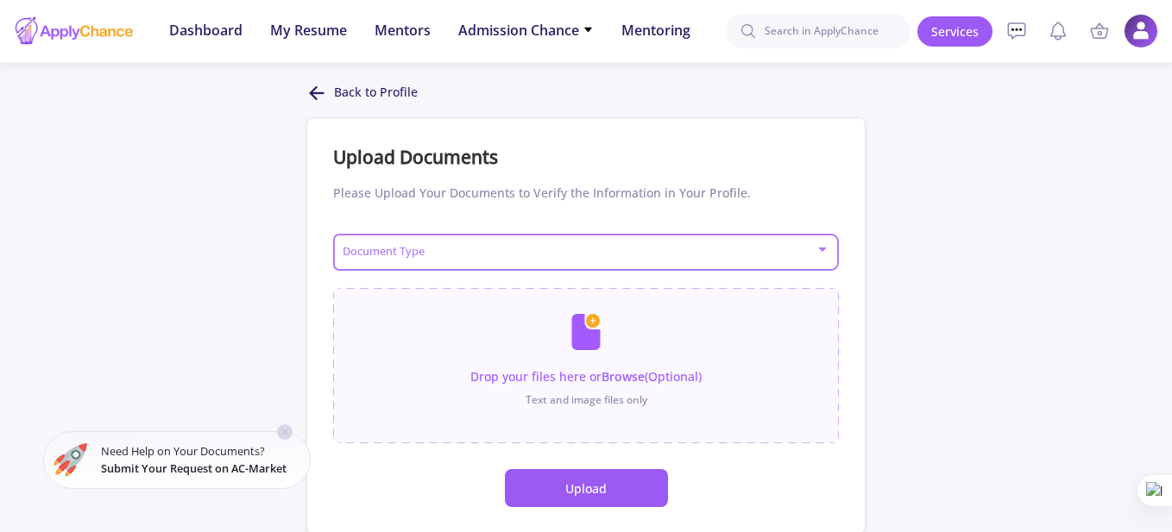
click at [821, 248] on div at bounding box center [822, 250] width 9 height 4
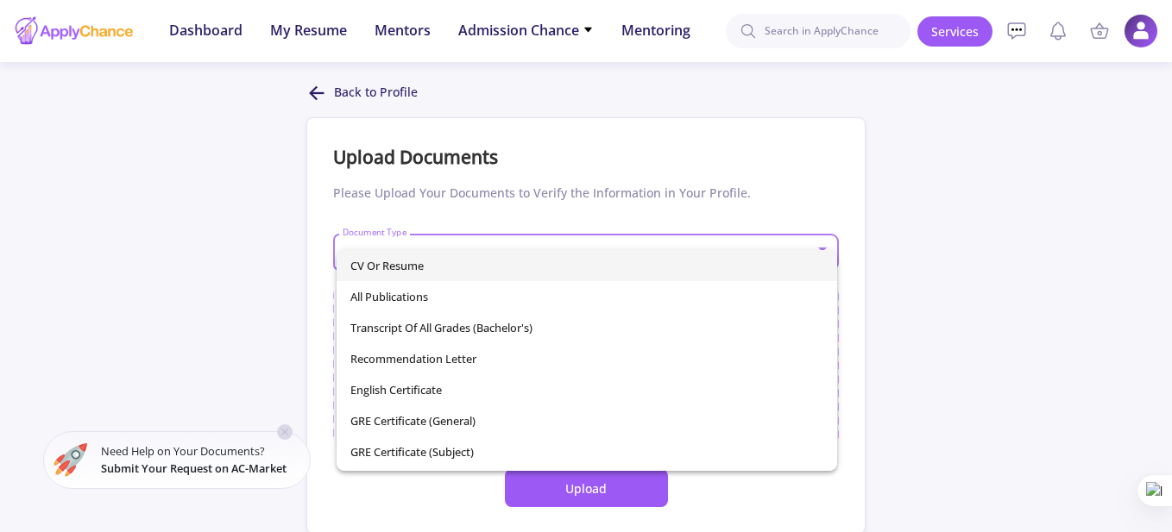
click at [966, 280] on div at bounding box center [586, 266] width 1172 height 532
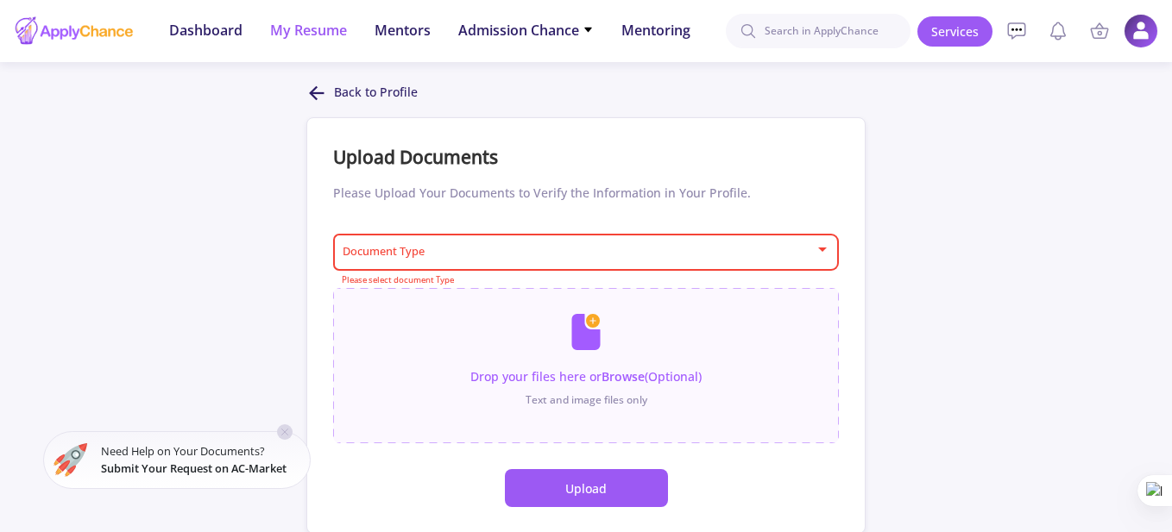
click at [318, 22] on span "My Resume" at bounding box center [308, 30] width 77 height 21
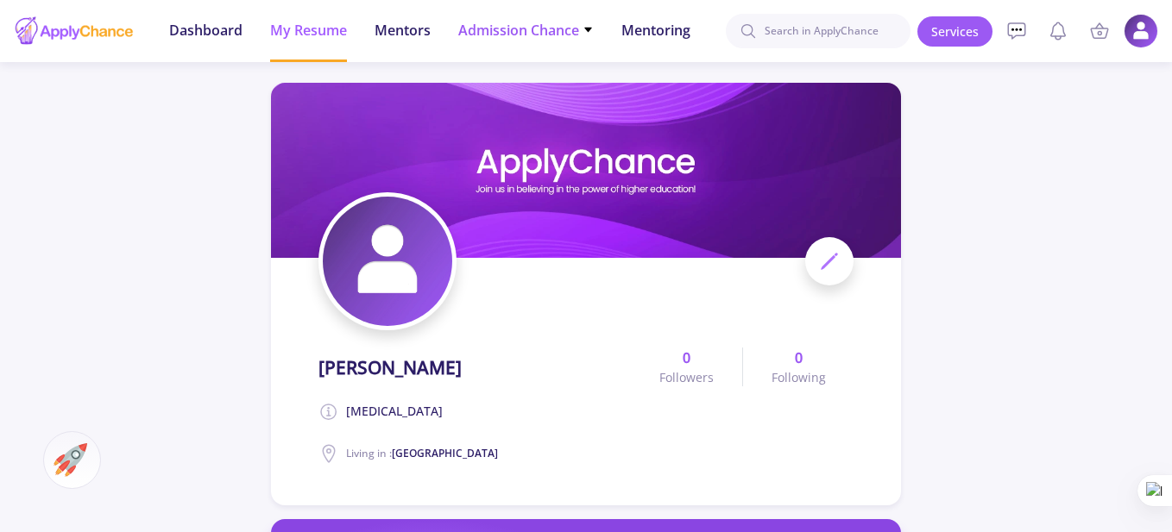
click at [568, 29] on span "Admission Chance" at bounding box center [525, 30] width 135 height 21
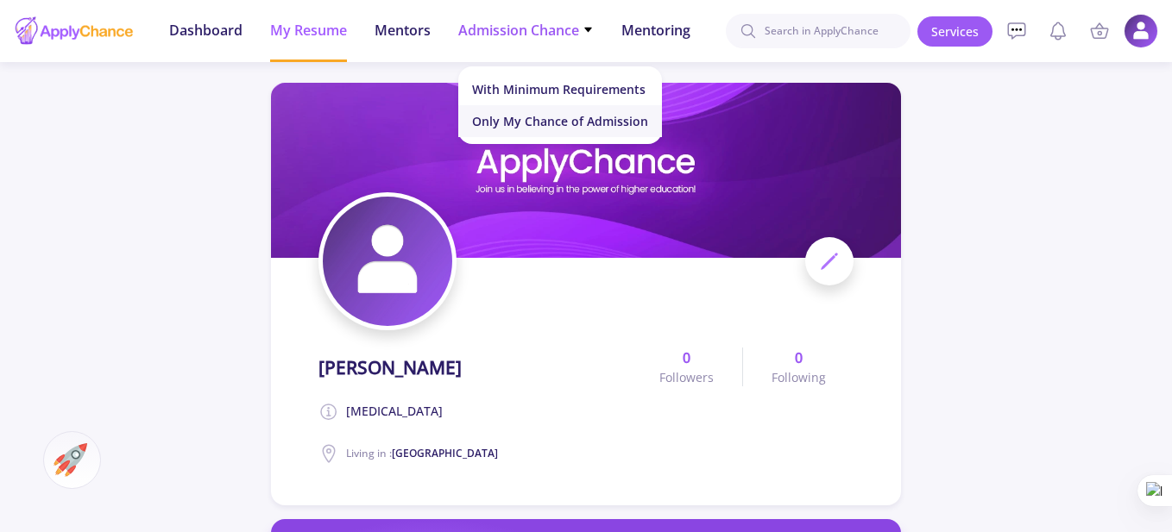
click at [625, 118] on link "Only My Chance of Admission" at bounding box center [560, 121] width 204 height 32
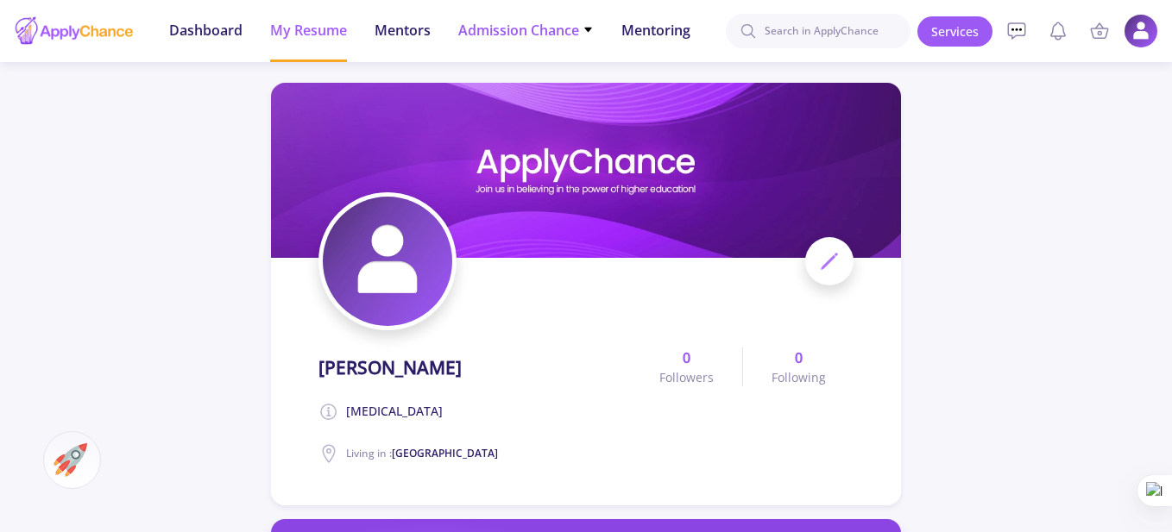
click at [525, 28] on span "Admission Chance" at bounding box center [525, 30] width 135 height 21
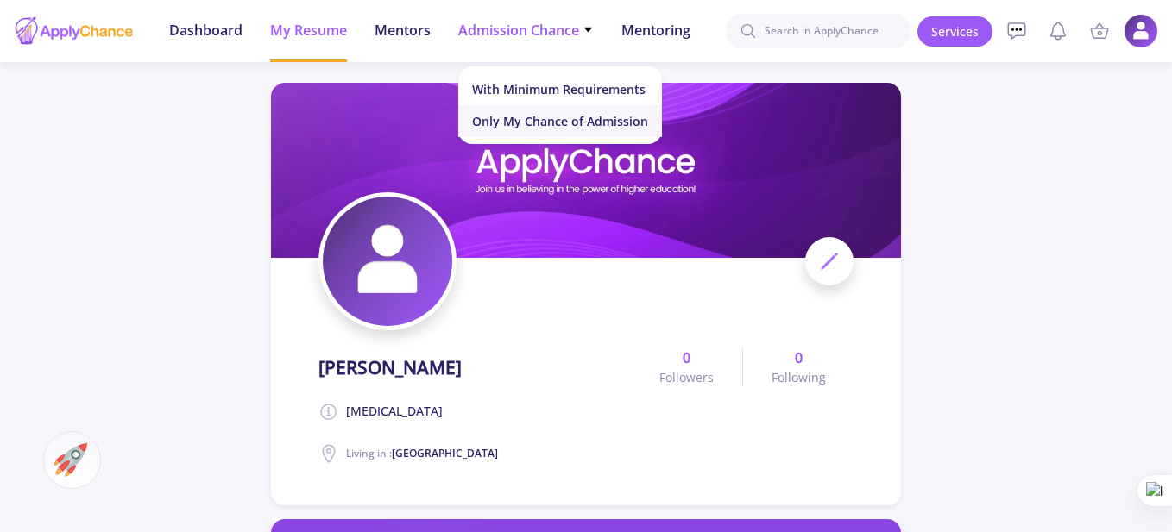
click at [594, 119] on link "Only My Chance of Admission" at bounding box center [560, 121] width 204 height 32
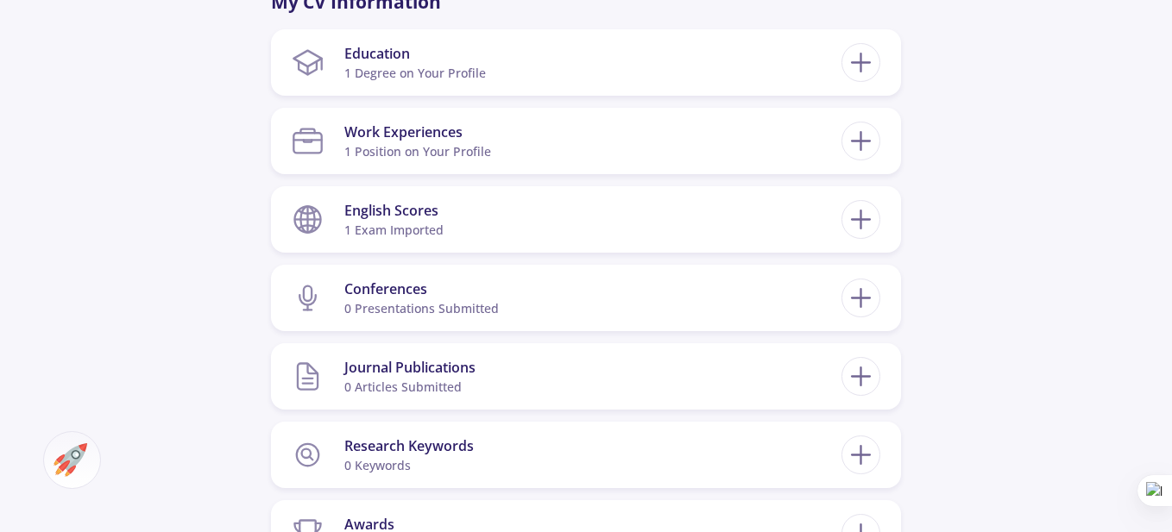
scroll to position [949, 0]
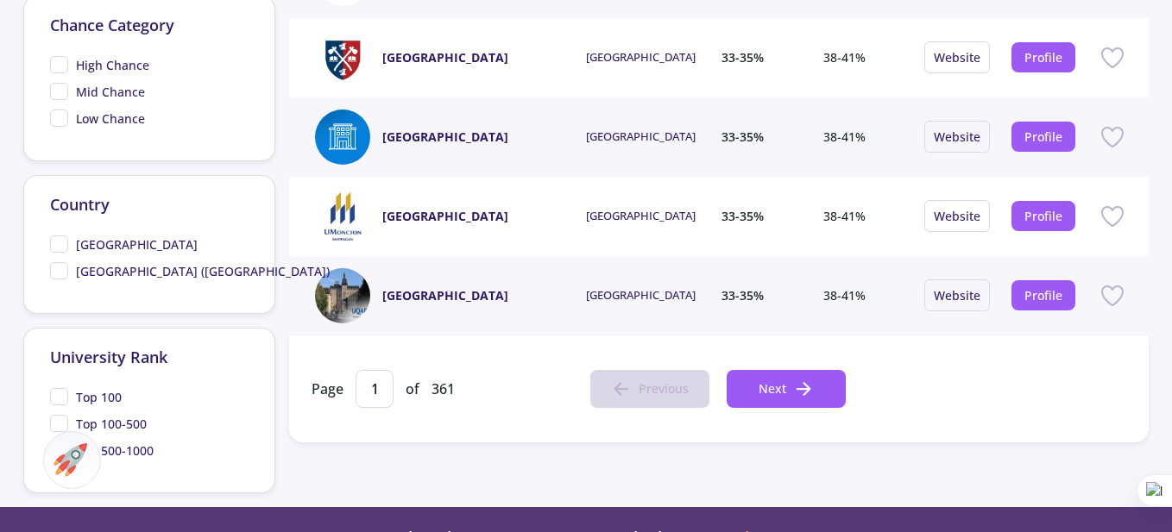
scroll to position [767, 0]
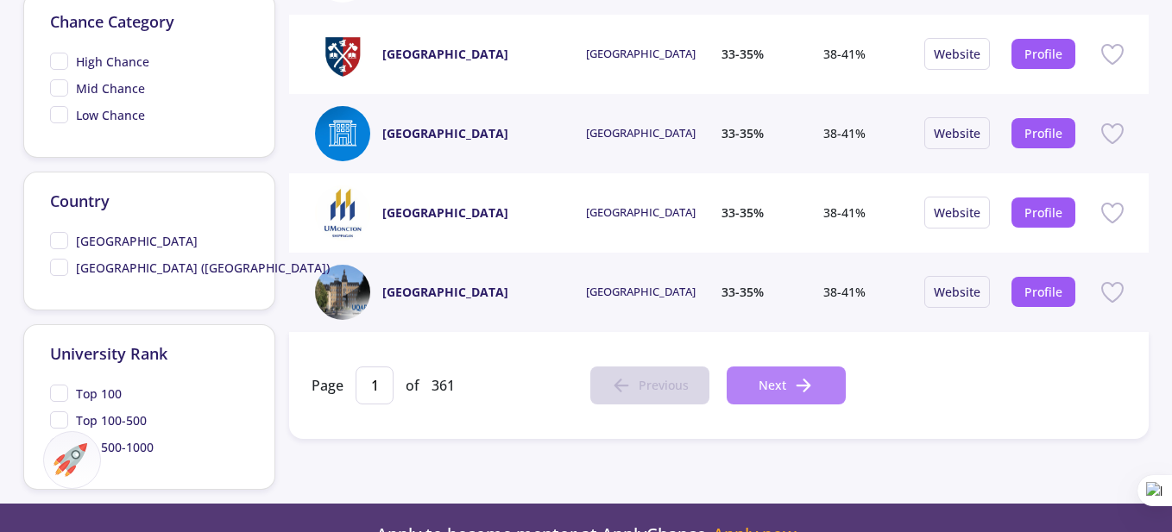
click at [805, 384] on icon at bounding box center [803, 385] width 21 height 21
type input "2"
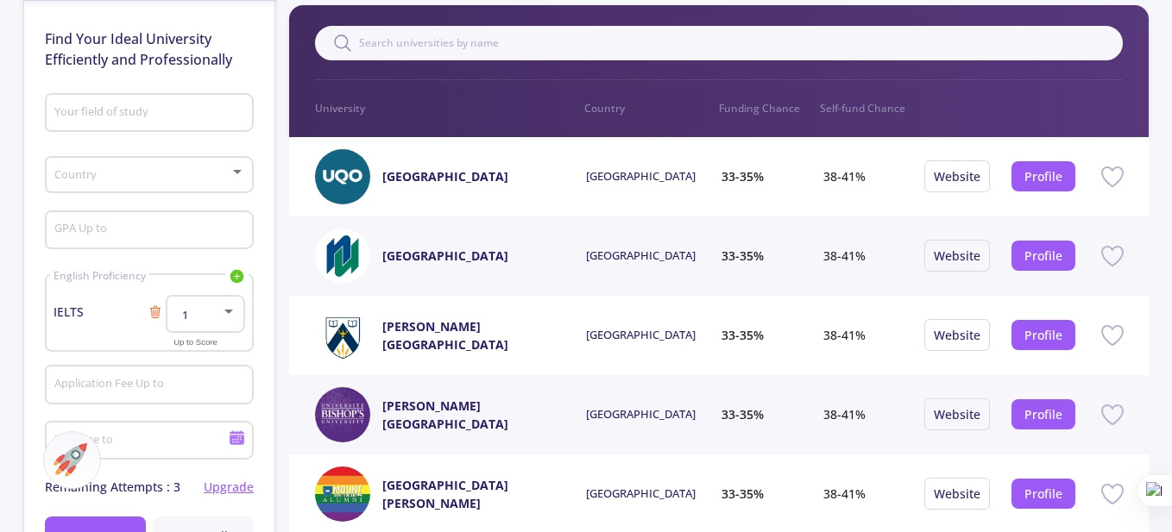
scroll to position [77, 0]
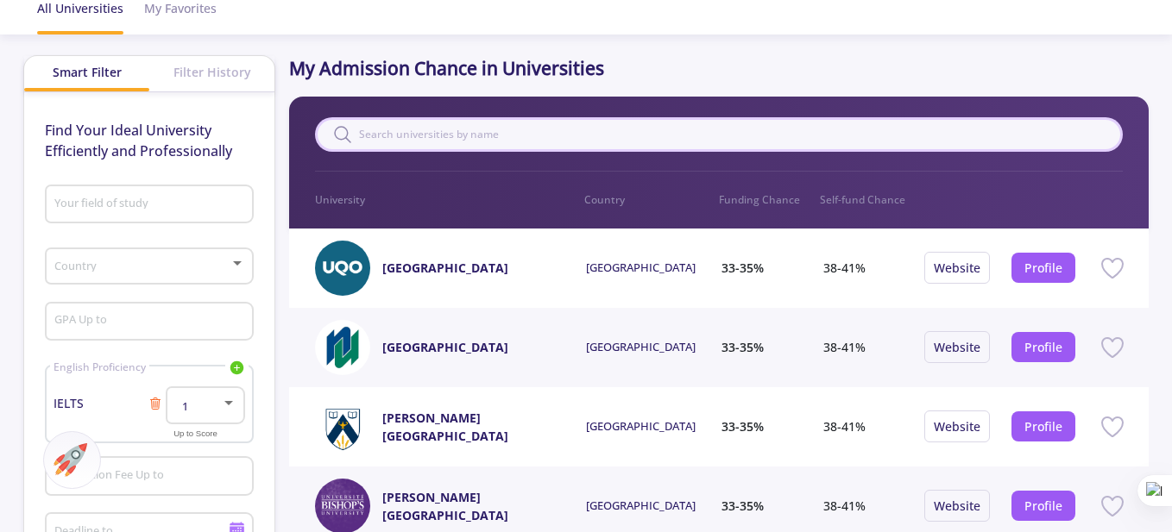
click at [613, 131] on input "text" at bounding box center [719, 134] width 808 height 35
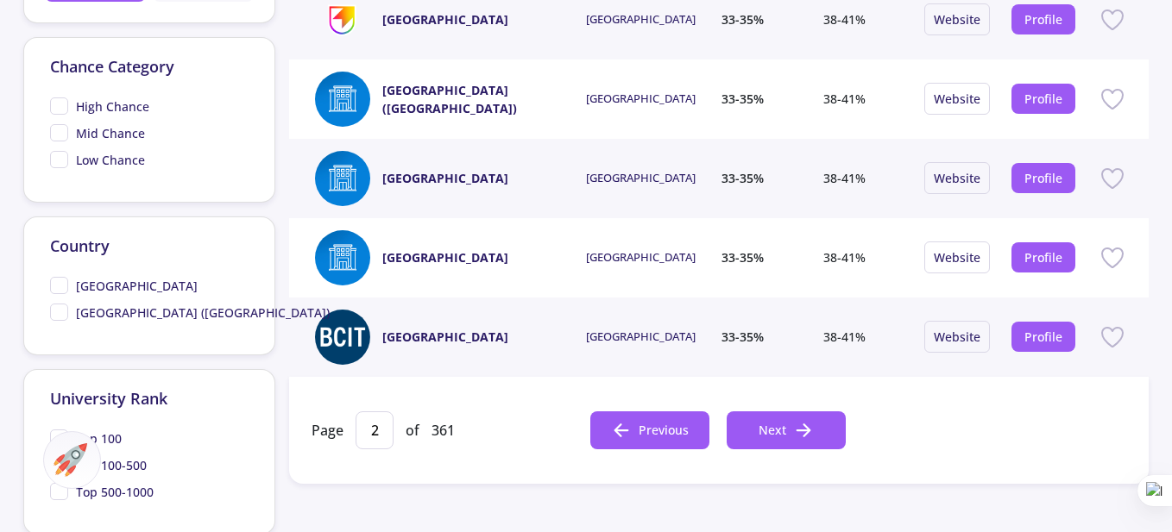
scroll to position [681, 0]
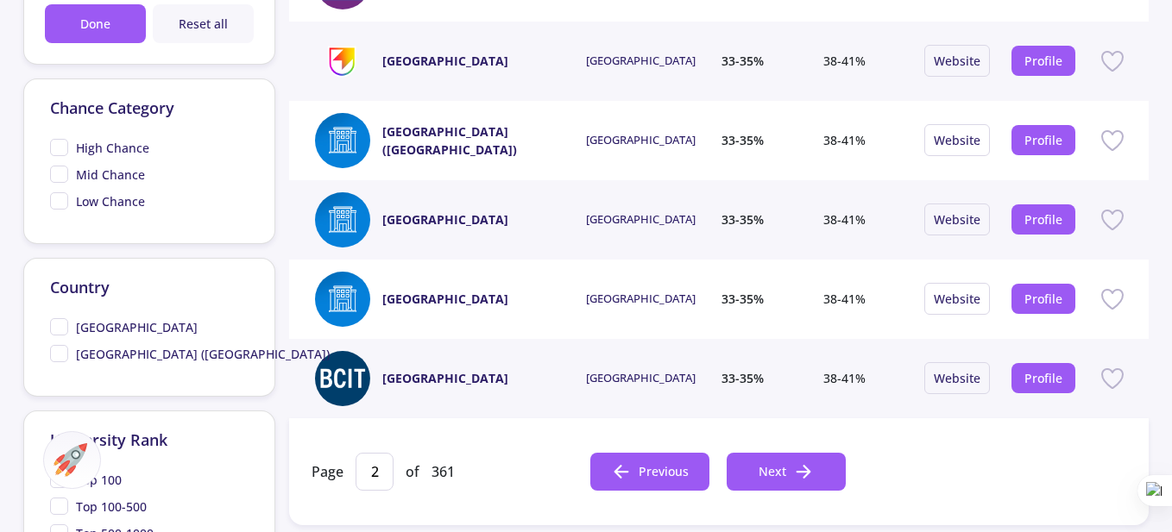
click at [465, 387] on link "[GEOGRAPHIC_DATA]" at bounding box center [445, 378] width 126 height 18
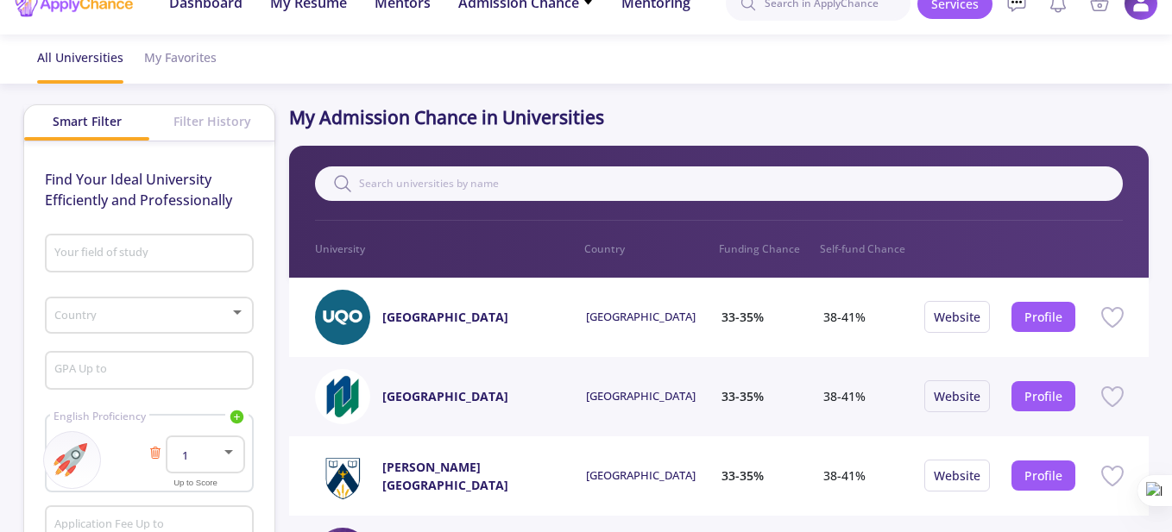
scroll to position [0, 0]
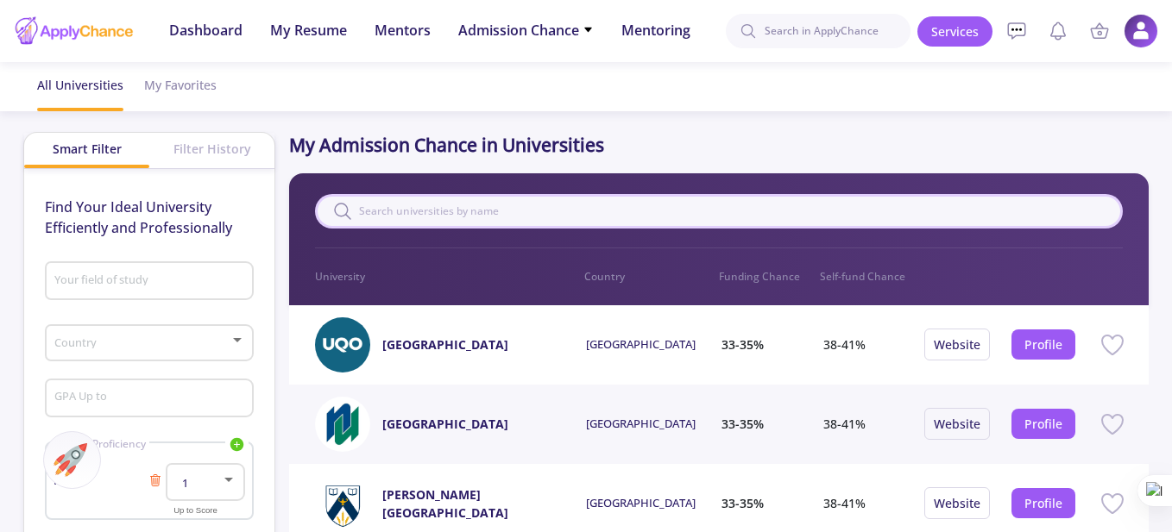
click at [488, 211] on input "text" at bounding box center [719, 211] width 808 height 35
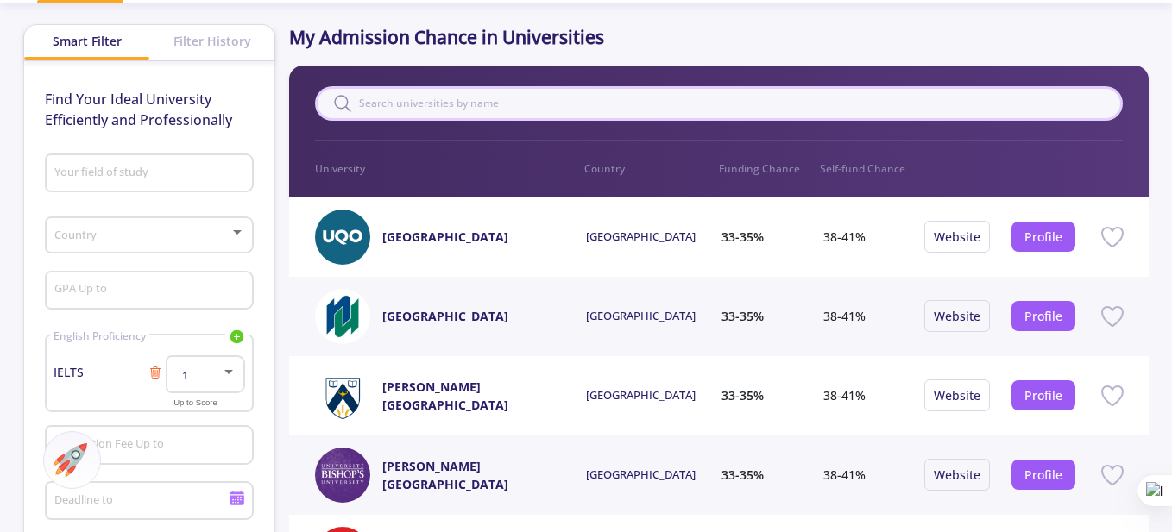
scroll to position [173, 0]
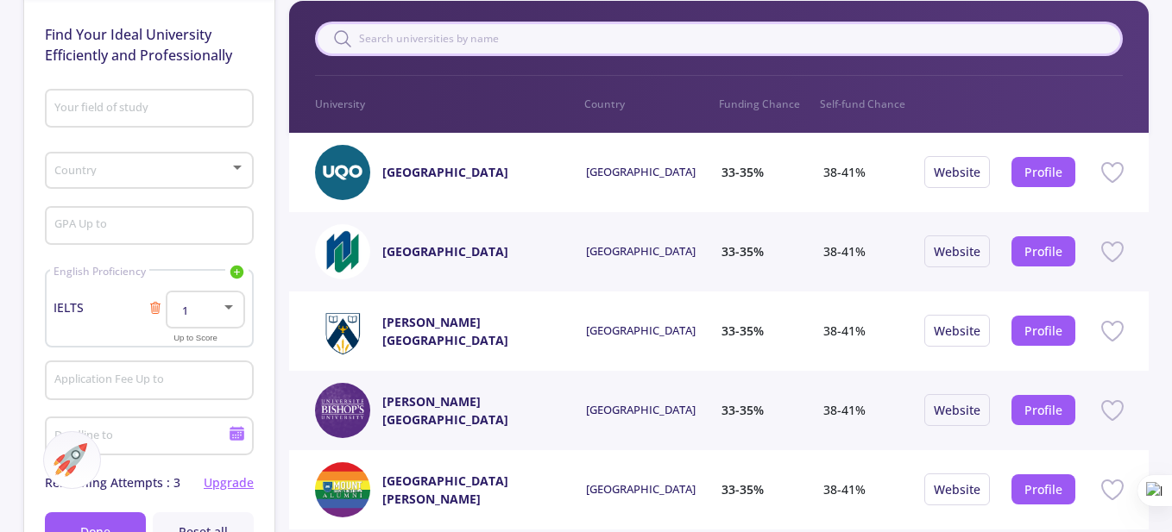
click at [481, 48] on input "text" at bounding box center [719, 39] width 808 height 35
type input "bra"
type input "1"
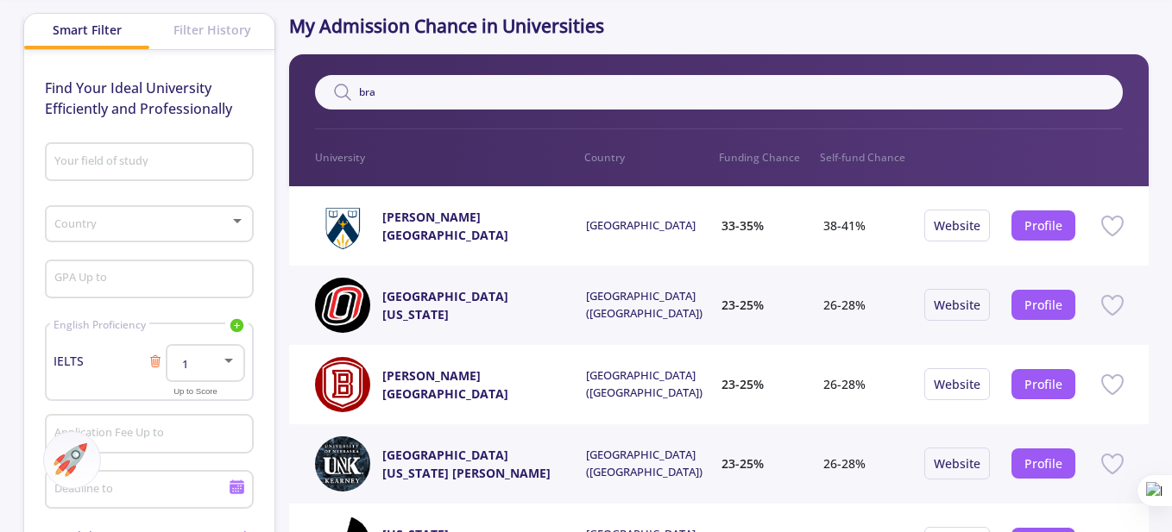
scroll to position [0, 0]
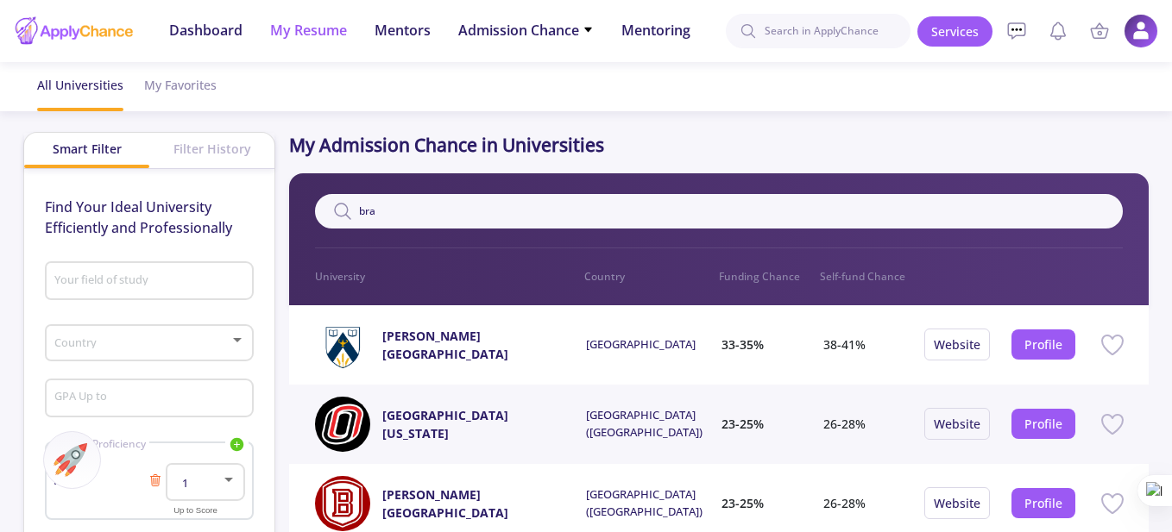
type input "bra"
click at [309, 31] on span "My Resume" at bounding box center [308, 30] width 77 height 21
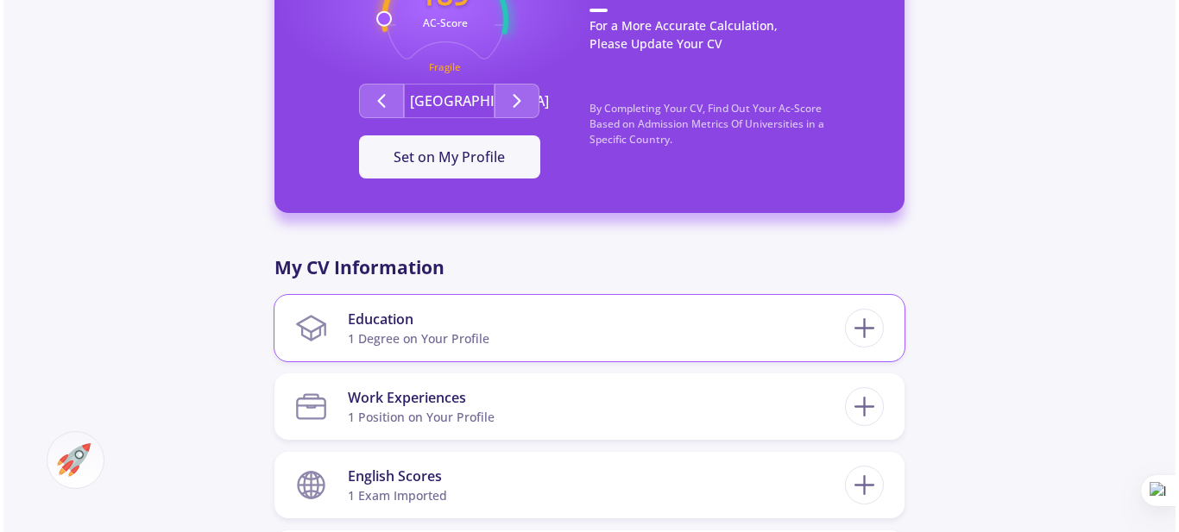
scroll to position [690, 0]
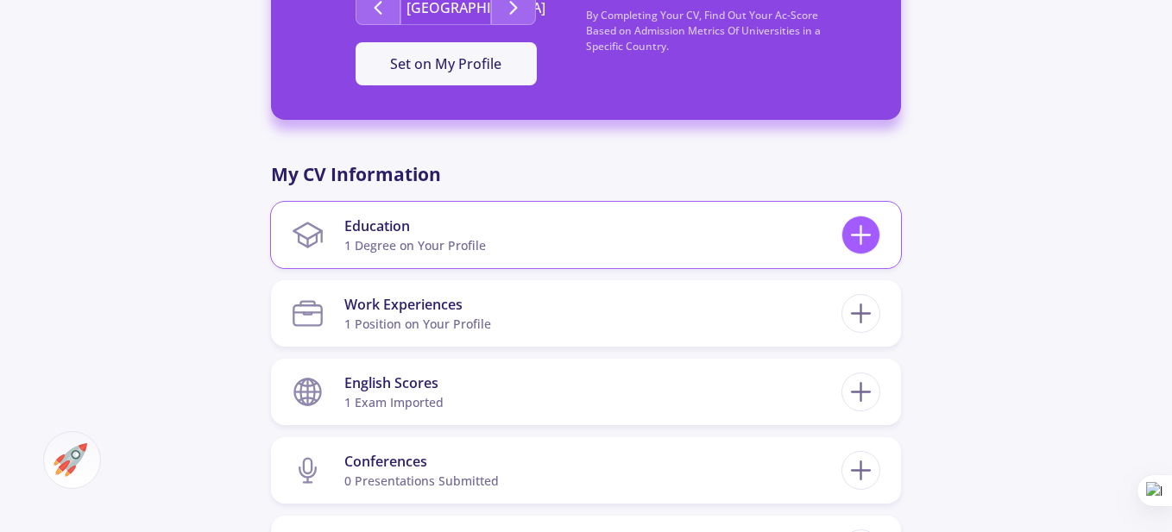
click at [856, 236] on line at bounding box center [861, 236] width 18 height 0
checkbox input "false"
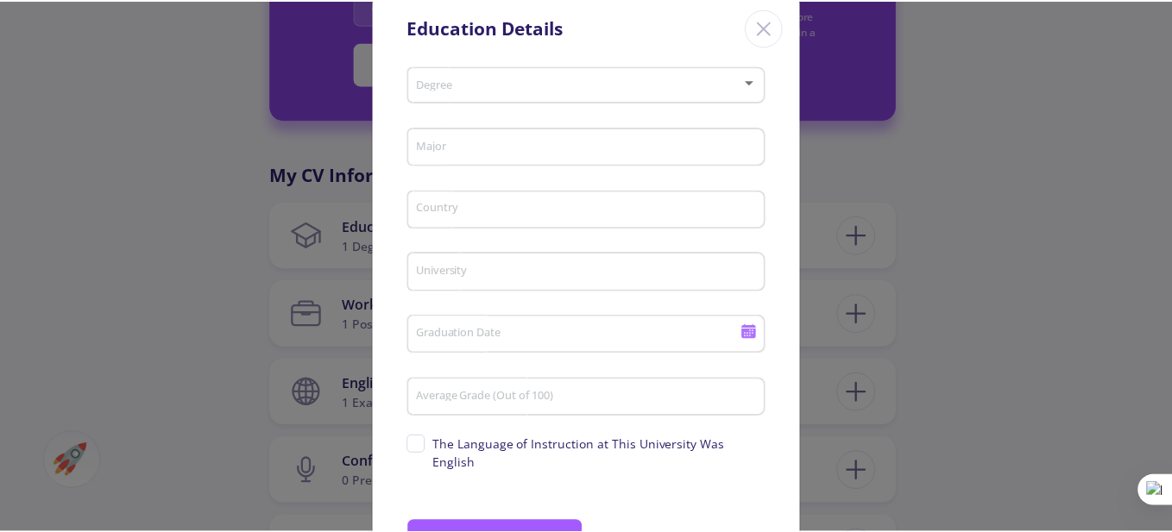
scroll to position [0, 0]
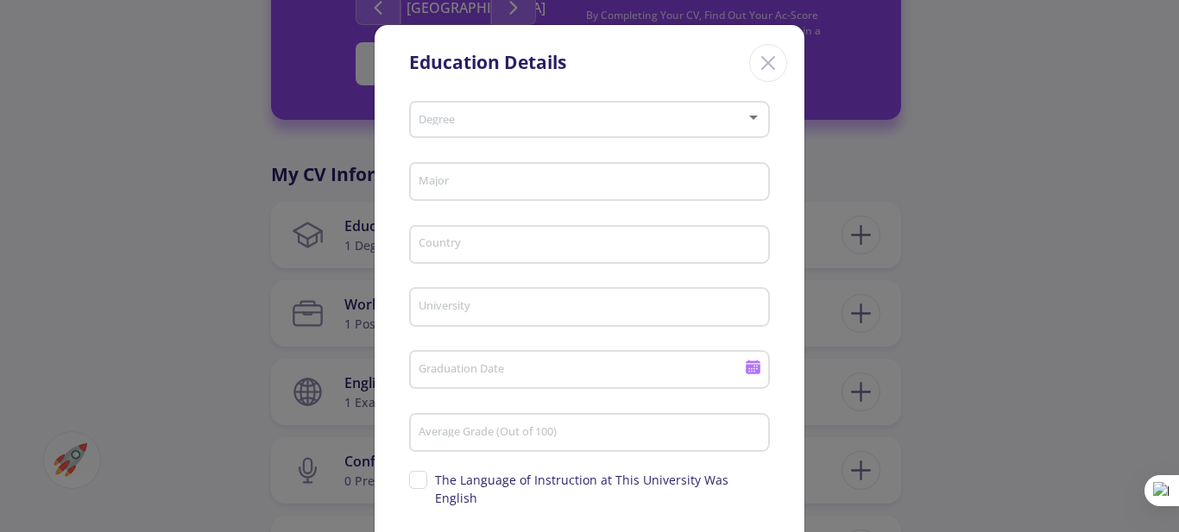
click at [777, 67] on icon "Close" at bounding box center [768, 63] width 28 height 28
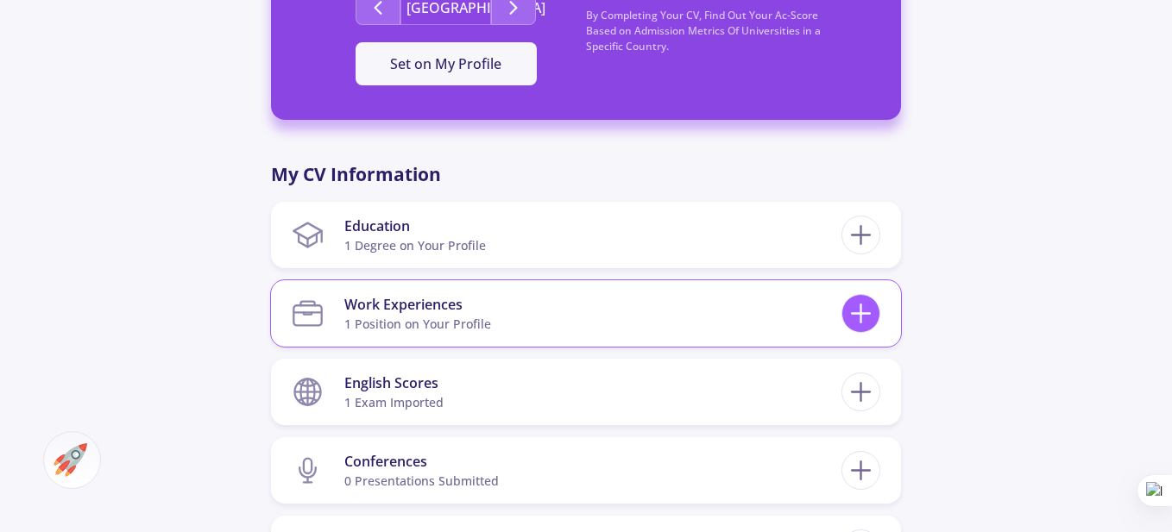
click at [854, 311] on icon at bounding box center [861, 314] width 32 height 32
checkbox input "false"
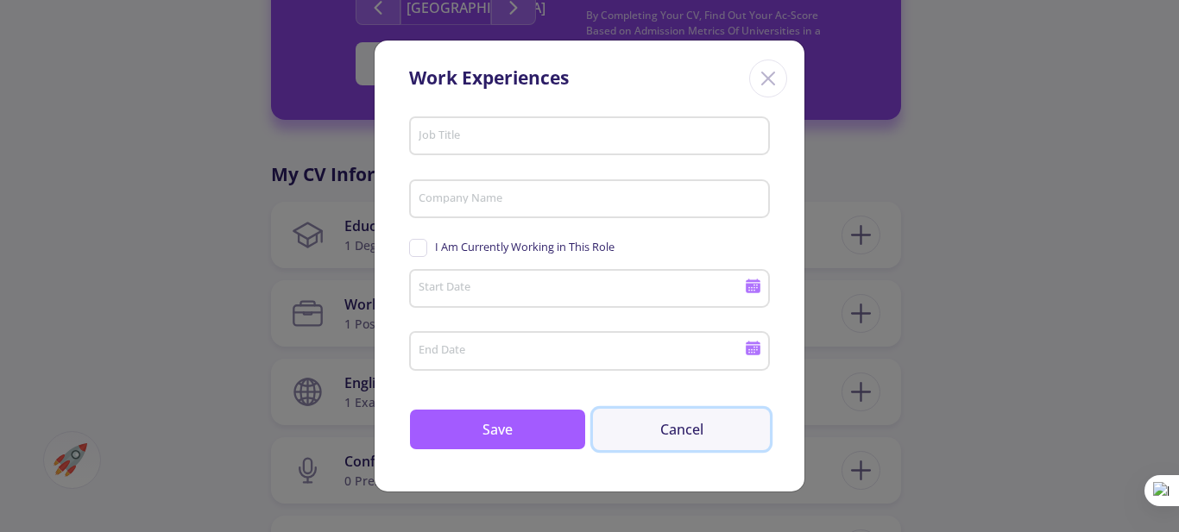
click at [663, 431] on button "Cancel" at bounding box center [681, 429] width 177 height 41
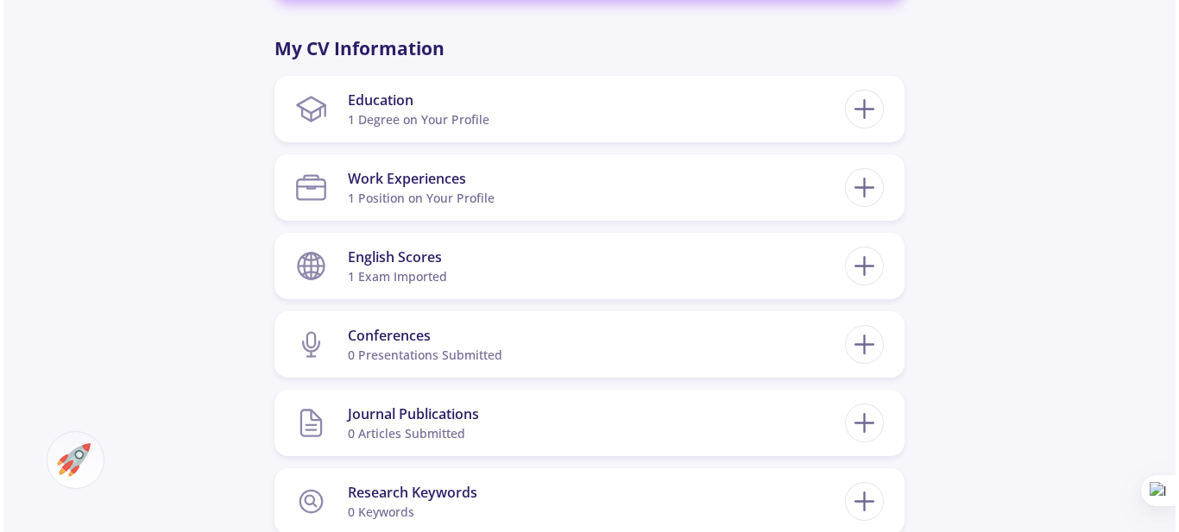
scroll to position [1035, 0]
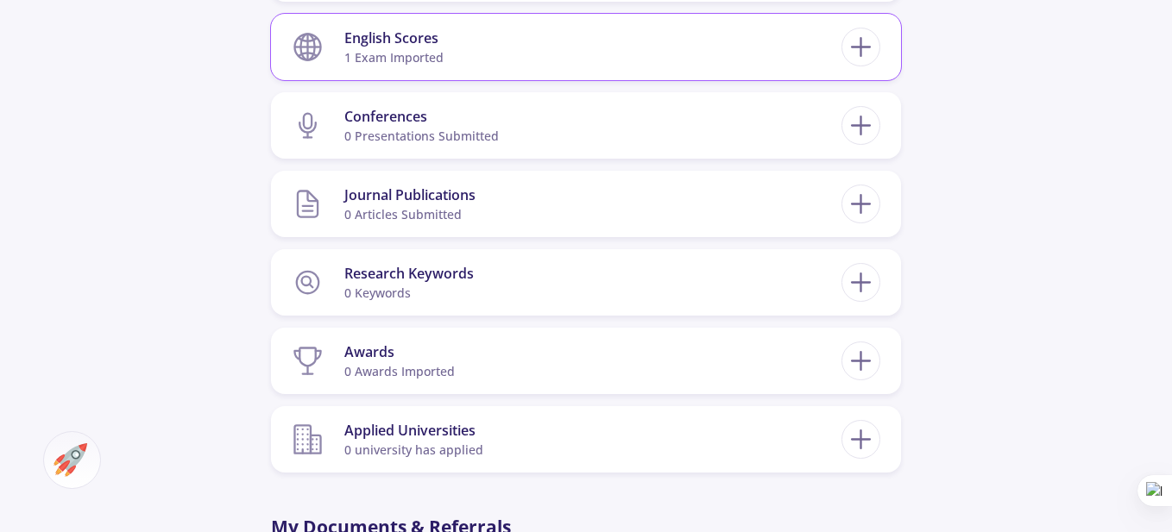
click at [825, 38] on section "English Scores 1 exam imported" at bounding box center [567, 47] width 550 height 53
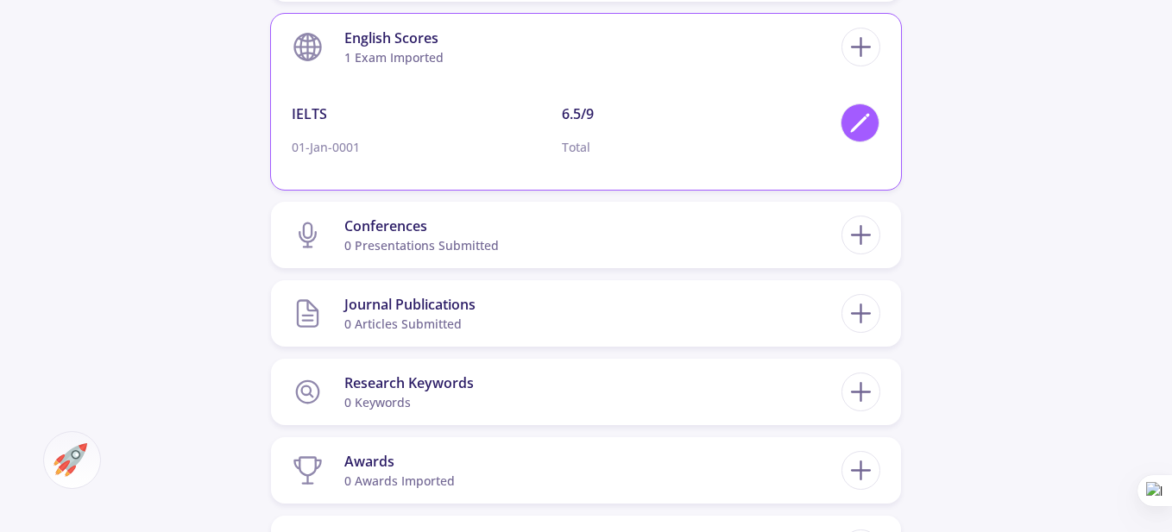
click at [864, 121] on polygon at bounding box center [859, 124] width 15 height 15
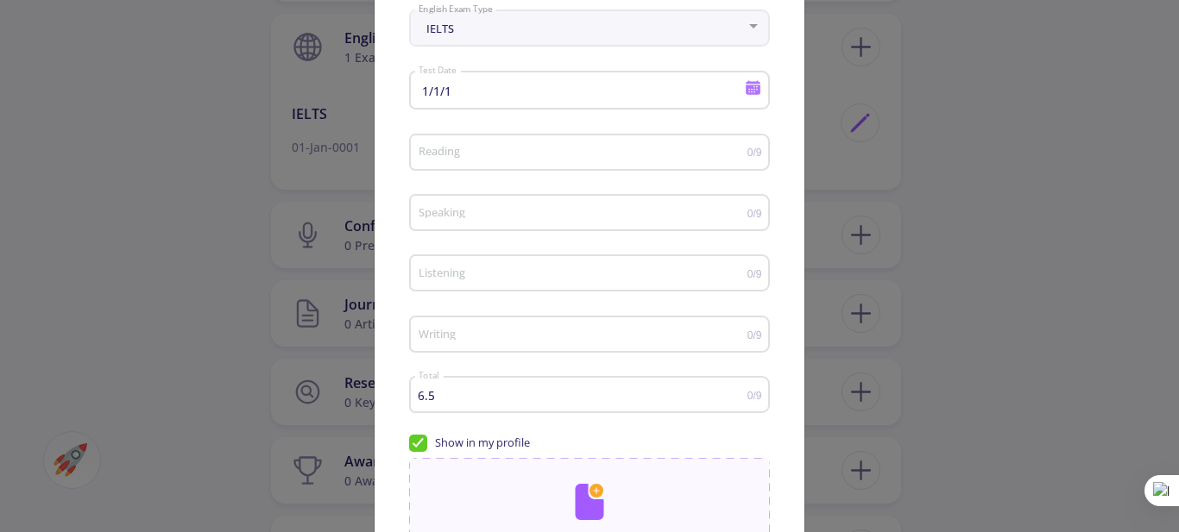
scroll to position [173, 0]
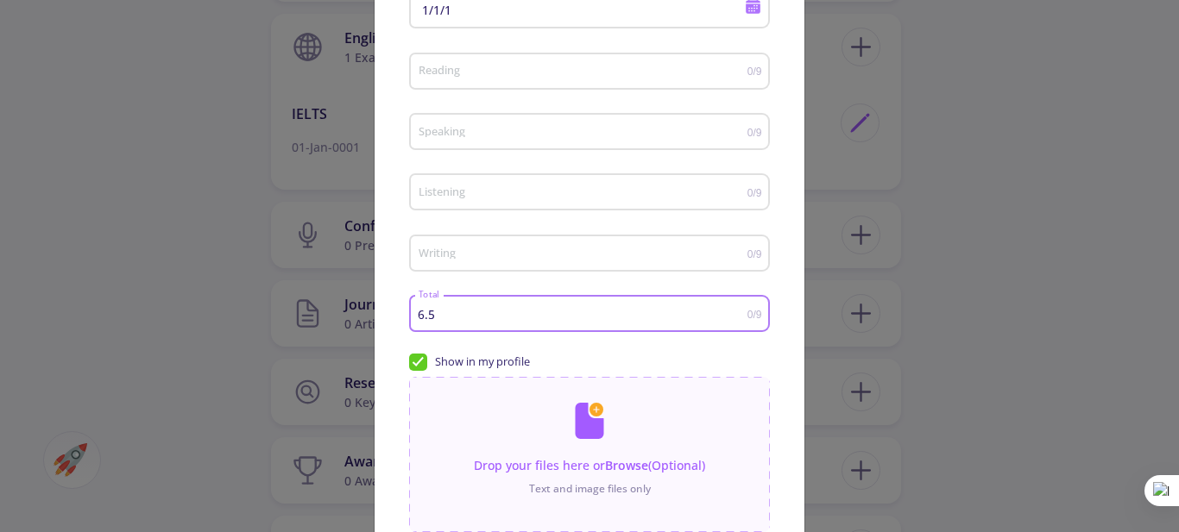
click at [465, 311] on input "6.5" at bounding box center [583, 314] width 330 height 13
drag, startPoint x: 465, startPoint y: 311, endPoint x: 355, endPoint y: 311, distance: 109.6
click at [355, 311] on div "English Score Detail IELTS English Exam Type 1/1/1 Test Date Reading 0/9 Speaki…" at bounding box center [589, 266] width 1179 height 532
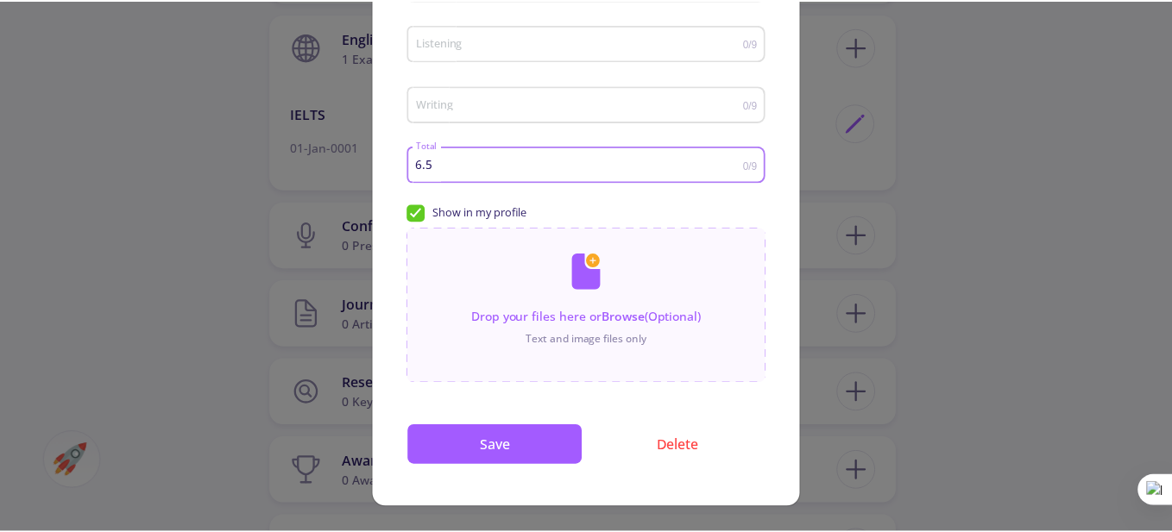
scroll to position [0, 0]
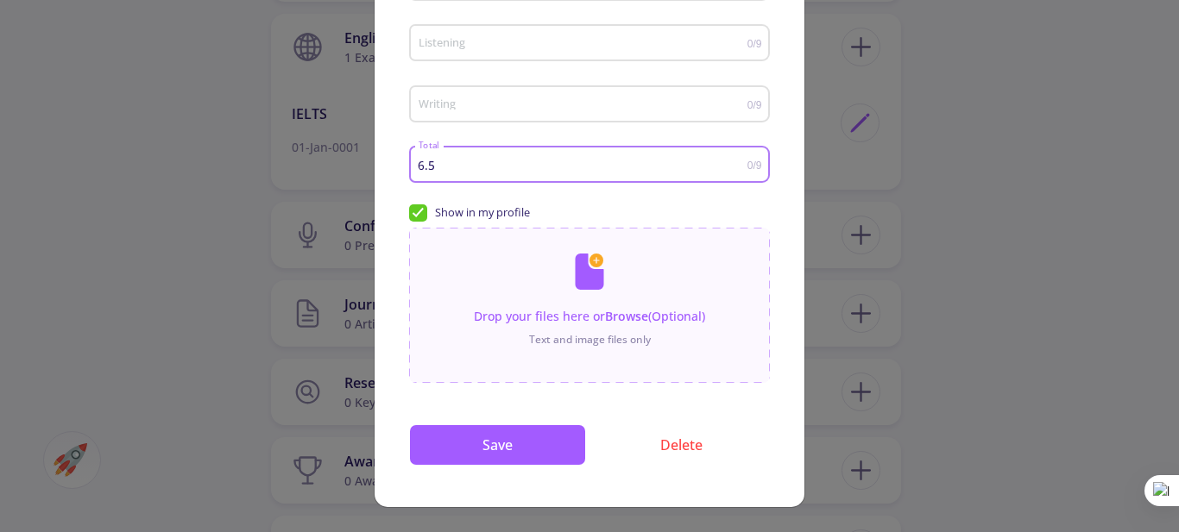
drag, startPoint x: 481, startPoint y: 162, endPoint x: 353, endPoint y: 160, distance: 127.7
click at [353, 160] on div "English Score Detail IELTS English Exam Type 1/1/1 Test Date Reading 0/9 Speaki…" at bounding box center [589, 266] width 1179 height 532
click at [600, 160] on input "7" at bounding box center [583, 165] width 330 height 13
type input "7"
click at [708, 231] on input "file" at bounding box center [589, 297] width 361 height 138
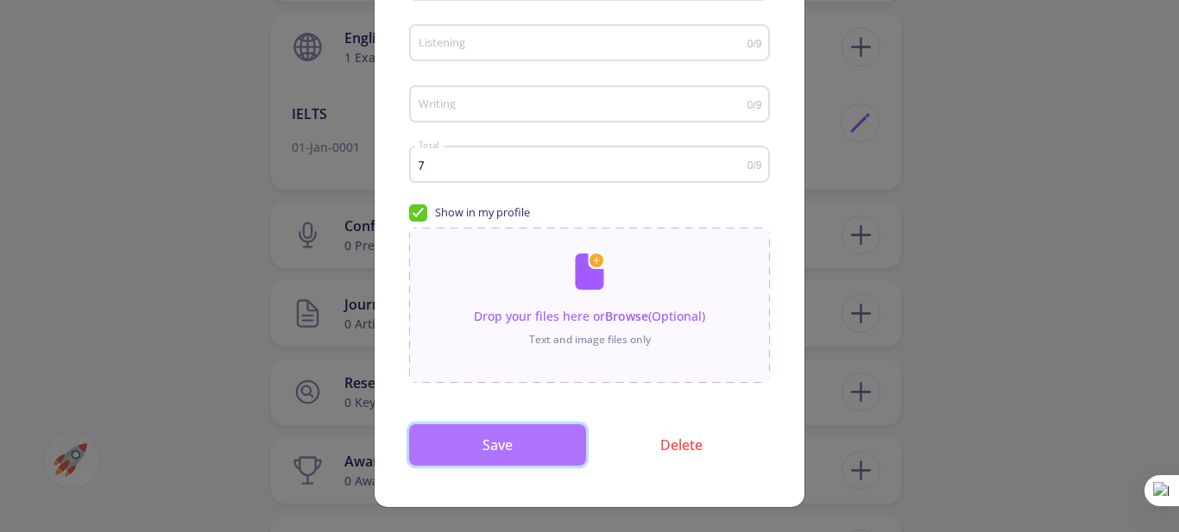
click at [512, 431] on button "Save" at bounding box center [497, 444] width 177 height 41
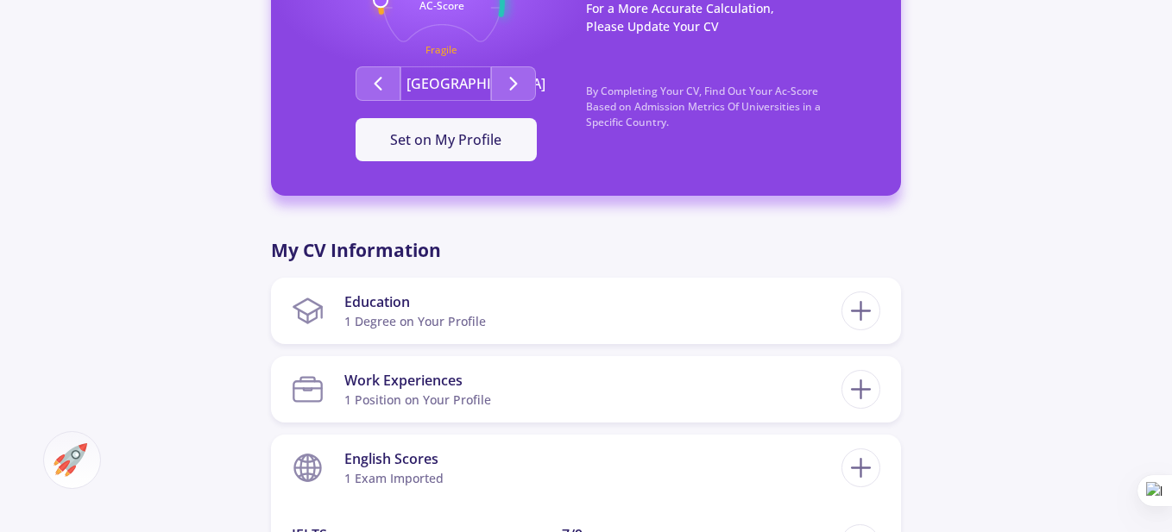
scroll to position [518, 0]
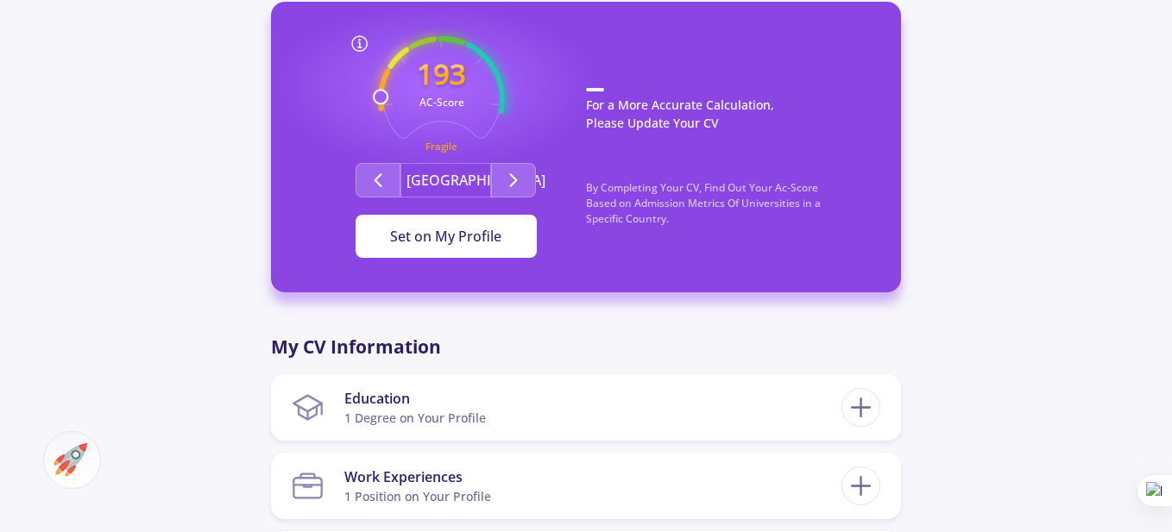
click at [474, 244] on span "Set on My Profile" at bounding box center [445, 236] width 111 height 19
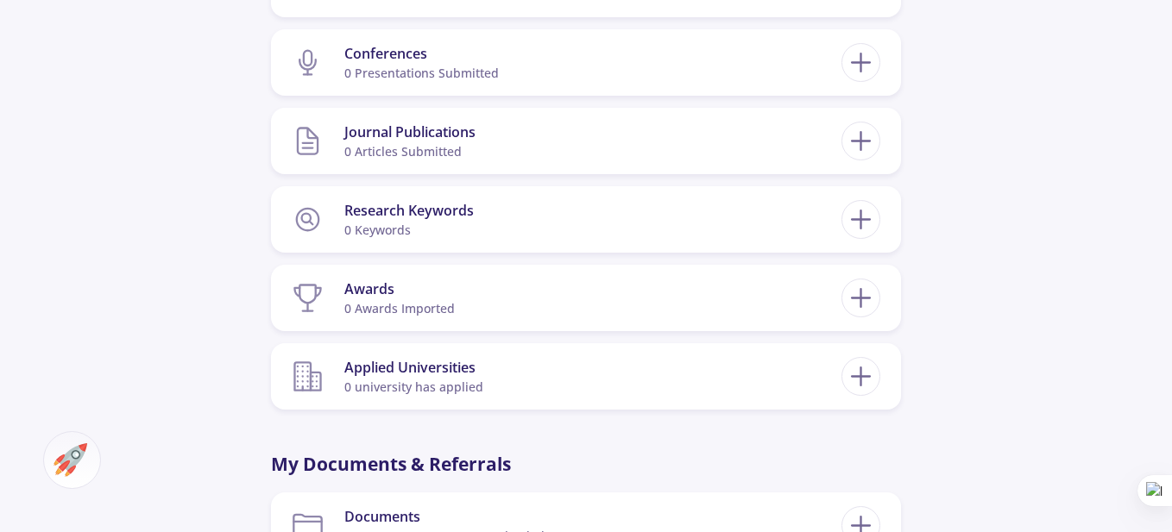
scroll to position [1380, 0]
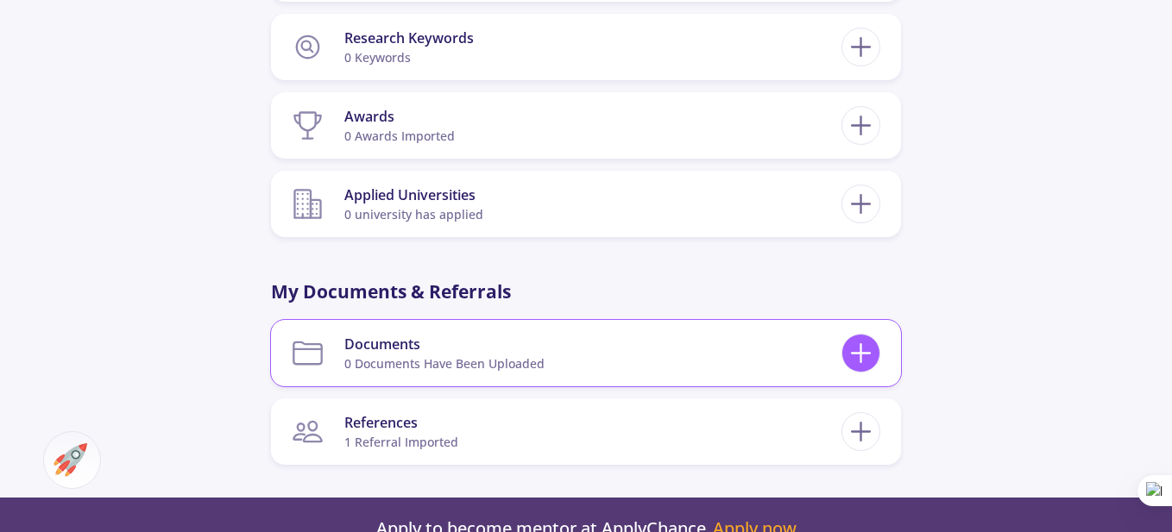
click at [869, 351] on icon at bounding box center [861, 353] width 32 height 32
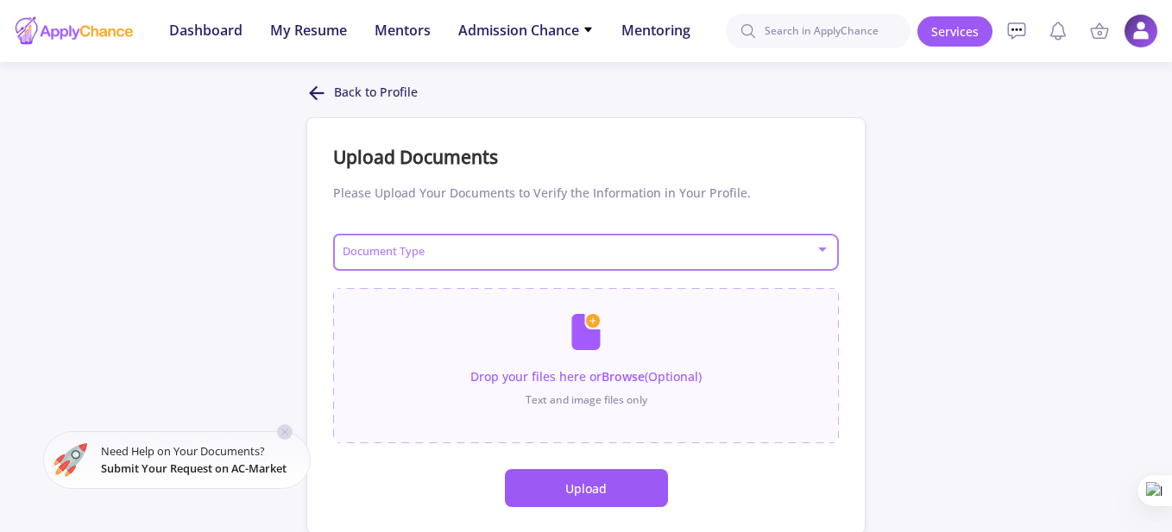
click at [821, 259] on div at bounding box center [586, 253] width 489 height 12
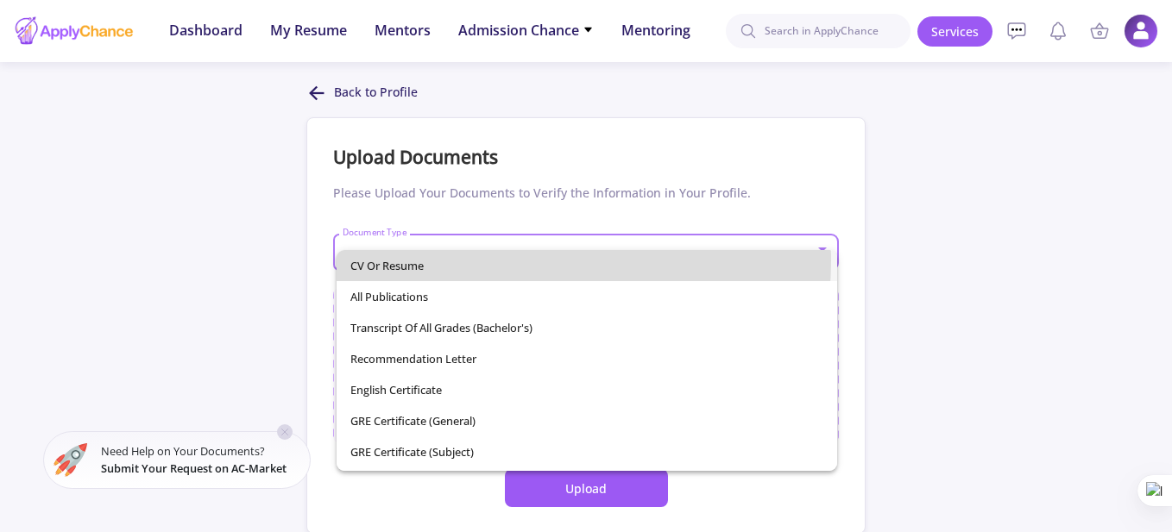
click at [494, 261] on span "CV or Resume" at bounding box center [587, 265] width 474 height 31
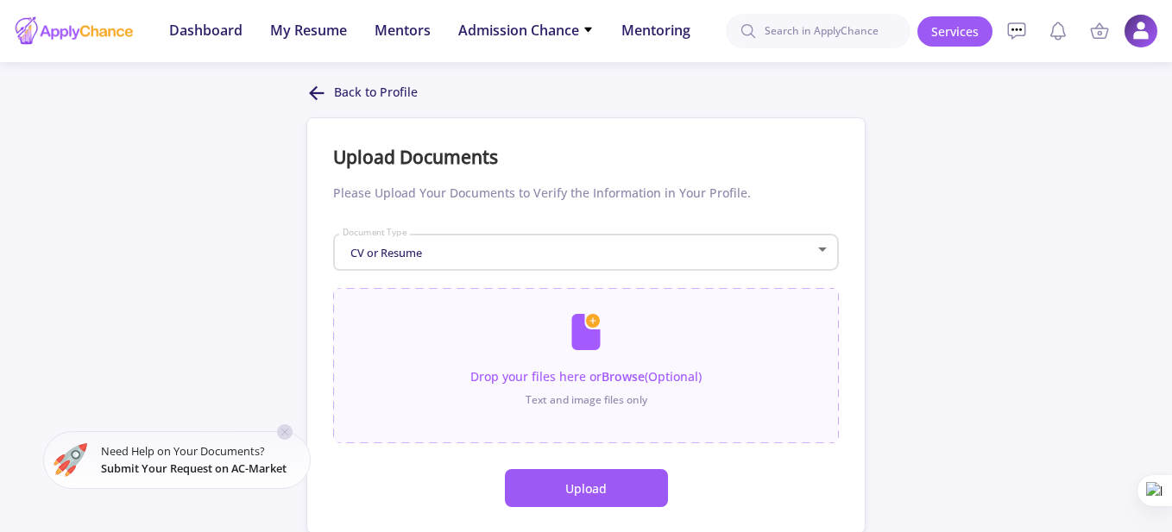
click at [563, 479] on button "Upload" at bounding box center [586, 488] width 163 height 38
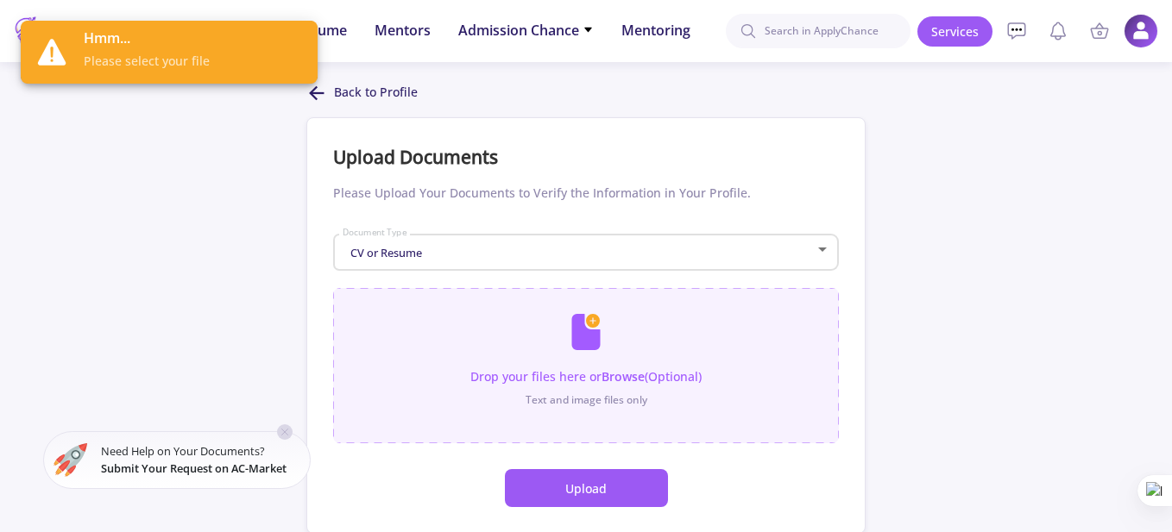
click at [577, 376] on input "file" at bounding box center [586, 357] width 506 height 138
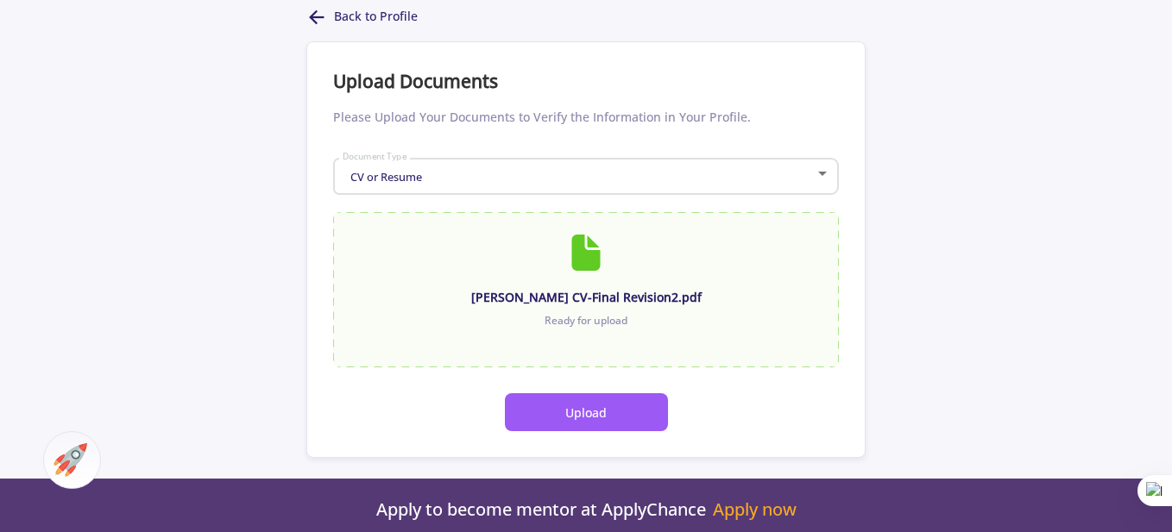
scroll to position [86, 0]
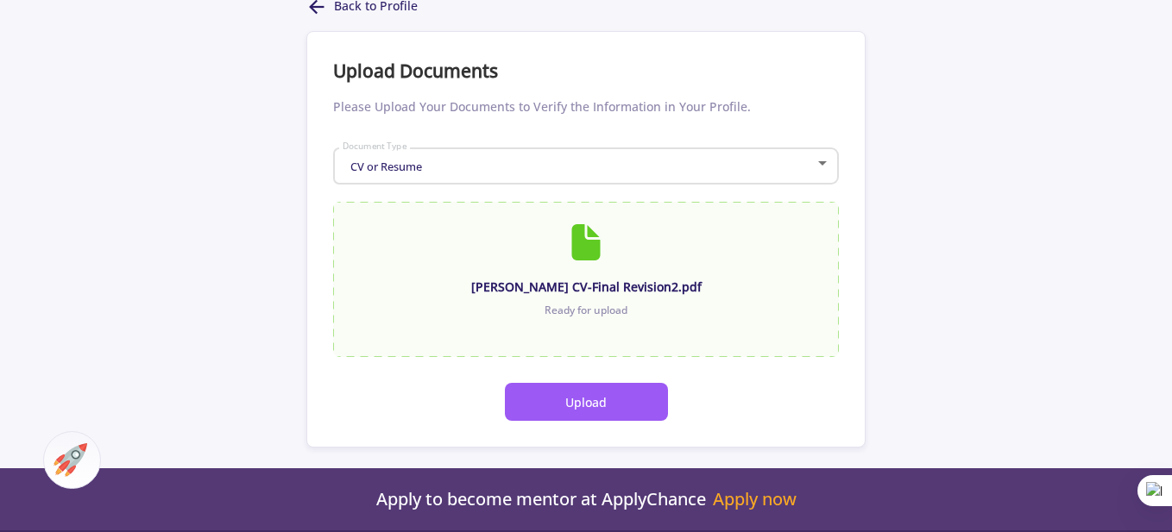
click at [823, 165] on div at bounding box center [822, 163] width 9 height 4
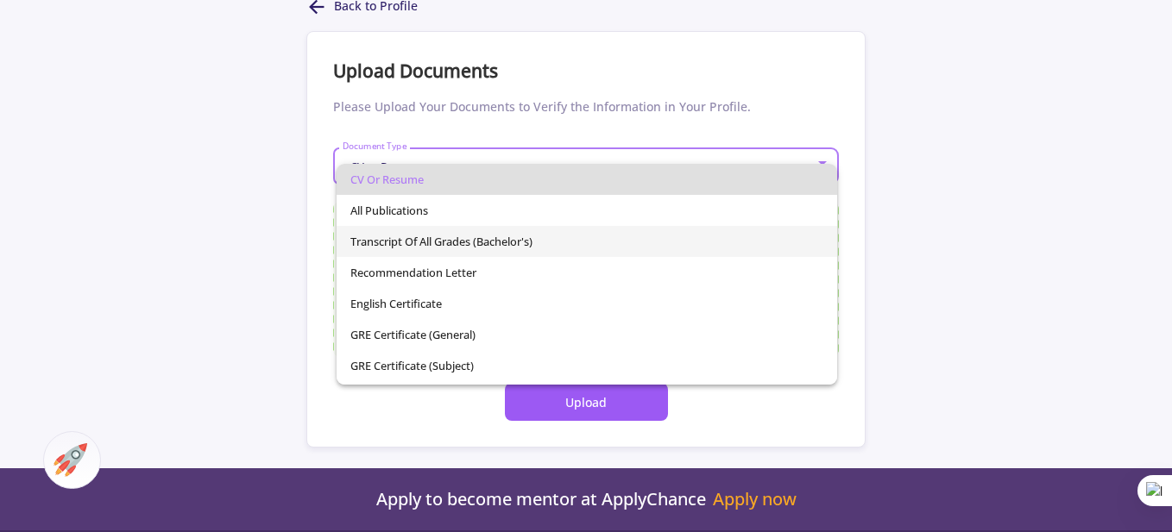
click at [554, 239] on span "Transcript of All Grades (Bachelor's)" at bounding box center [587, 241] width 474 height 31
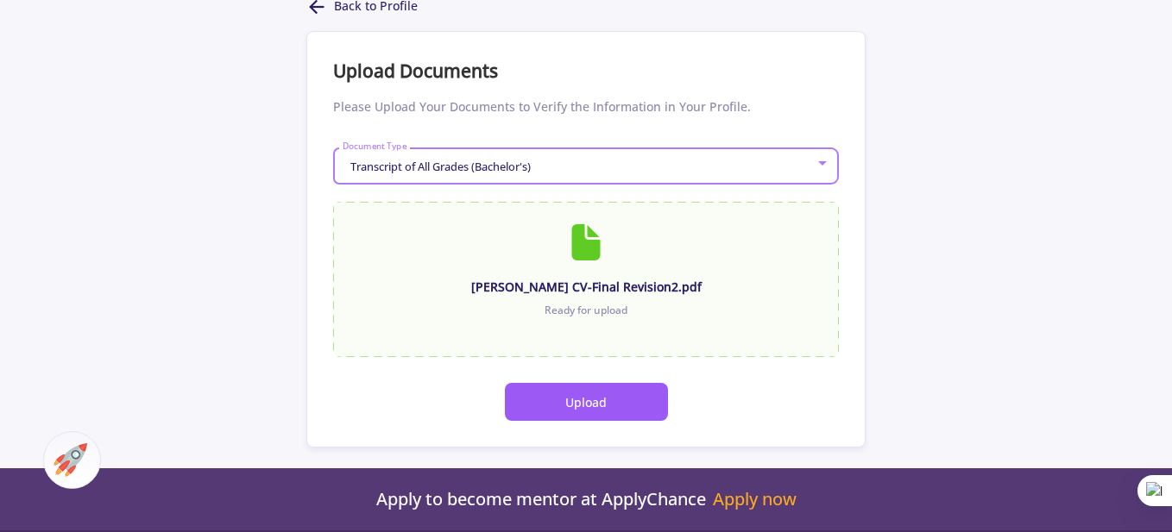
click at [823, 160] on div at bounding box center [822, 164] width 16 height 14
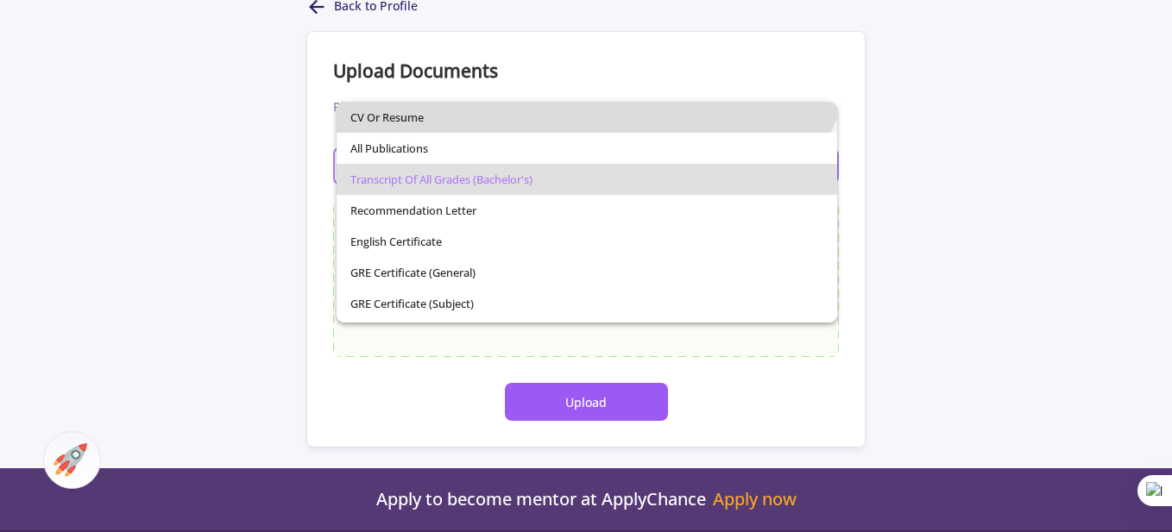
click at [481, 117] on span "CV or Resume" at bounding box center [587, 117] width 474 height 31
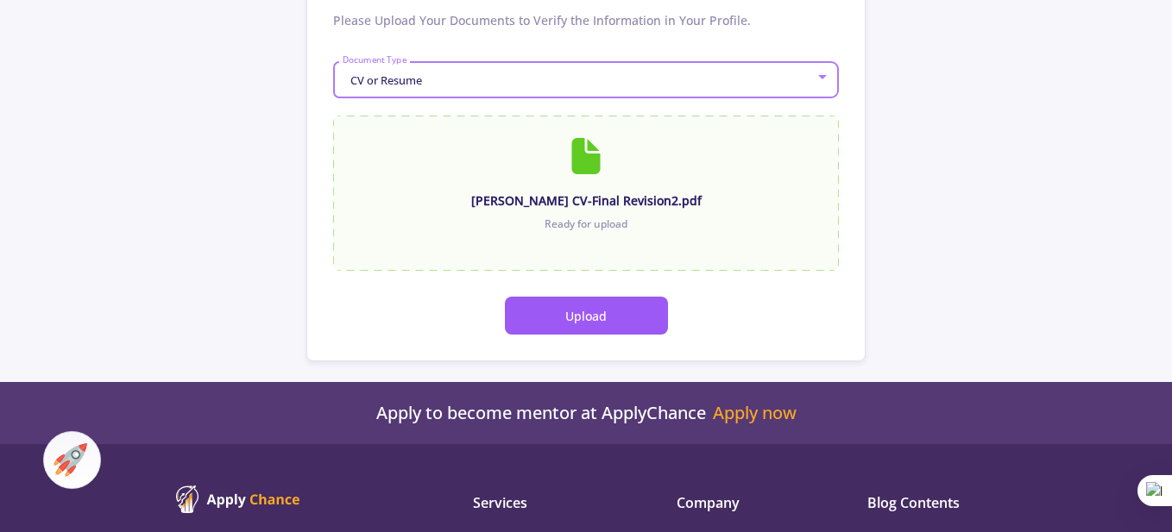
click at [604, 311] on button "Upload" at bounding box center [586, 316] width 163 height 38
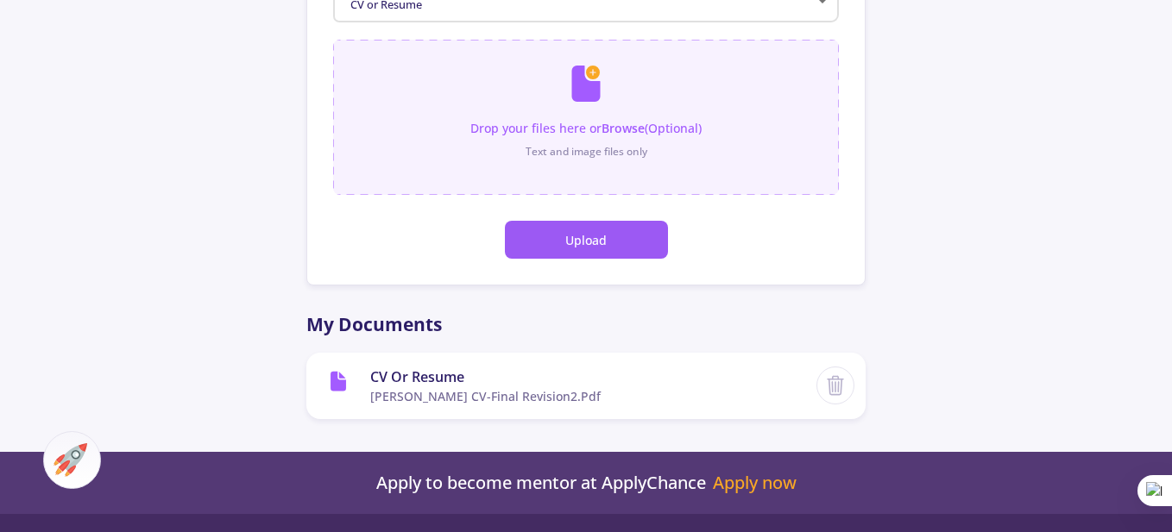
scroll to position [381, 0]
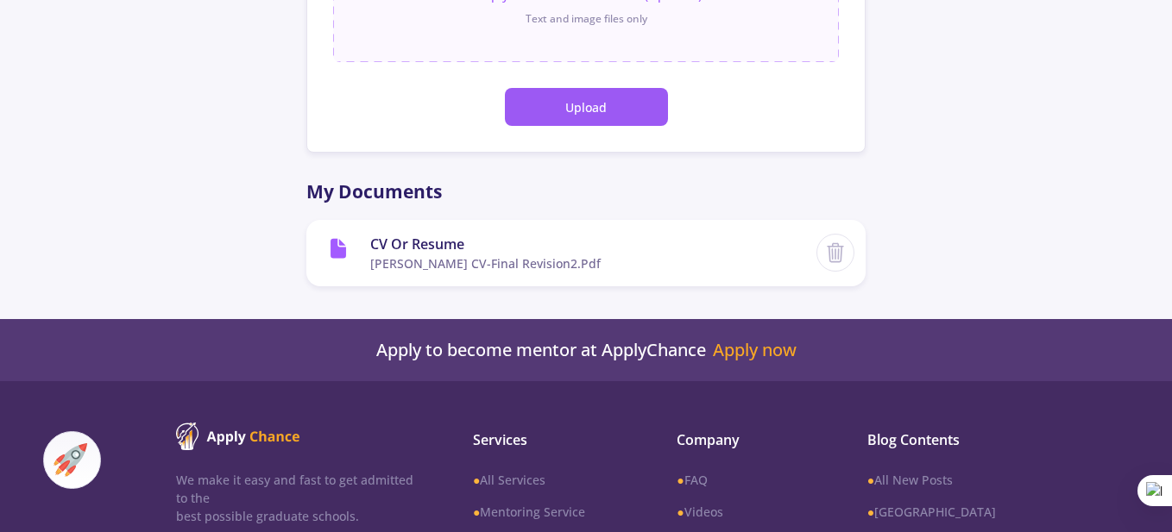
click at [588, 122] on button "Upload" at bounding box center [586, 107] width 163 height 38
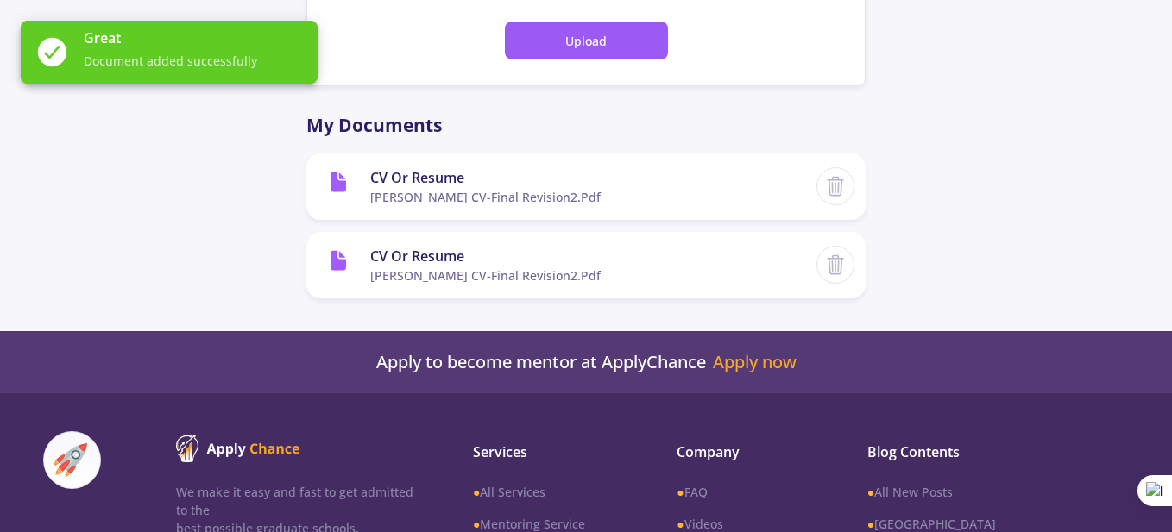
scroll to position [441, 0]
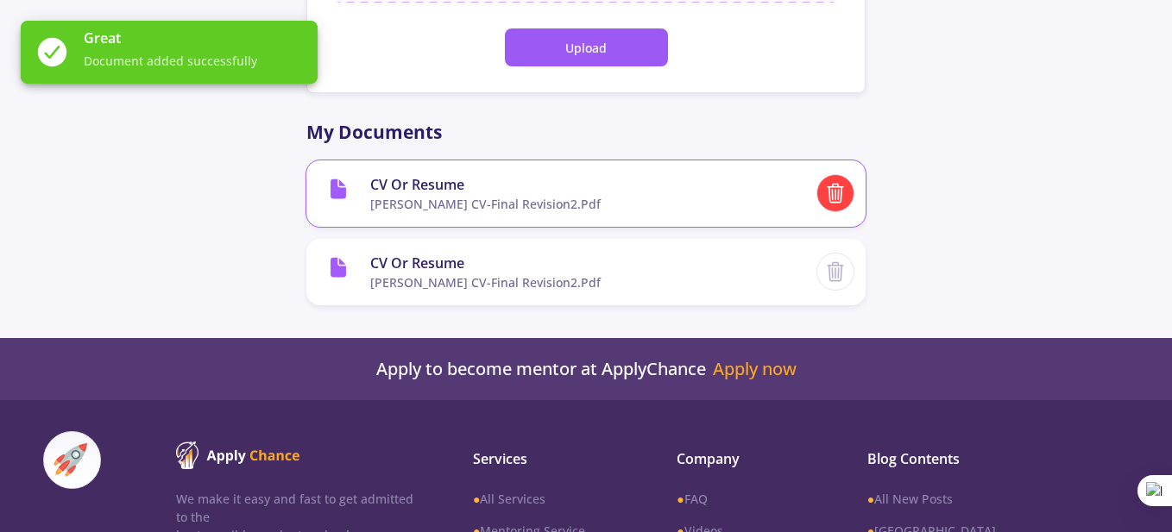
click at [833, 185] on icon at bounding box center [836, 186] width 6 height 3
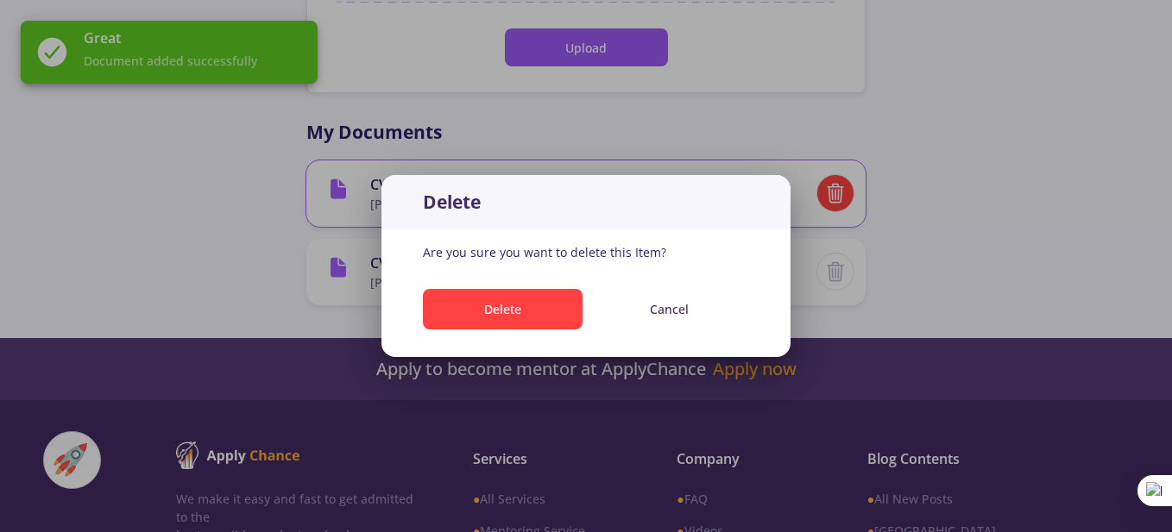
scroll to position [0, 0]
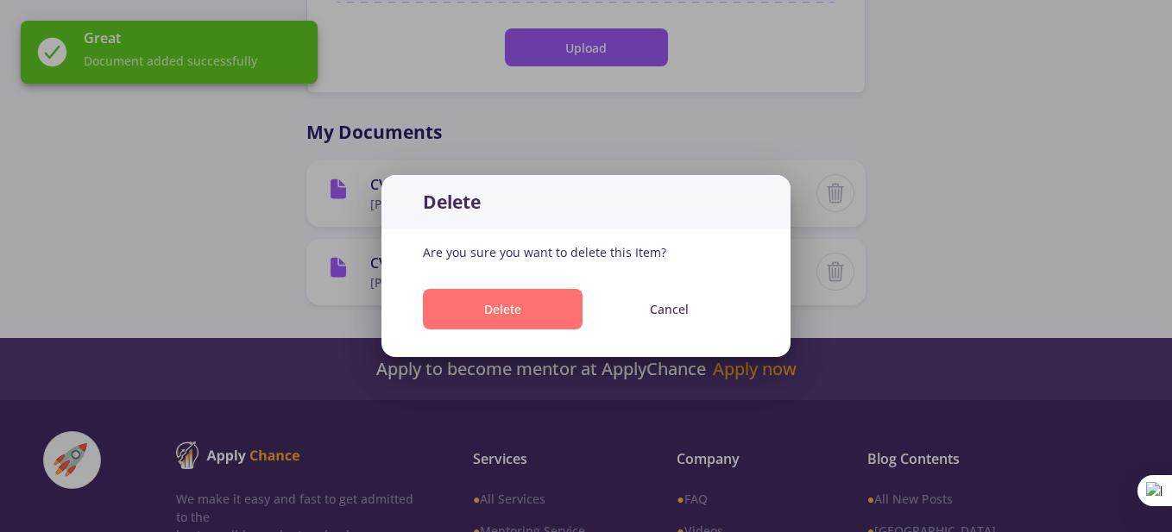
click at [515, 304] on button "Delete" at bounding box center [503, 309] width 160 height 41
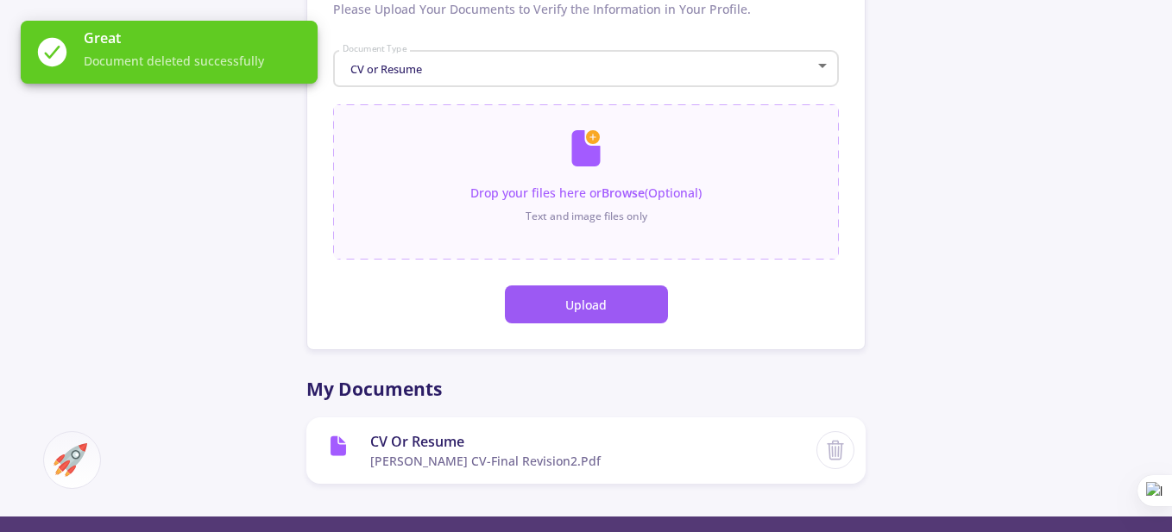
scroll to position [182, 0]
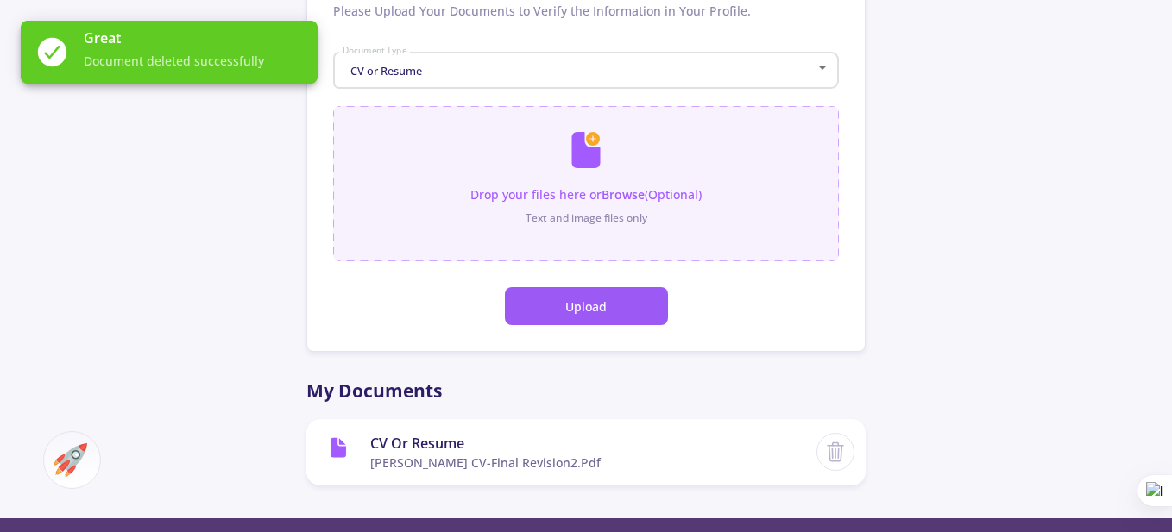
click at [569, 151] on input "file" at bounding box center [586, 175] width 506 height 138
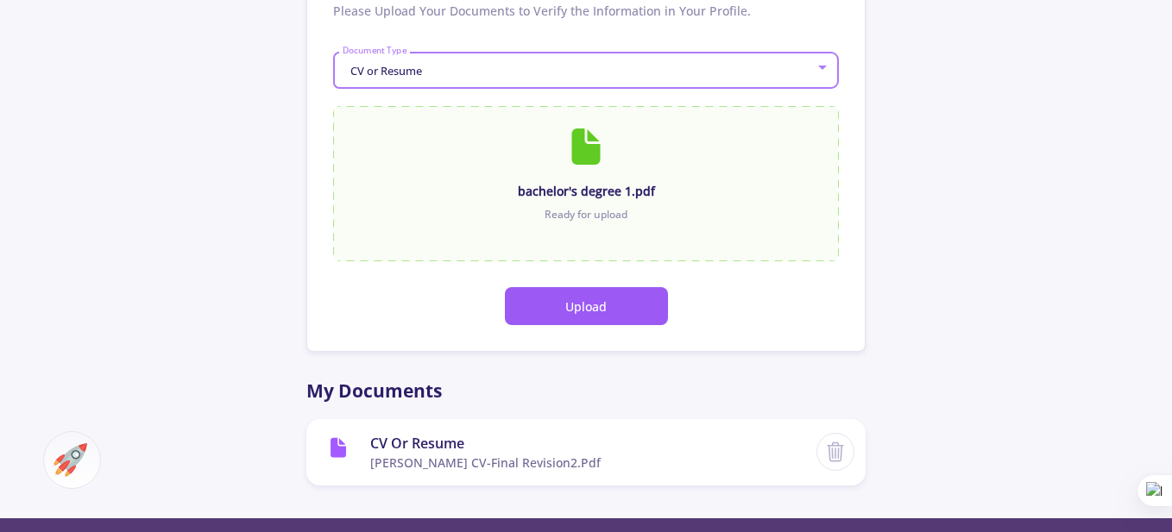
click at [822, 67] on div at bounding box center [822, 68] width 9 height 4
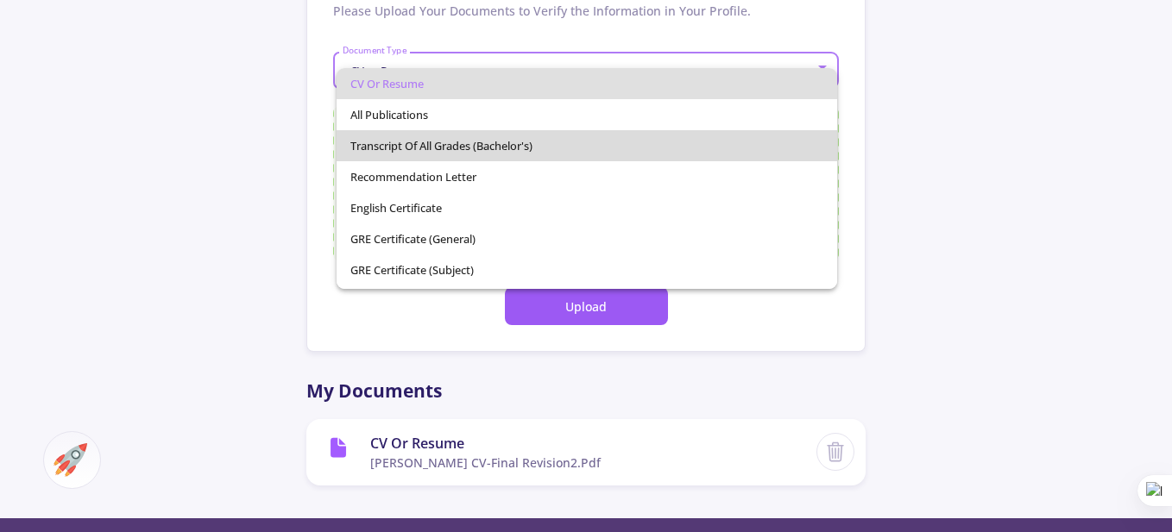
click at [618, 144] on span "Transcript of All Grades (Bachelor's)" at bounding box center [587, 145] width 474 height 31
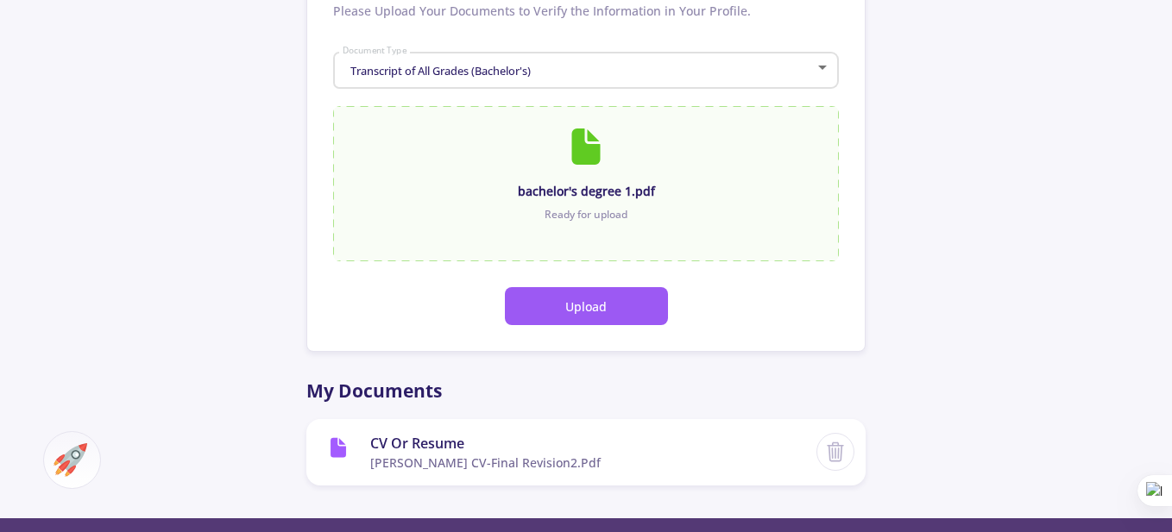
click at [626, 293] on button "Upload" at bounding box center [586, 306] width 163 height 38
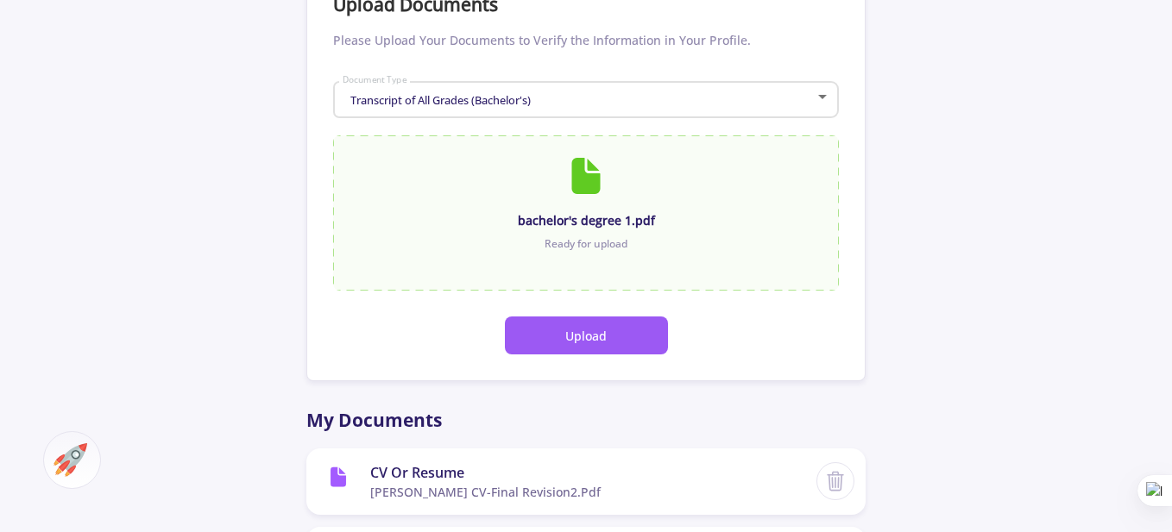
scroll to position [0, 0]
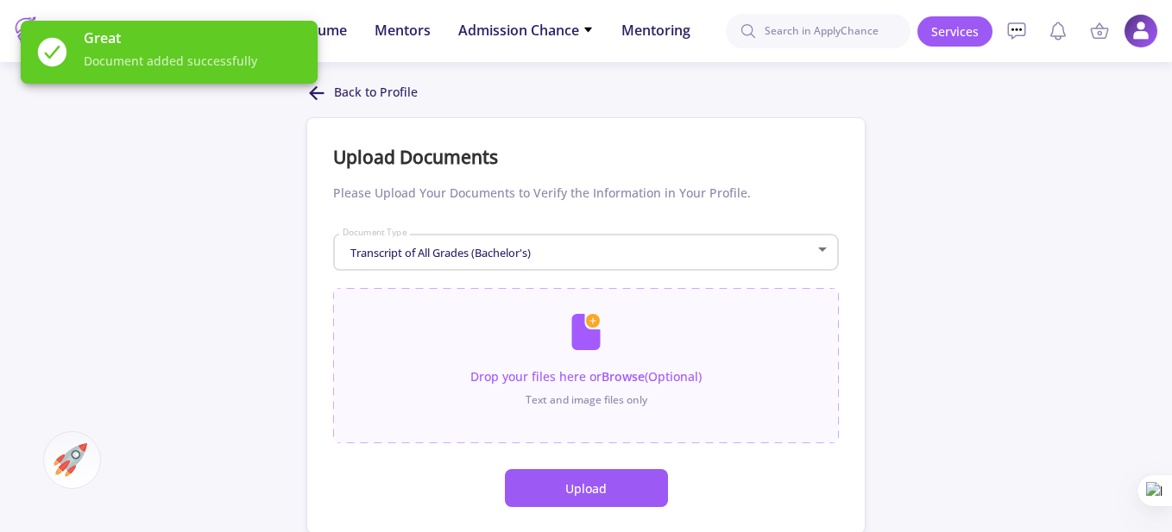
click at [203, 190] on div "Back to Profile Upload Documents Please Upload Your Documents to Verify the Inf…" at bounding box center [586, 421] width 1172 height 676
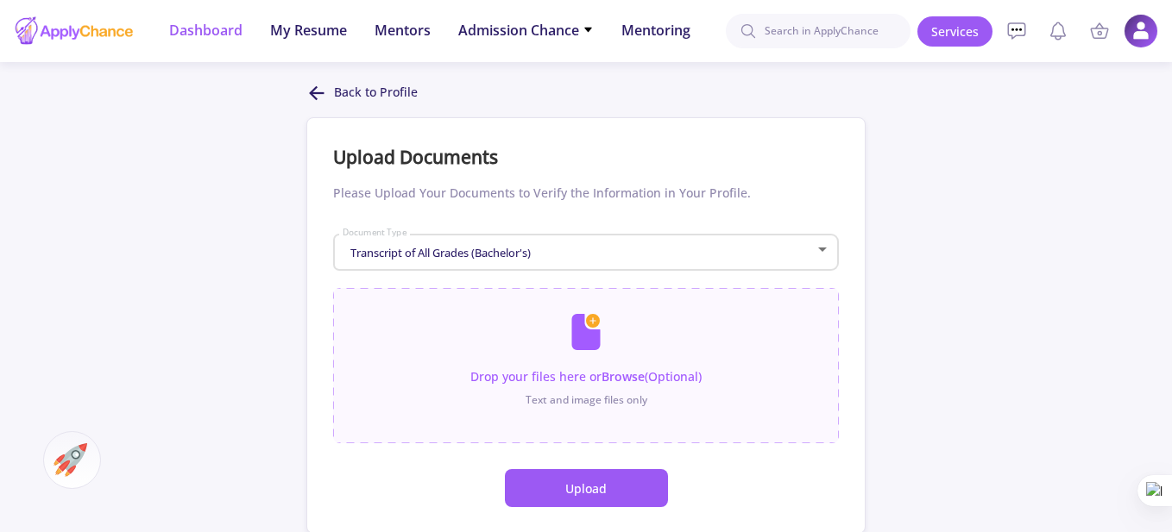
click at [223, 18] on li "Dashboard" at bounding box center [205, 31] width 73 height 62
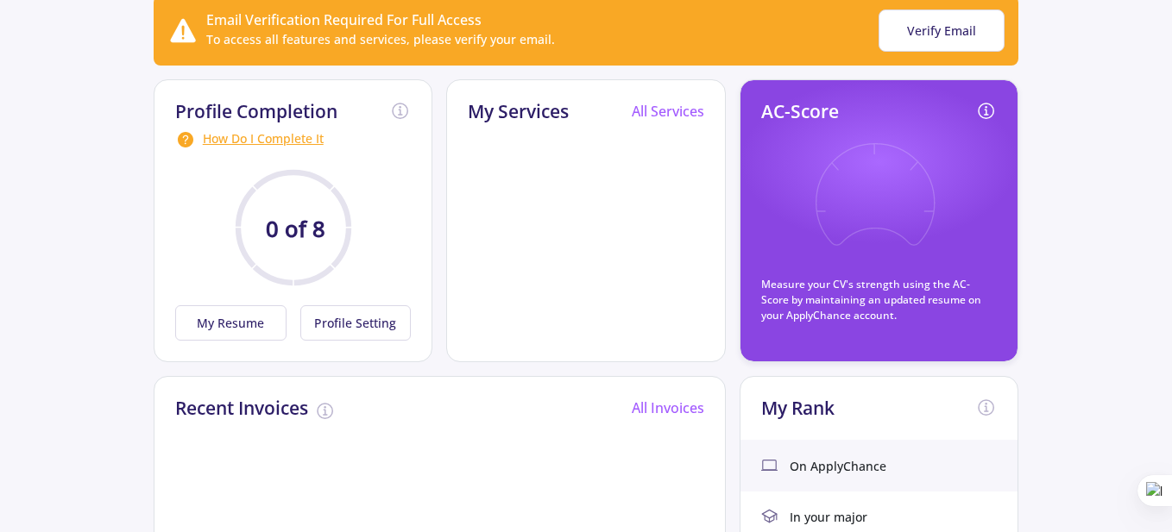
scroll to position [173, 0]
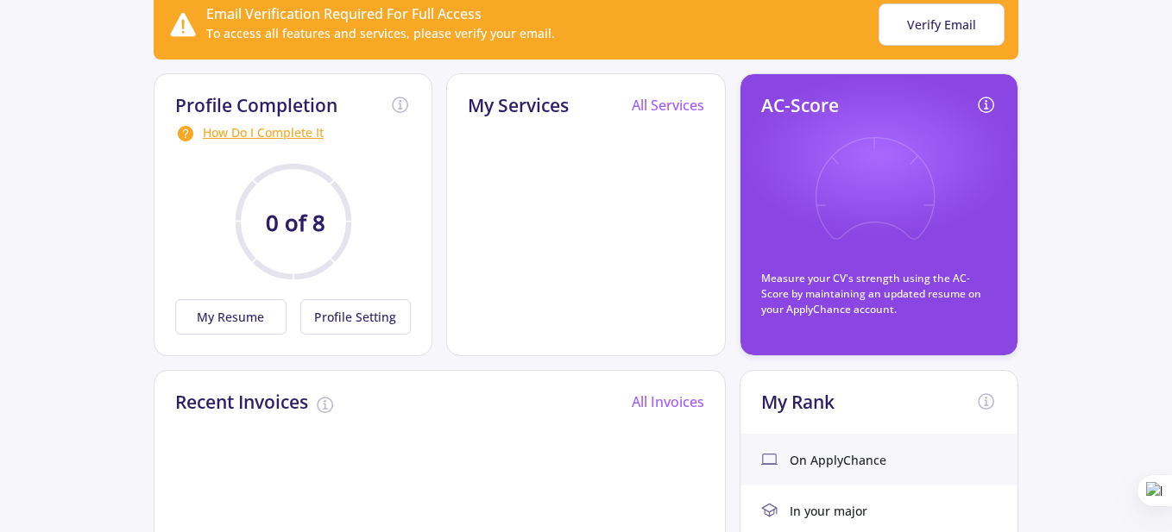
click at [839, 205] on icon at bounding box center [874, 200] width 127 height 127
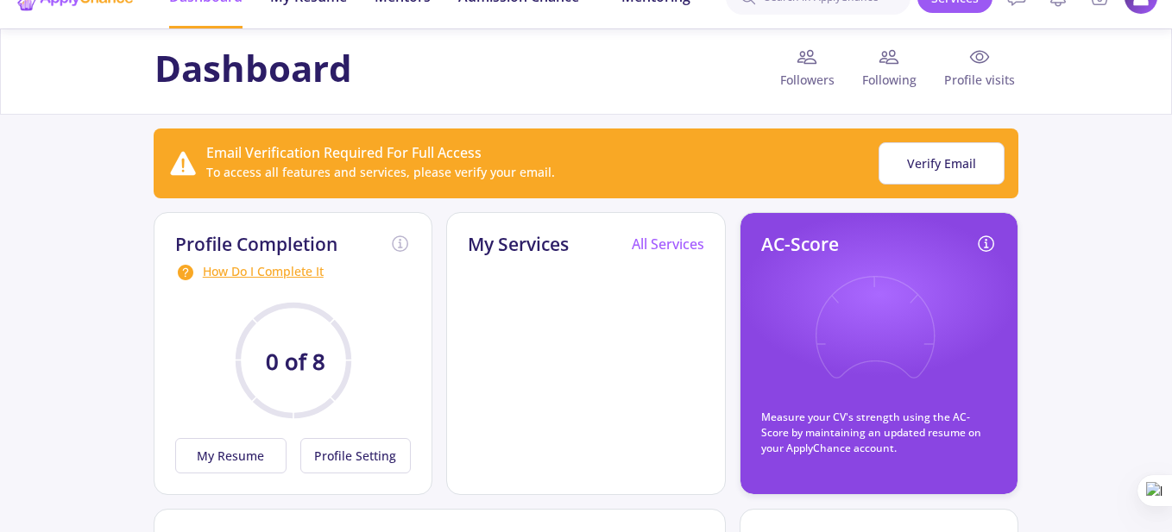
scroll to position [0, 0]
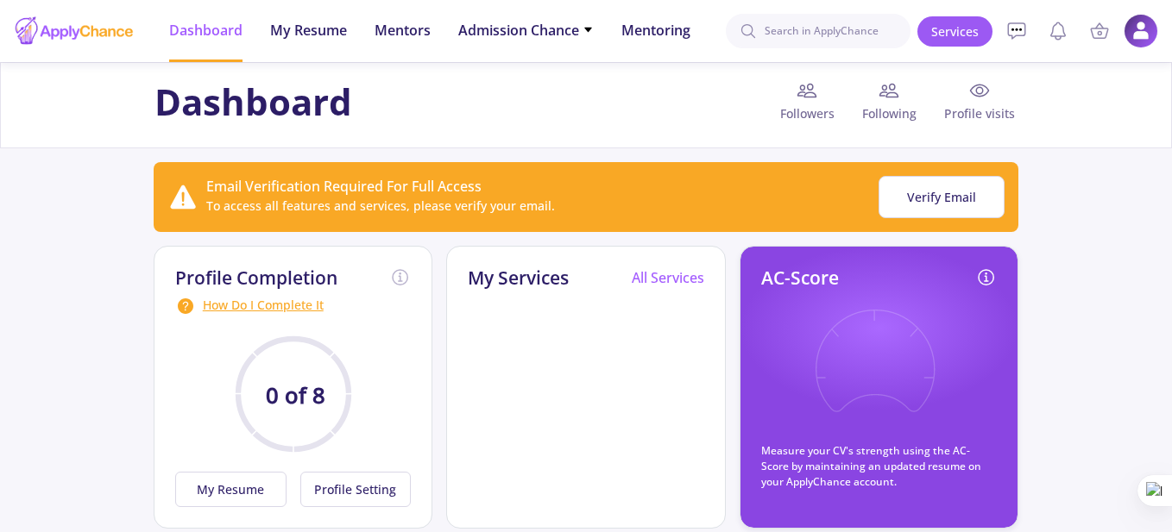
click at [851, 318] on icon at bounding box center [874, 373] width 127 height 127
click at [303, 25] on span "My Resume" at bounding box center [308, 30] width 77 height 21
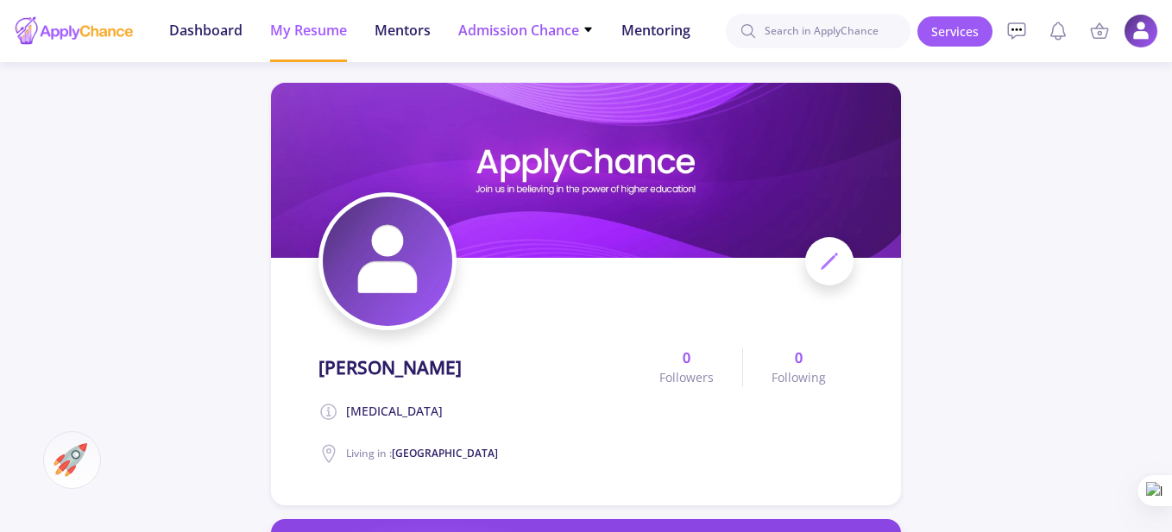
click at [487, 23] on span "Admission Chance" at bounding box center [525, 30] width 135 height 21
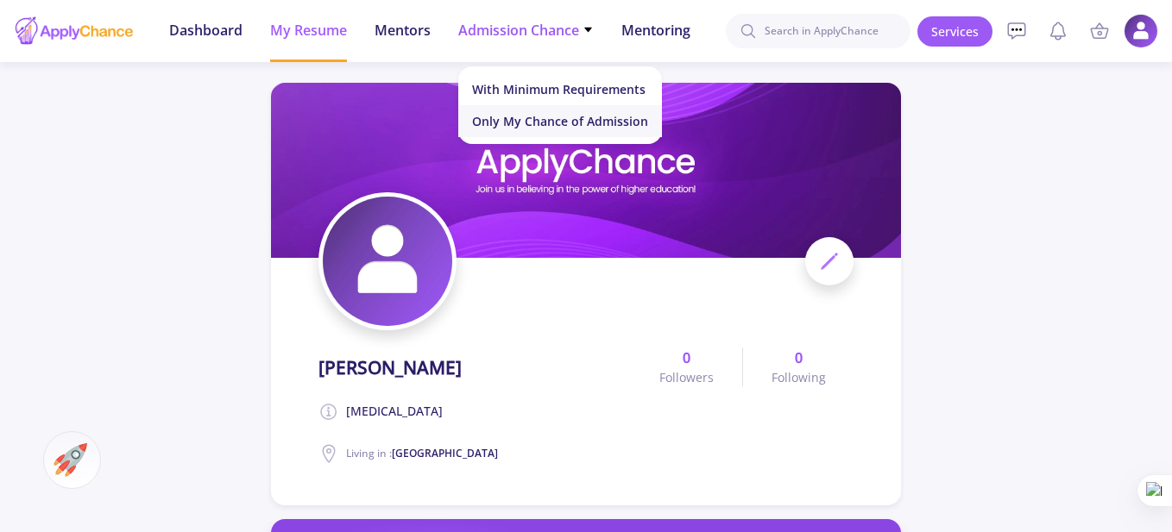
click at [560, 120] on link "Only My Chance of Admission" at bounding box center [560, 121] width 204 height 32
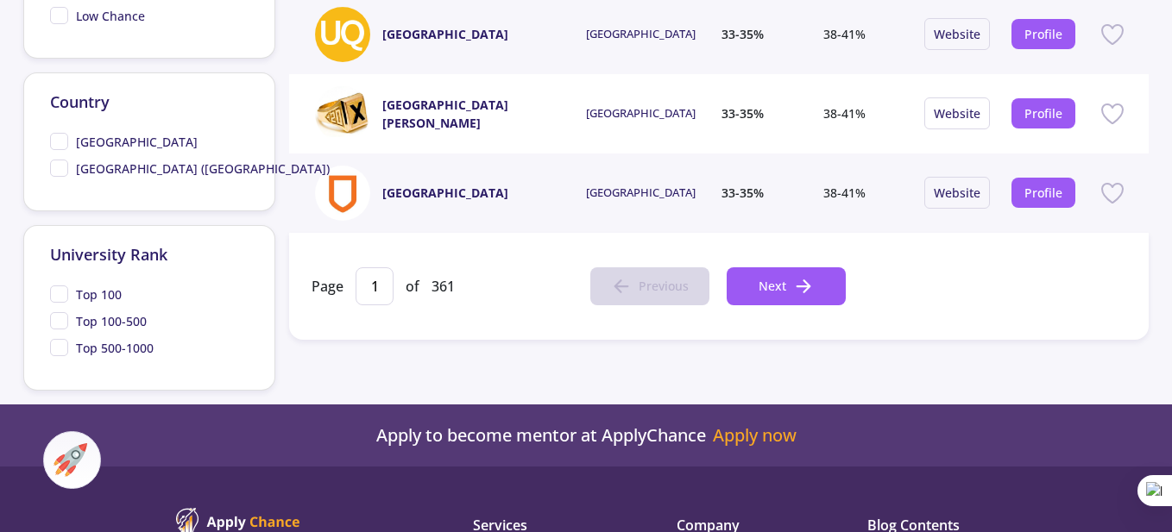
scroll to position [690, 0]
